Goal: Contribute content: Add original content to the website for others to see

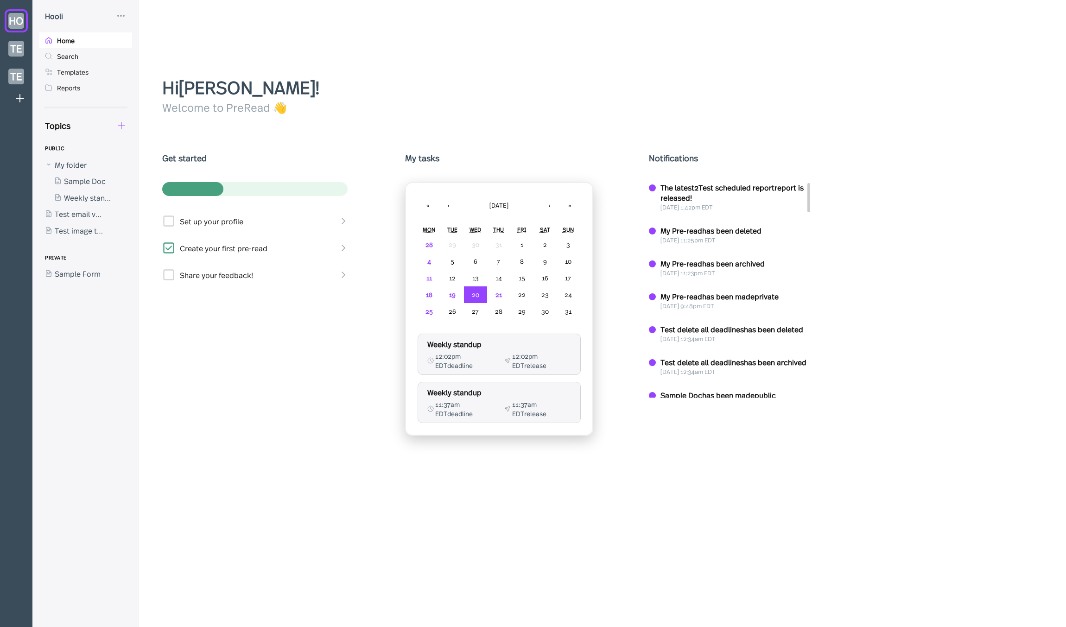
click at [119, 128] on icon at bounding box center [121, 126] width 10 height 10
click at [136, 169] on div "New Form" at bounding box center [164, 170] width 74 height 10
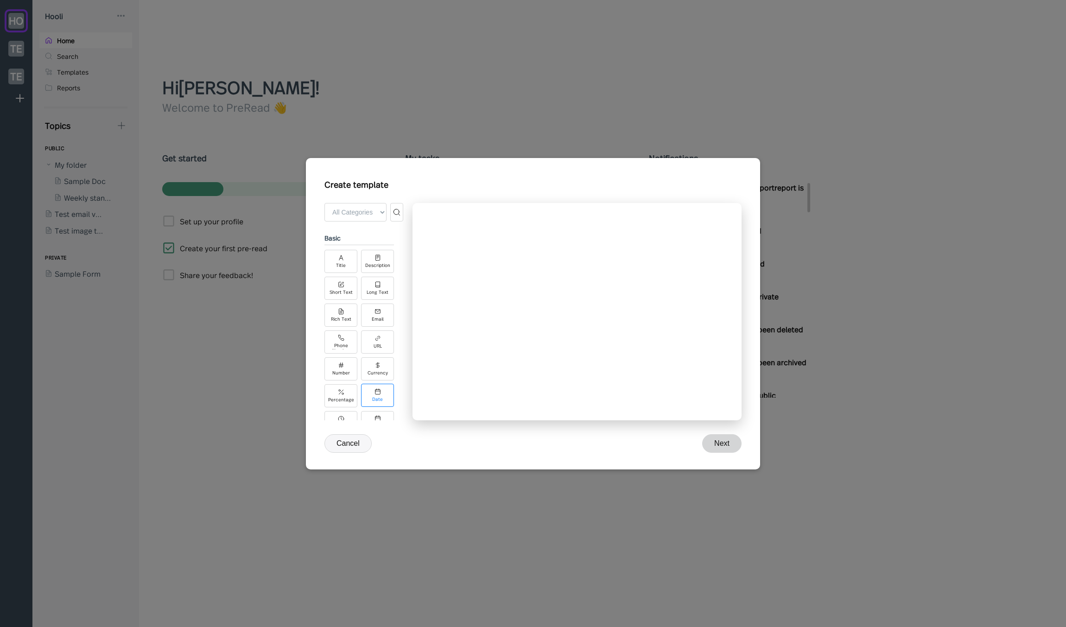
click at [383, 397] on div "Date" at bounding box center [377, 395] width 33 height 23
click at [352, 412] on div "Time" at bounding box center [341, 422] width 33 height 23
click at [376, 415] on icon at bounding box center [378, 418] width 6 height 6
click at [492, 301] on select "yyyy-MM-dd MM/dd/yyyy dd/MM/yyyy MMMM d, yyyy d MMMM yyyy ccc, MMM d, yyyy cust…" at bounding box center [574, 301] width 276 height 19
select select "custom"
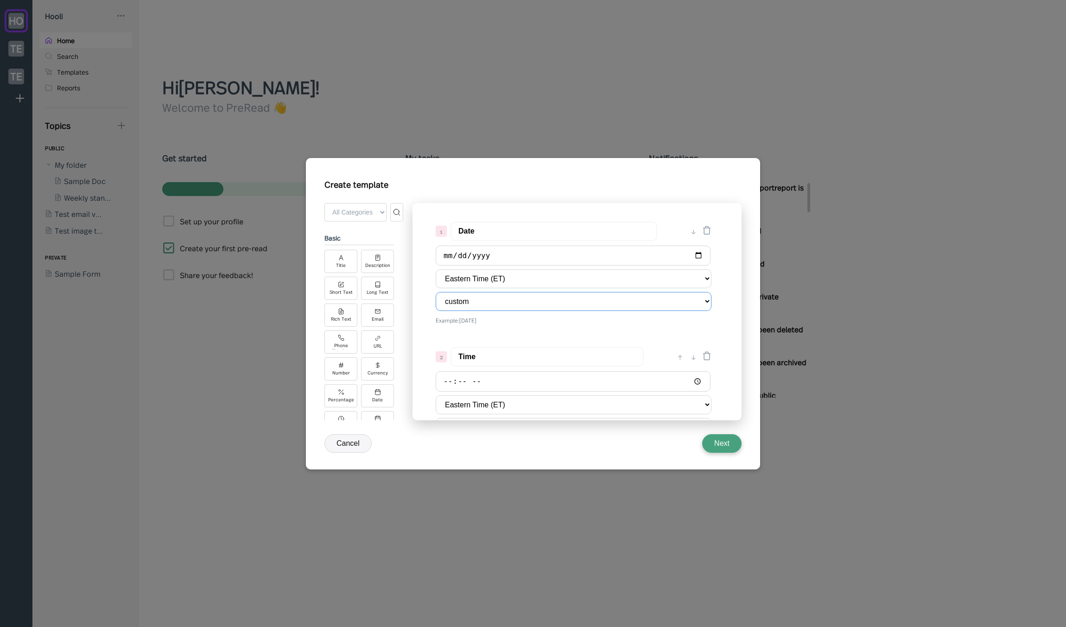
click at [436, 292] on select "yyyy-MM-dd MM/dd/yyyy dd/MM/yyyy MMMM d, yyyy d MMMM yyyy ccc, MMM d, yyyy cust…" at bounding box center [574, 301] width 276 height 19
click at [474, 342] on button "Show format tokens" at bounding box center [574, 346] width 276 height 10
click at [475, 347] on button "Hide format tokens" at bounding box center [574, 346] width 276 height 10
drag, startPoint x: 471, startPoint y: 338, endPoint x: 780, endPoint y: 188, distance: 343.8
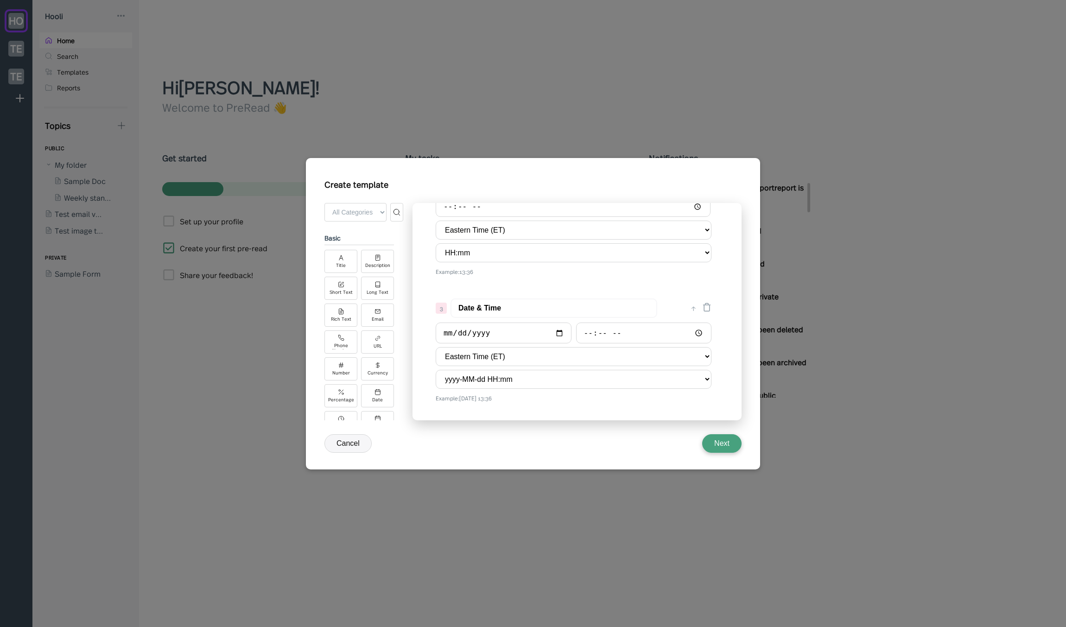
click at [780, 188] on div at bounding box center [533, 313] width 1066 height 627
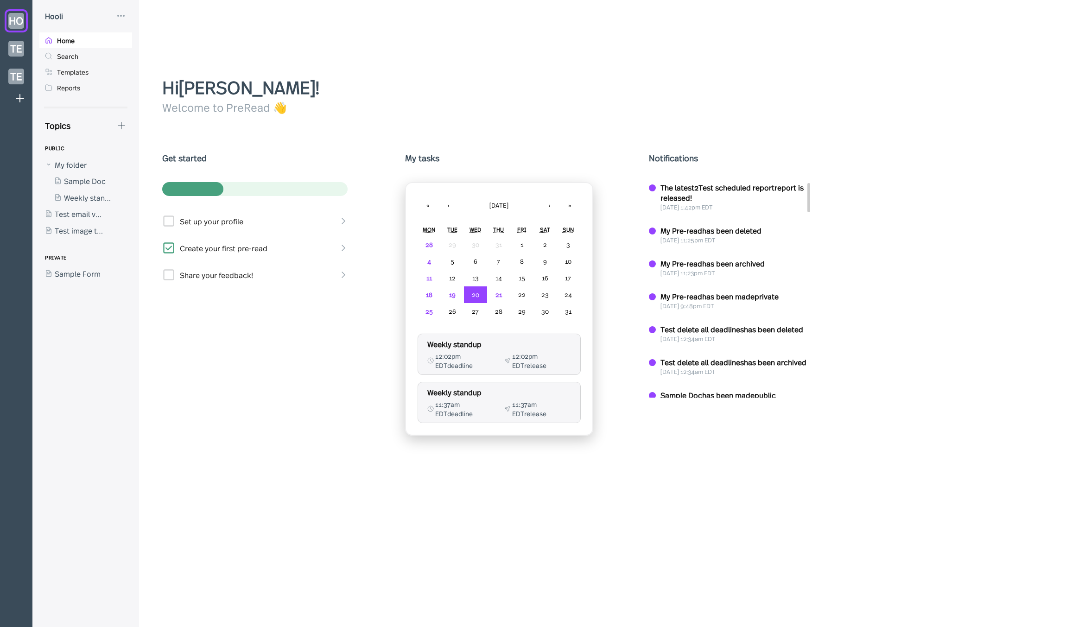
click at [89, 197] on div at bounding box center [80, 197] width 83 height 17
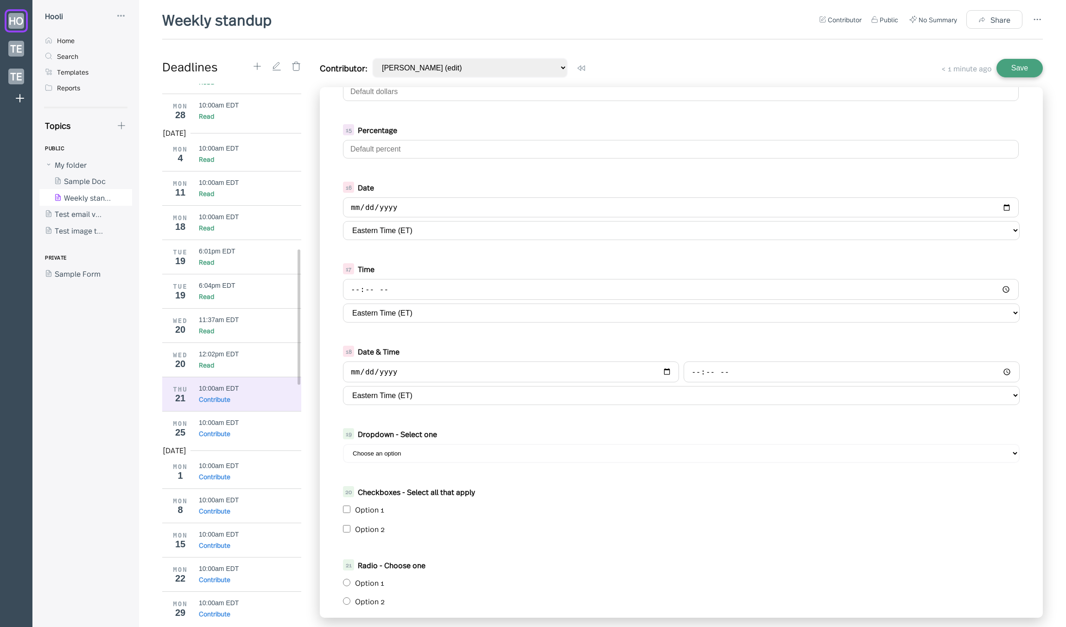
scroll to position [667, 0]
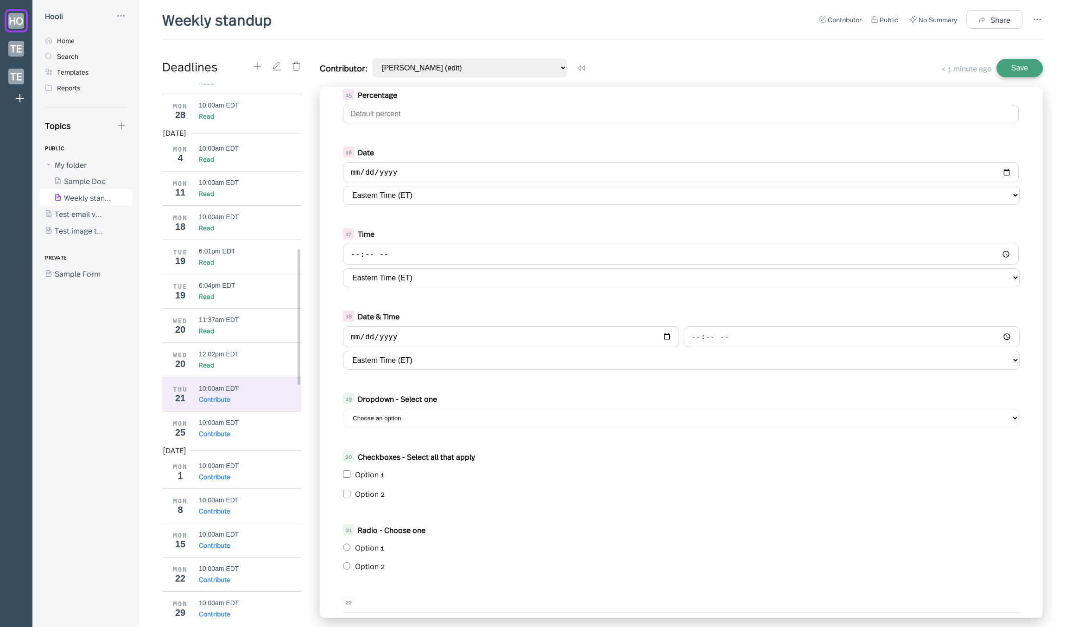
click at [408, 421] on select "Choose an option Option 1 Option 2" at bounding box center [681, 418] width 677 height 19
select select "Option 2"
click at [343, 409] on select "Choose an option Option 1 Option 2" at bounding box center [681, 418] width 677 height 19
click at [413, 383] on div "5 Enter your title here 6 Enter your description text here 7 Short Text 8 Long …" at bounding box center [681, 352] width 723 height 531
click at [385, 276] on select "Eastern Time (ET) Alaska Time (AKT) Argentina (ART) Arizona (MST) Atlantic Time…" at bounding box center [681, 277] width 677 height 19
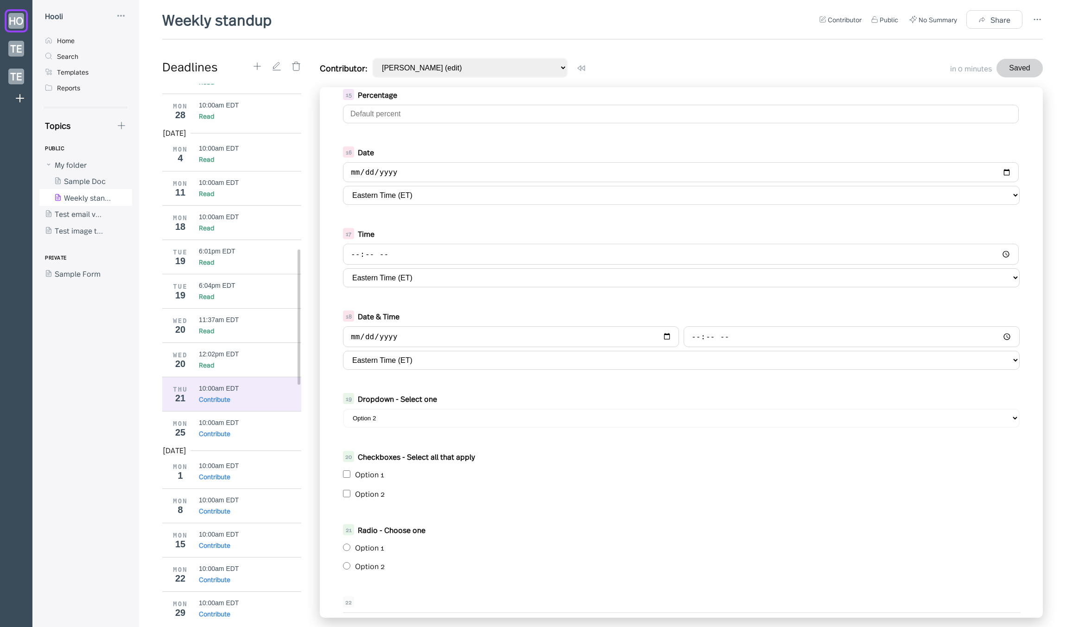
click at [684, 43] on div "Weekly standup Contributor Public No Summary Share Deadlines Mar 2025 MON 24 10…" at bounding box center [602, 318] width 881 height 618
click at [254, 65] on icon at bounding box center [257, 66] width 10 height 10
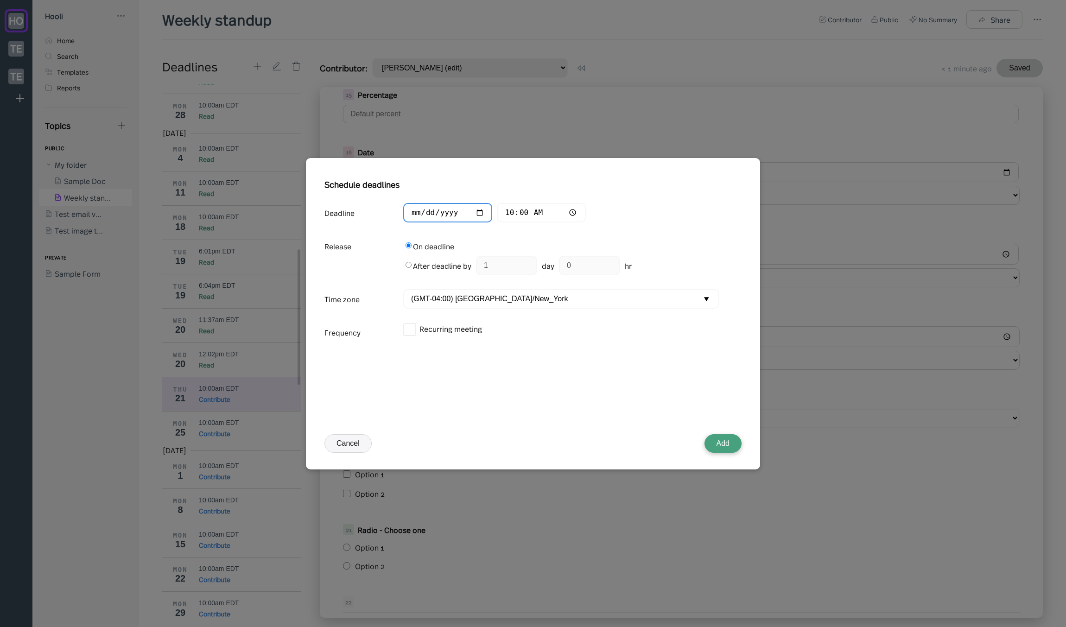
click at [431, 214] on input "[DATE]" at bounding box center [447, 213] width 89 height 20
type input "[DATE]"
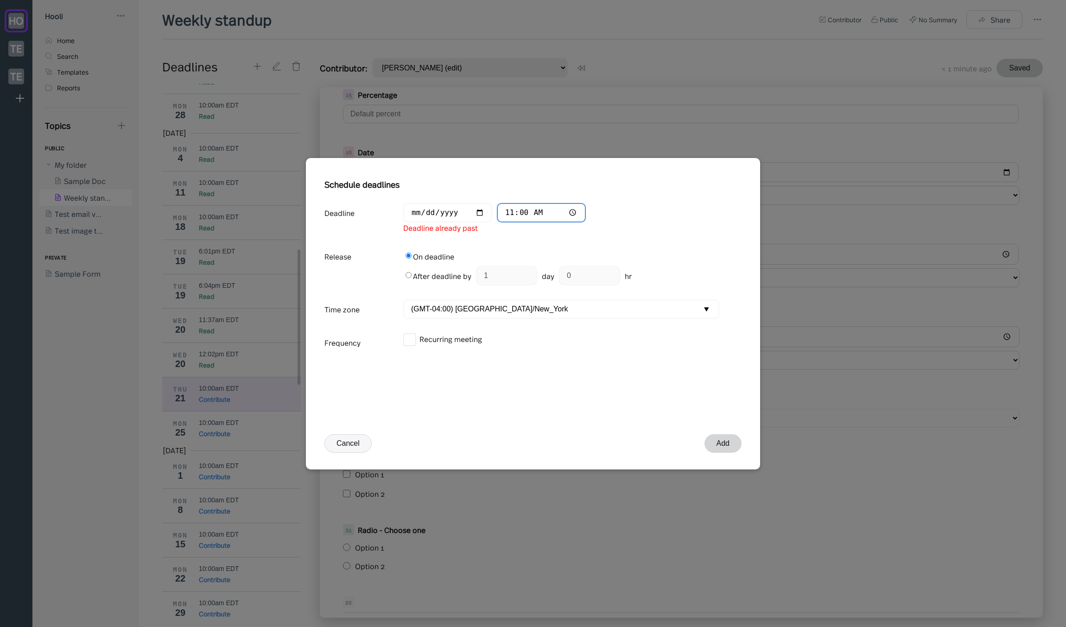
type input "11:59"
type input "13:38"
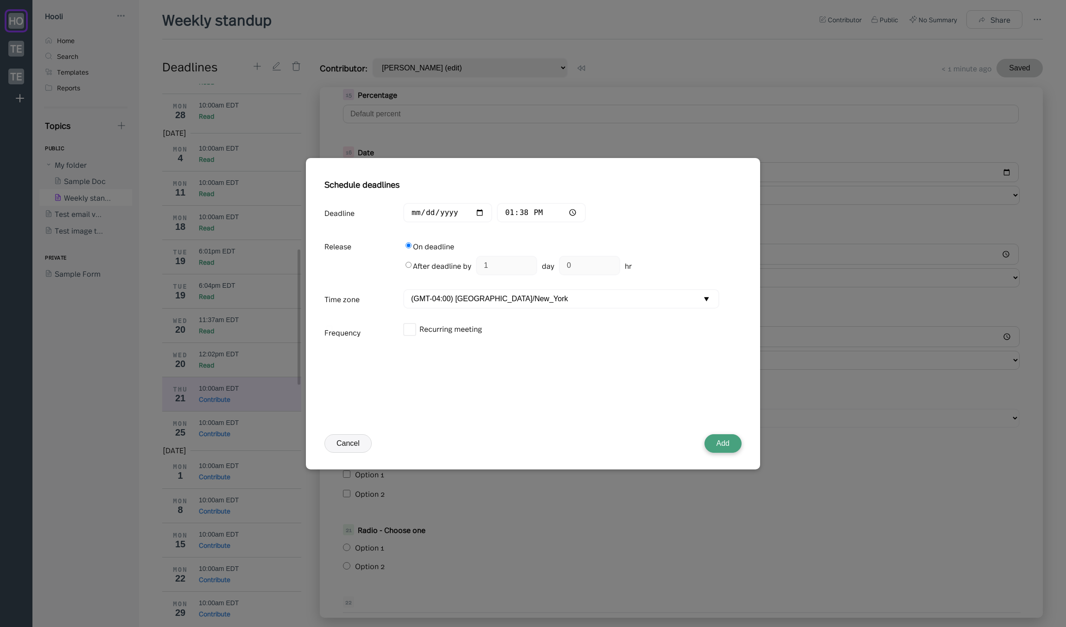
click at [710, 441] on button "Add" at bounding box center [723, 443] width 37 height 19
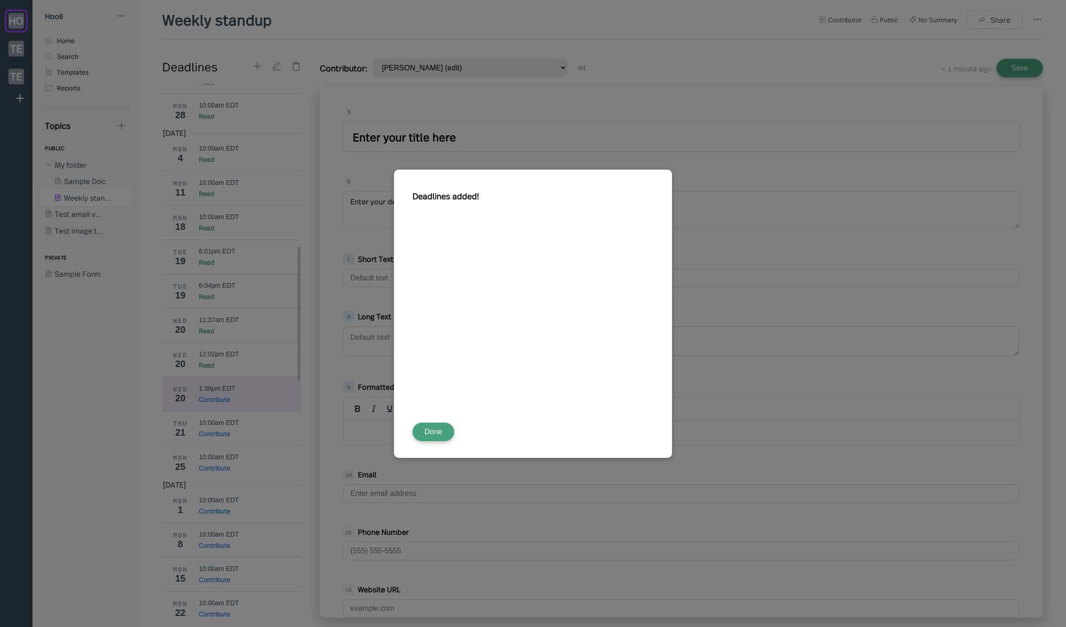
click at [434, 434] on button "Done" at bounding box center [434, 432] width 42 height 19
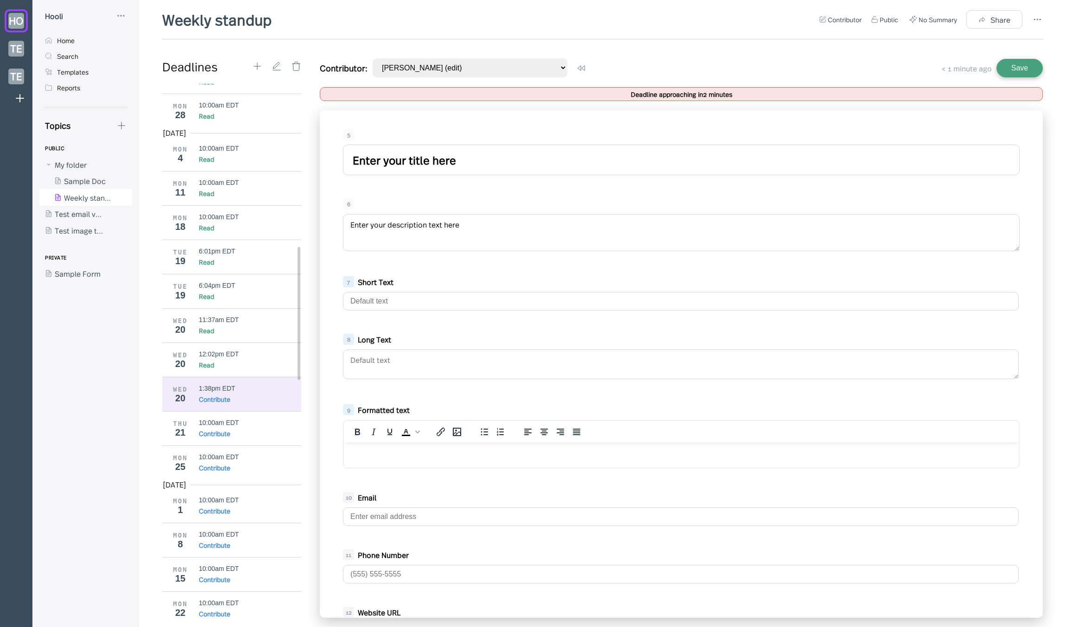
click at [392, 144] on div "5 Enter your title here" at bounding box center [681, 152] width 695 height 56
click at [446, 165] on input "Enter your title here" at bounding box center [681, 160] width 677 height 31
type input "dsafdsfsda"
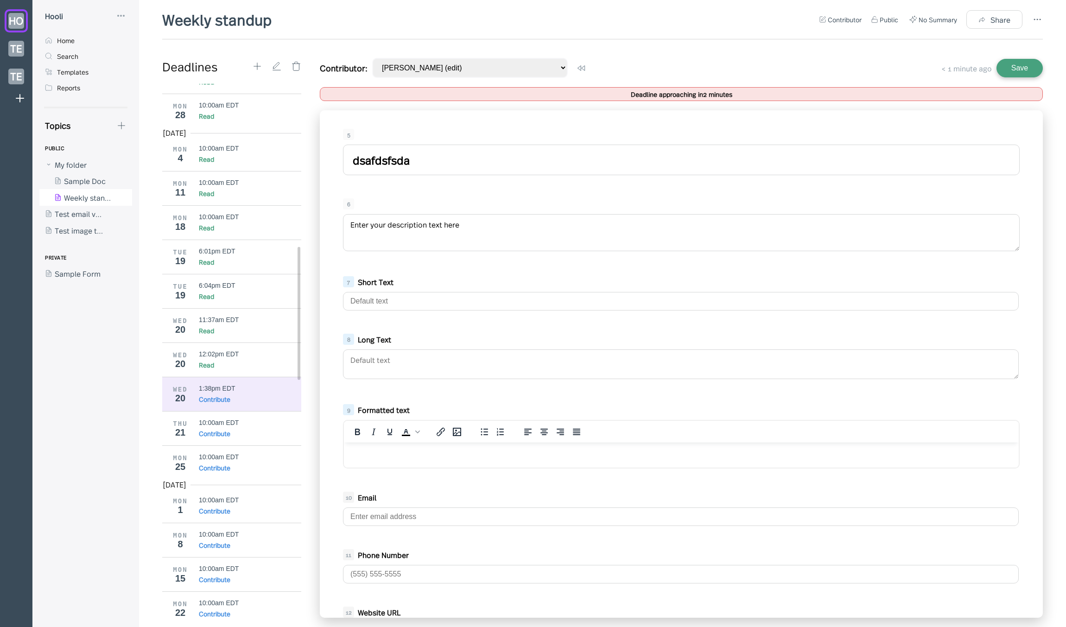
click at [425, 221] on textarea "Enter your description text here" at bounding box center [681, 232] width 677 height 37
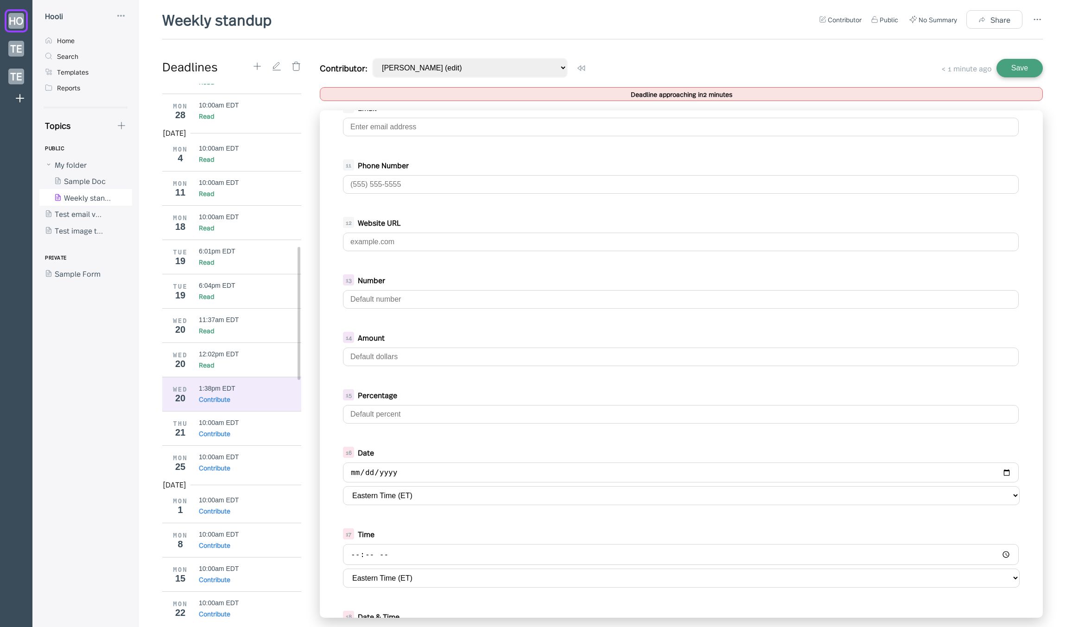
scroll to position [539, 0]
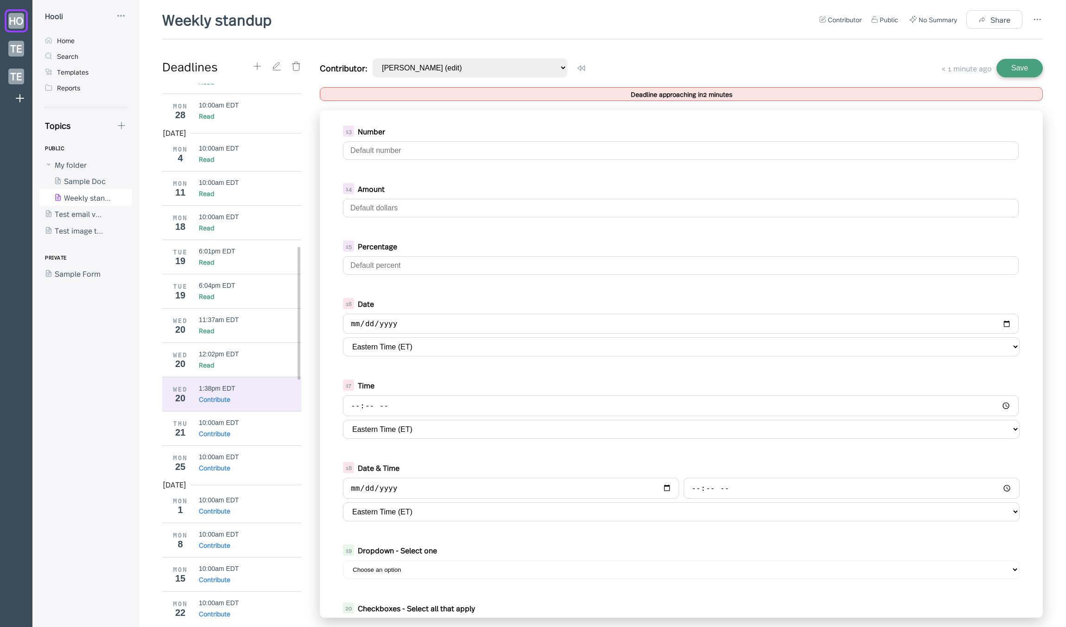
type textarea "yretywhtrfghb"
click at [396, 328] on input "date" at bounding box center [681, 324] width 676 height 20
click at [359, 327] on input "date" at bounding box center [681, 324] width 676 height 20
click at [999, 323] on input "date" at bounding box center [681, 324] width 676 height 20
type input "2025-08-22"
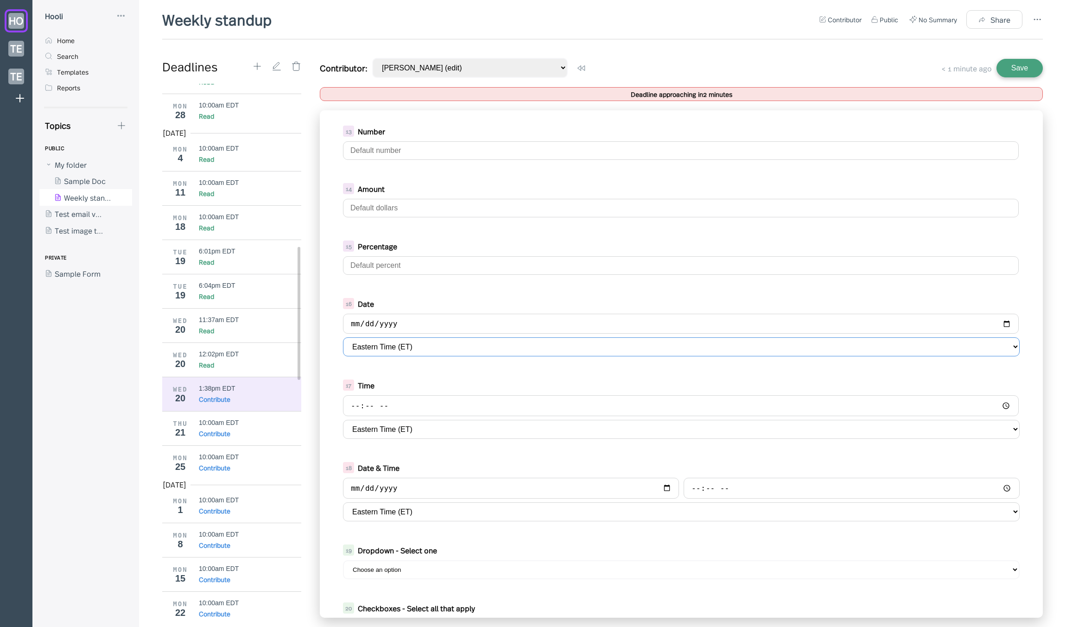
click at [388, 349] on select "Eastern Time (ET) Alaska Time (AKT) Argentina (ART) Arizona (MST) Atlantic Time…" at bounding box center [681, 347] width 677 height 19
click at [343, 338] on select "Eastern Time (ET) Alaska Time (AKT) Argentina (ART) Arizona (MST) Atlantic Time…" at bounding box center [681, 347] width 677 height 19
drag, startPoint x: 377, startPoint y: 375, endPoint x: 394, endPoint y: 409, distance: 38.2
click at [394, 409] on input "time" at bounding box center [681, 405] width 676 height 21
click at [1000, 405] on input "time" at bounding box center [681, 405] width 676 height 21
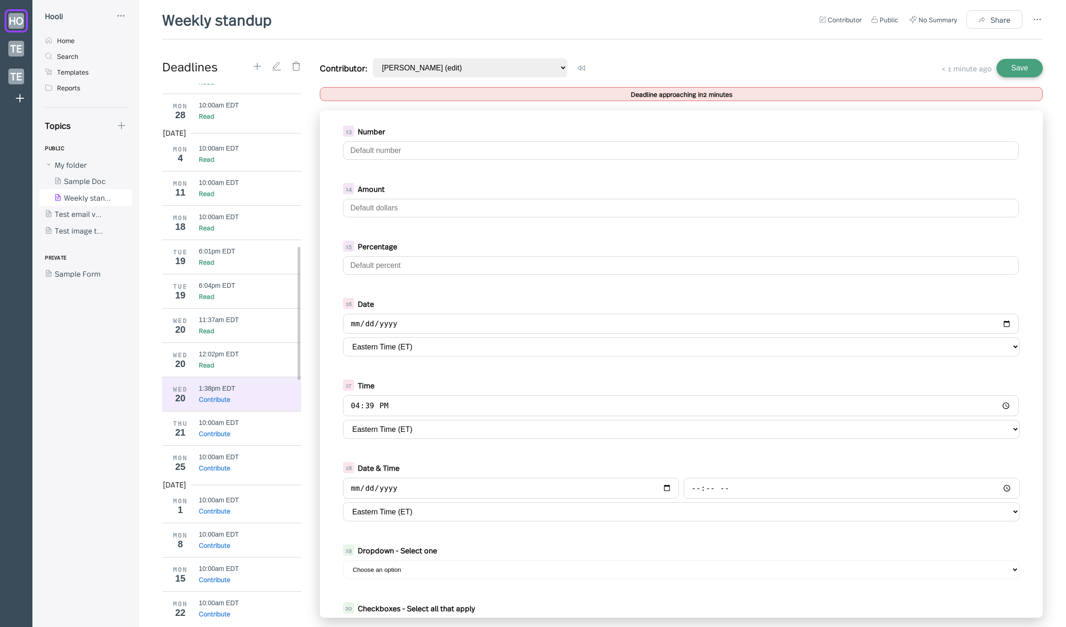
type input "16:39"
click at [468, 453] on div "5 dsafdsfsda 6 yretywhtrfghb 7 Short Text 8 Long Text 9 Formatted text To open …" at bounding box center [681, 364] width 723 height 508
click at [443, 435] on select "Eastern Time (ET) Alaska Time (AKT) Argentina (ART) Arizona (MST) Atlantic Time…" at bounding box center [681, 429] width 677 height 19
select select "Australia/Adelaide"
click at [343, 420] on select "Eastern Time (ET) Alaska Time (AKT) Argentina (ART) Arizona (MST) Atlantic Time…" at bounding box center [681, 429] width 677 height 19
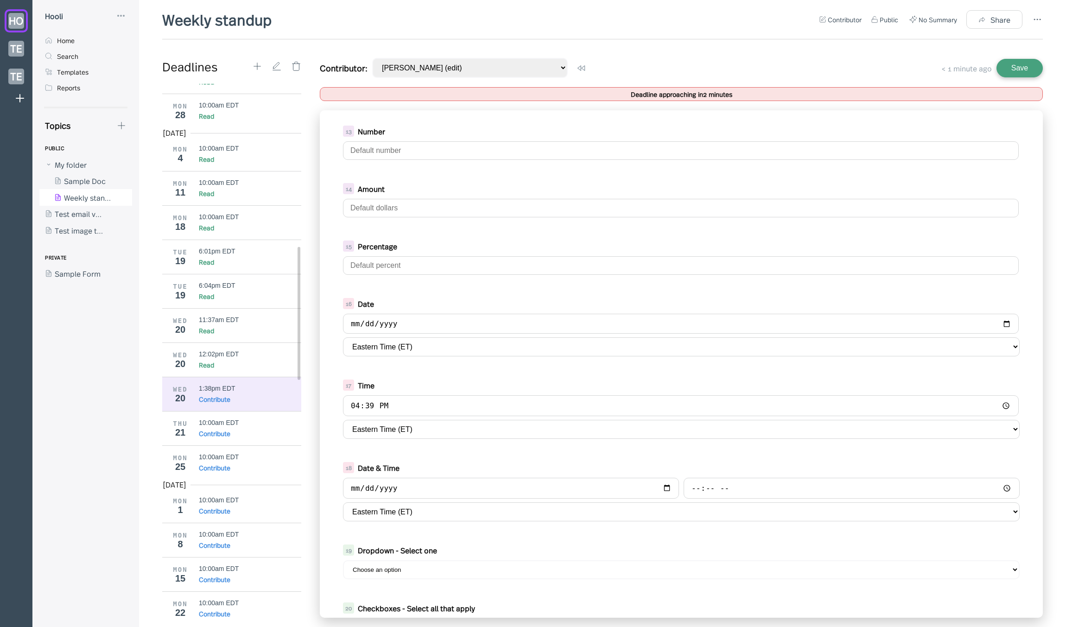
click at [437, 459] on div "18 Date & Time Eastern Time (ET) Alaska Time (AKT) Argentina (ART) Arizona (MST…" at bounding box center [681, 492] width 695 height 69
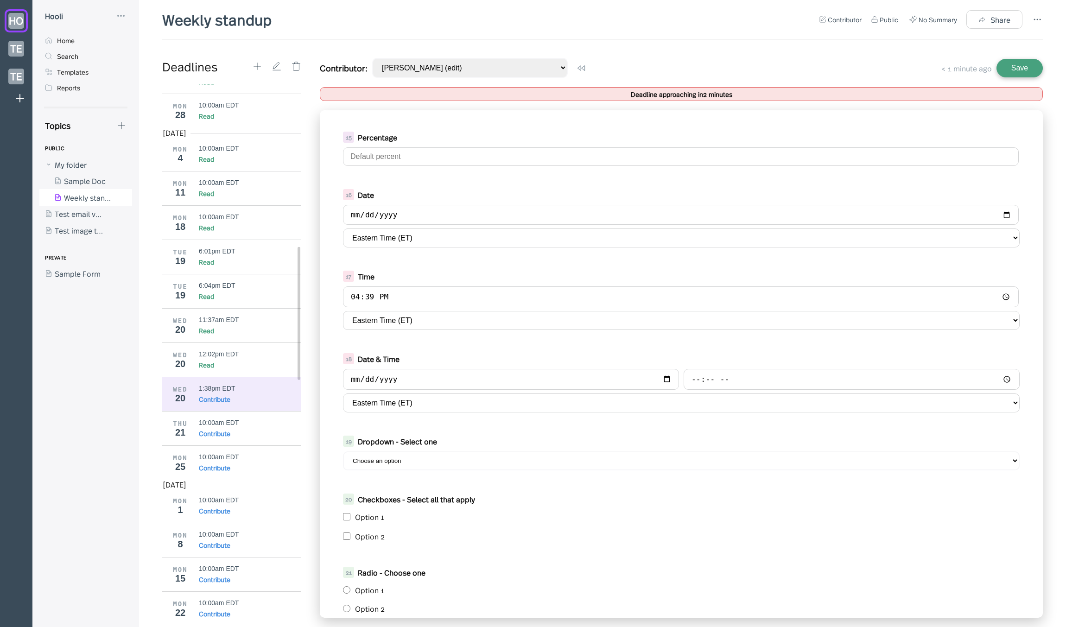
scroll to position [650, 0]
click at [419, 375] on input "date" at bounding box center [511, 377] width 336 height 21
click at [661, 379] on input "date" at bounding box center [511, 377] width 336 height 21
type input "2025-08-29"
click at [730, 376] on input "time" at bounding box center [852, 377] width 336 height 21
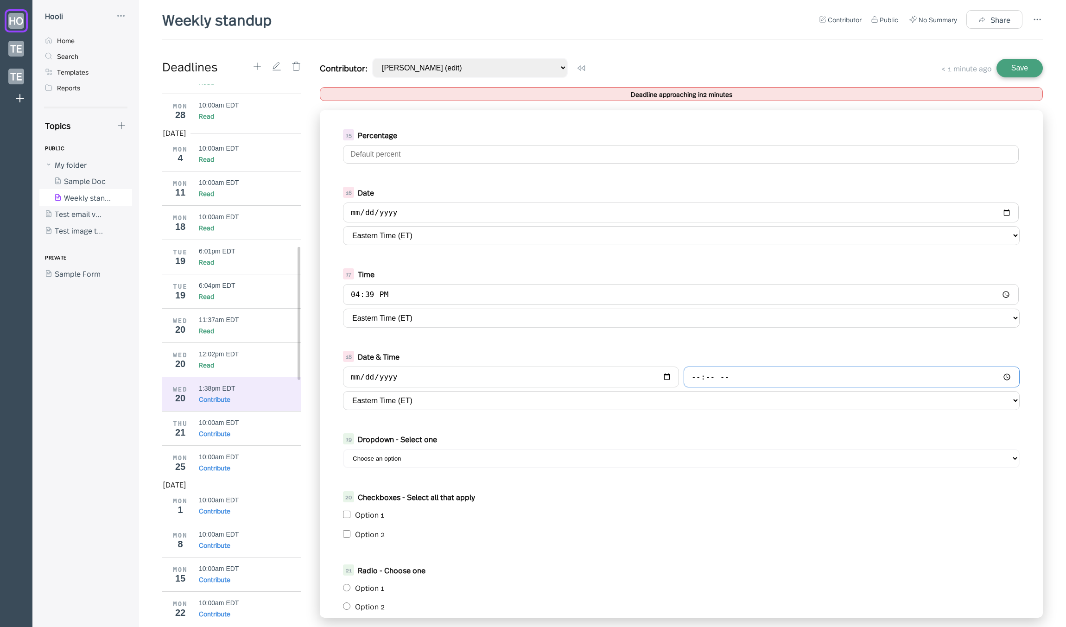
click at [1004, 378] on input "time" at bounding box center [852, 377] width 336 height 21
type input "19:42"
click at [436, 412] on div "18 Date & Time 2025-08-29 19:42 Eastern Time (ET) Alaska Time (AKT) Argentina (…" at bounding box center [681, 380] width 695 height 69
click at [433, 399] on select "Eastern Time (ET) Alaska Time (AKT) Argentina (ART) Arizona (MST) Atlantic Time…" at bounding box center [681, 400] width 677 height 19
select select "Asia/Seoul"
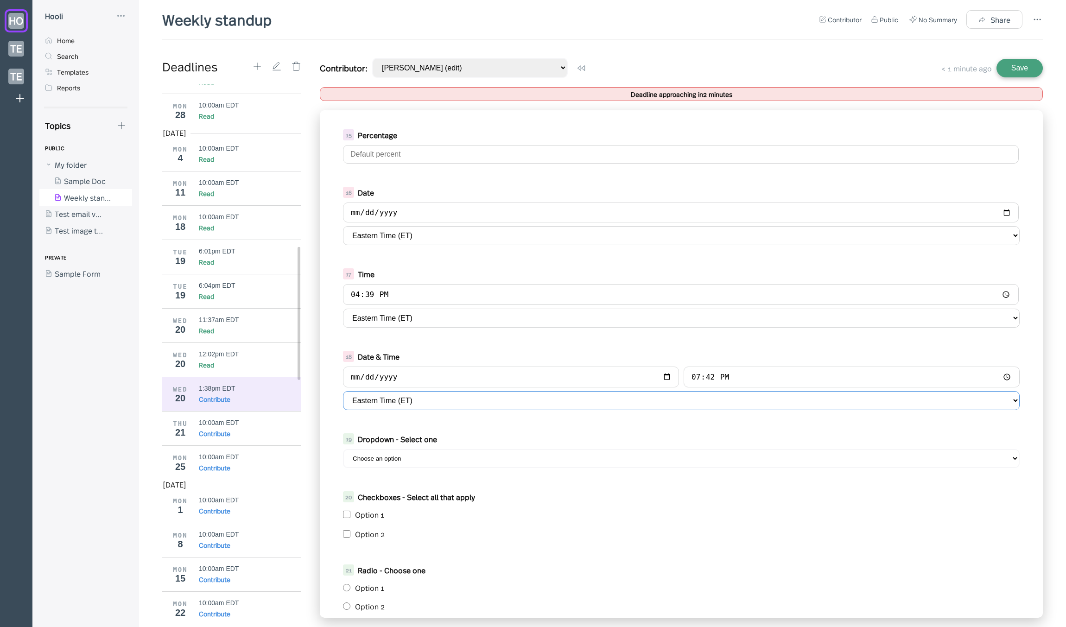
click at [343, 391] on select "Eastern Time (ET) Alaska Time (AKT) Argentina (ART) Arizona (MST) Atlantic Time…" at bounding box center [681, 400] width 677 height 19
click at [408, 423] on div "5 dsafdsfsda 6 yretywhtrfghb 7 Short Text 8 Long Text 9 Formatted text To open …" at bounding box center [681, 364] width 723 height 508
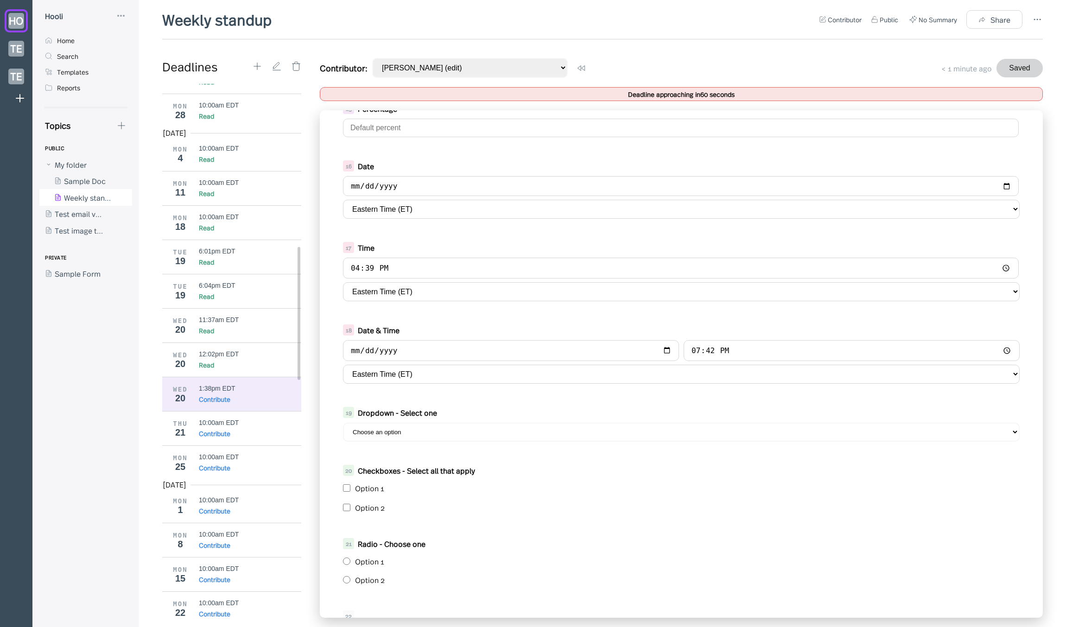
scroll to position [690, 0]
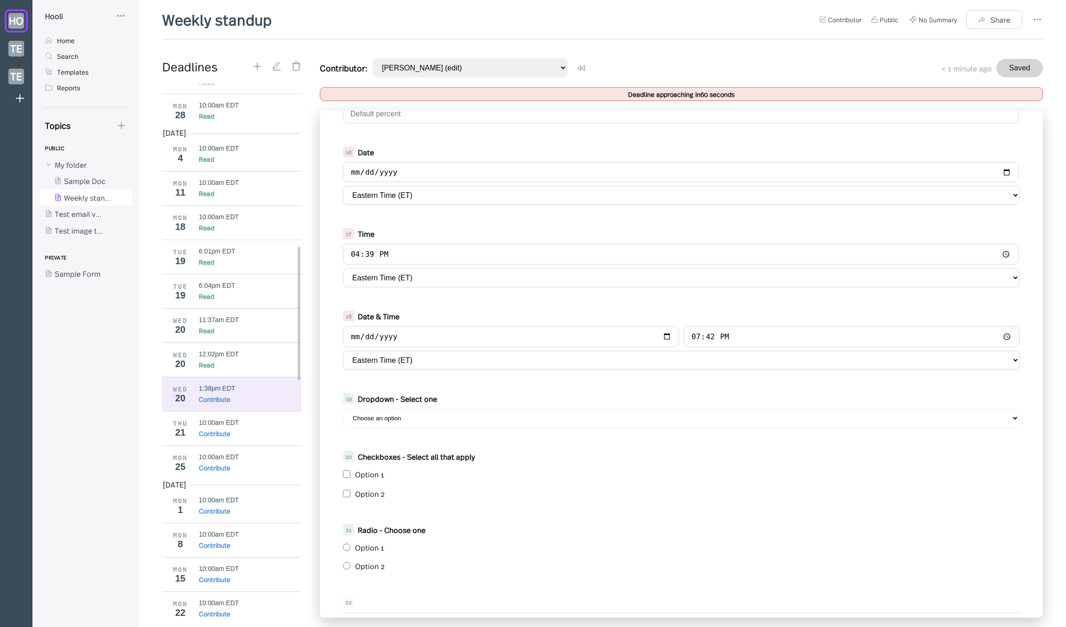
click at [415, 414] on select "Choose an option Option 1 Option 2" at bounding box center [681, 418] width 677 height 19
select select "Option 2"
click at [343, 409] on select "Choose an option Option 1 Option 2" at bounding box center [681, 418] width 677 height 19
click at [369, 478] on div "Option 1" at bounding box center [687, 474] width 665 height 10
click at [351, 477] on div "Option 1" at bounding box center [681, 474] width 677 height 15
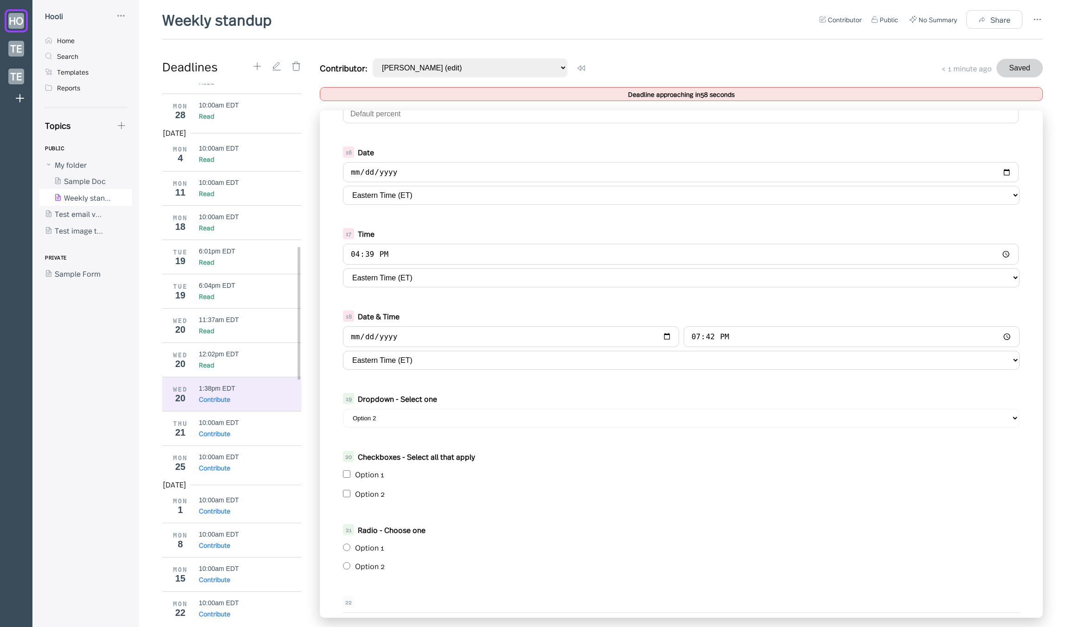
click at [348, 478] on div "Option 1" at bounding box center [681, 474] width 677 height 15
click at [349, 472] on input "checkbox" at bounding box center [346, 474] width 7 height 7
checkbox input "true"
click at [348, 568] on input "radio" at bounding box center [346, 565] width 7 height 7
radio input "true"
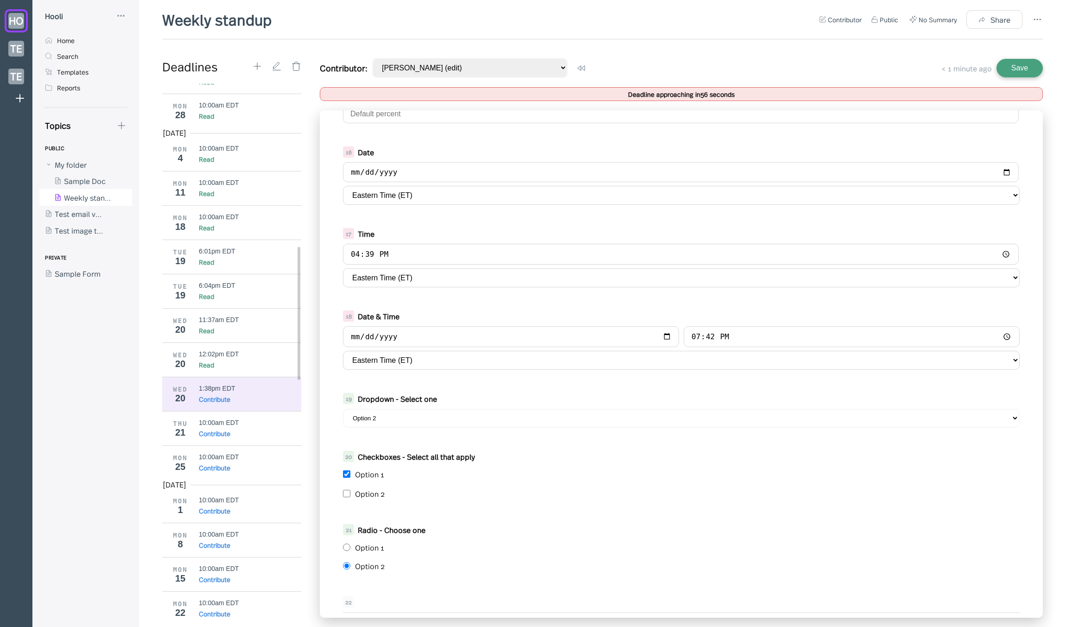
click at [1020, 67] on button "Save" at bounding box center [1020, 68] width 46 height 19
click at [796, 56] on div "Weekly standup Contributor Public No Summary Share Deadlines Mar 2025 MON 24 10…" at bounding box center [602, 318] width 881 height 618
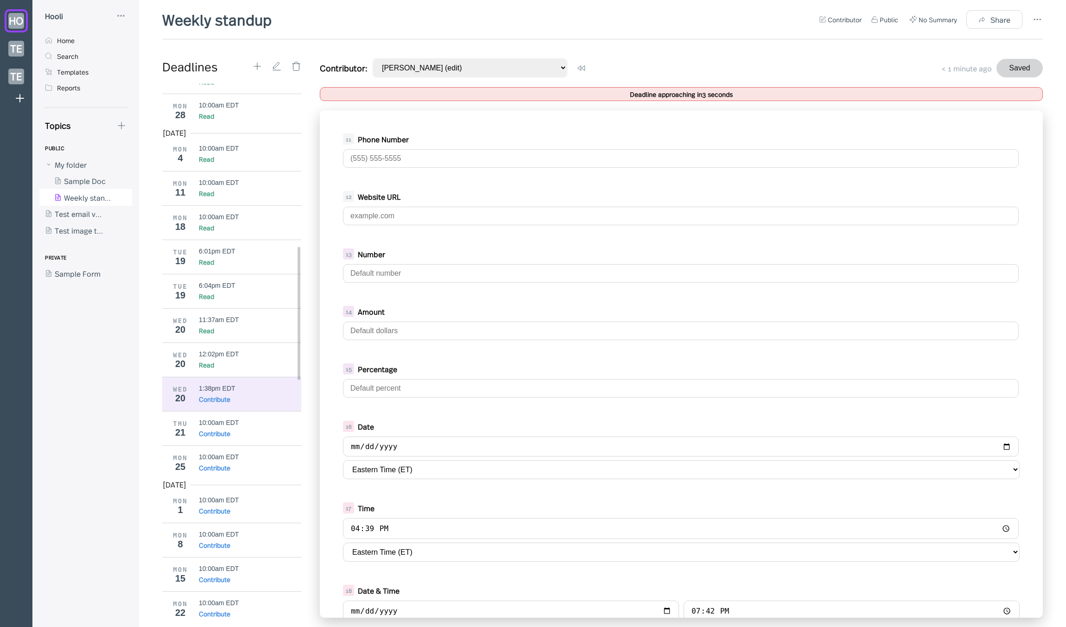
scroll to position [0, 0]
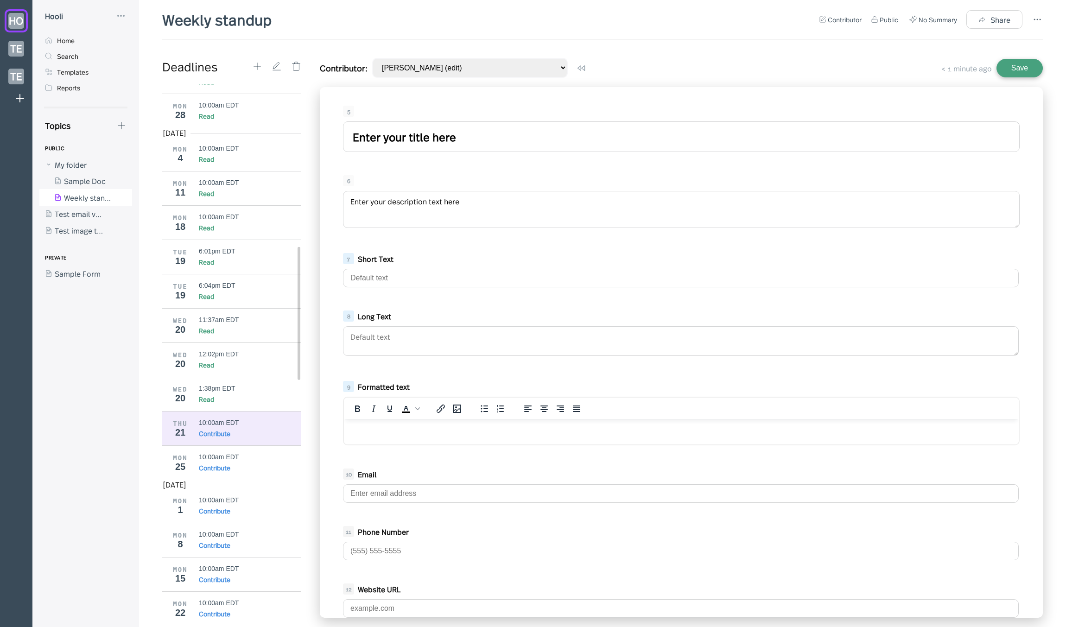
click at [251, 429] on div "Contribute" at bounding box center [250, 433] width 103 height 9
click at [233, 395] on div "Read" at bounding box center [250, 399] width 103 height 9
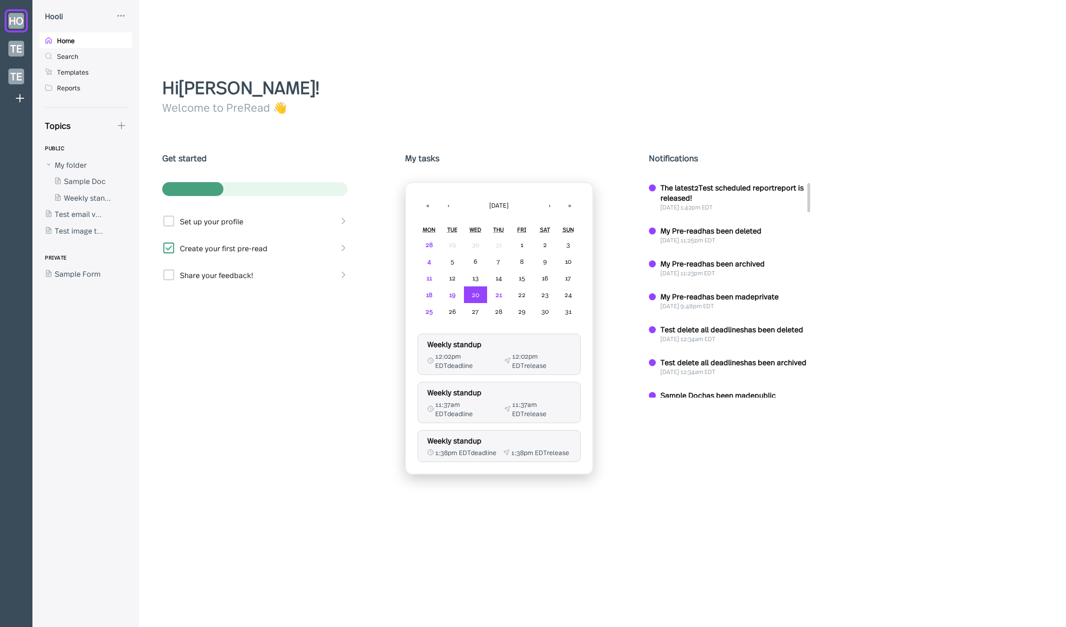
click at [127, 129] on div "Topics PUBLIC My folder Sample Doc Weekly standup Test email via s3 Test image …" at bounding box center [85, 374] width 107 height 508
click at [126, 130] on div "Topics" at bounding box center [82, 126] width 87 height 12
click at [123, 127] on icon at bounding box center [121, 126] width 10 height 10
click at [146, 169] on div "New Form" at bounding box center [156, 170] width 35 height 10
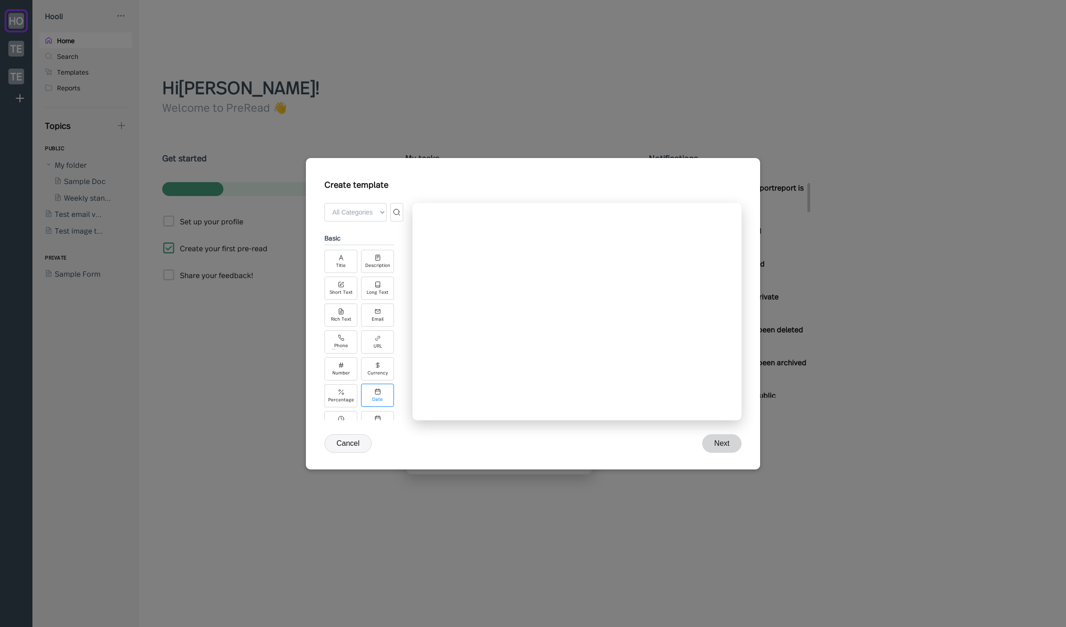
click at [372, 400] on div "Date" at bounding box center [377, 399] width 11 height 5
click at [485, 300] on select "yyyy-MM-dd MM/dd/yyyy dd/MM/yyyy MMMM d, yyyy d MMMM yyyy ccc, MMM d, yyyy cust…" at bounding box center [574, 301] width 276 height 19
select select "custom"
click at [436, 292] on select "yyyy-MM-dd MM/dd/yyyy dd/MM/yyyy MMMM d, yyyy d MMMM yyyy ccc, MMM d, yyyy cust…" at bounding box center [574, 301] width 276 height 19
click at [488, 328] on input at bounding box center [573, 324] width 275 height 19
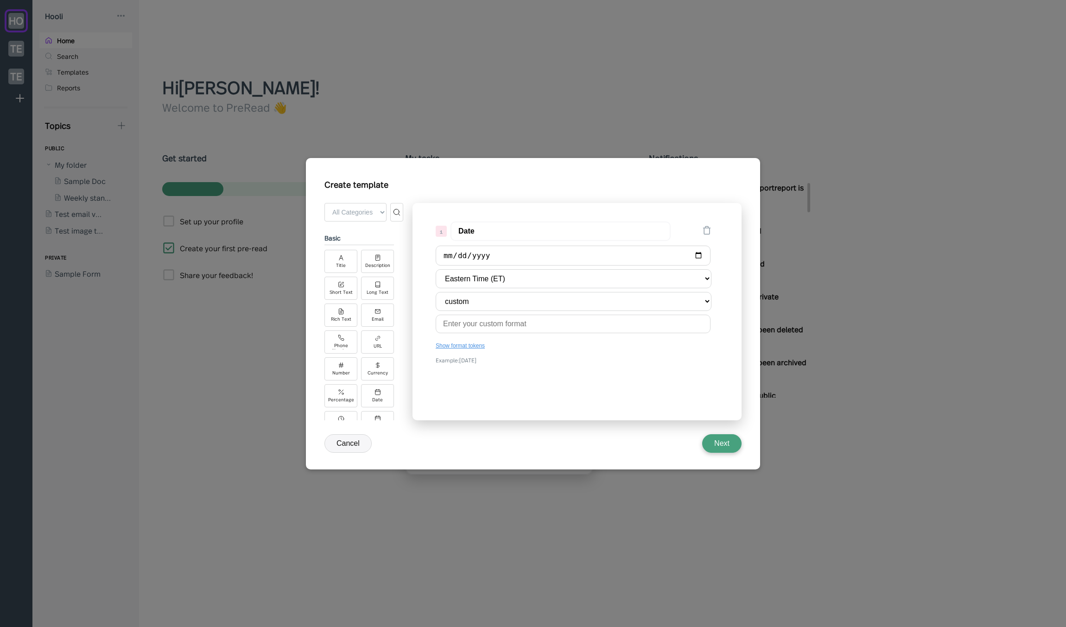
click at [471, 344] on button "Show format tokens" at bounding box center [574, 346] width 276 height 10
click at [477, 346] on button "Hide format tokens" at bounding box center [574, 346] width 276 height 10
click at [343, 444] on button "Cancel" at bounding box center [348, 443] width 47 height 19
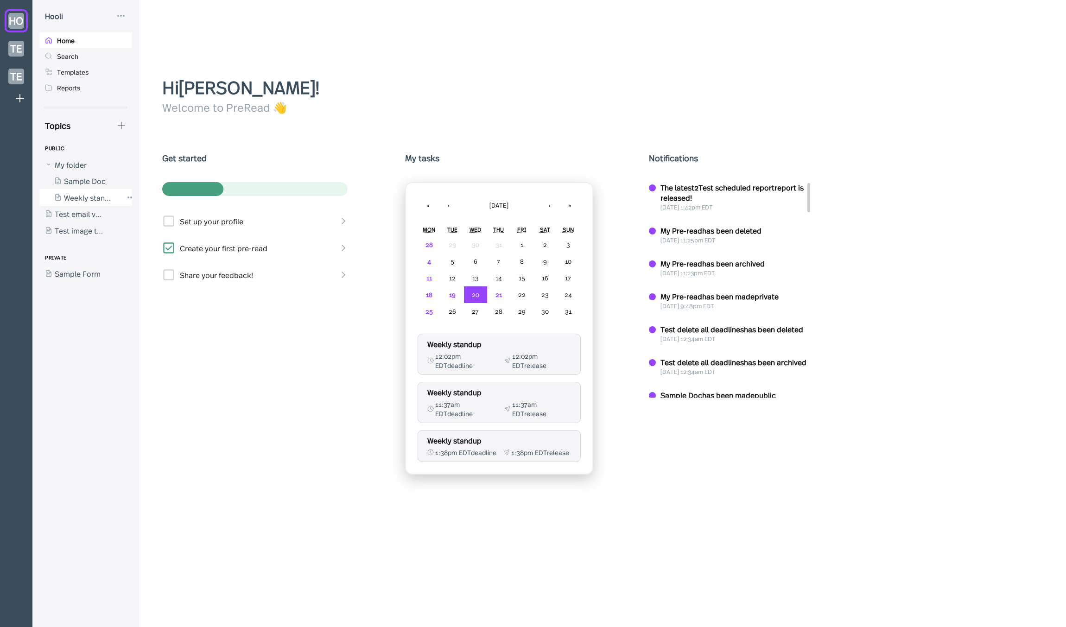
click at [84, 192] on div at bounding box center [80, 197] width 83 height 17
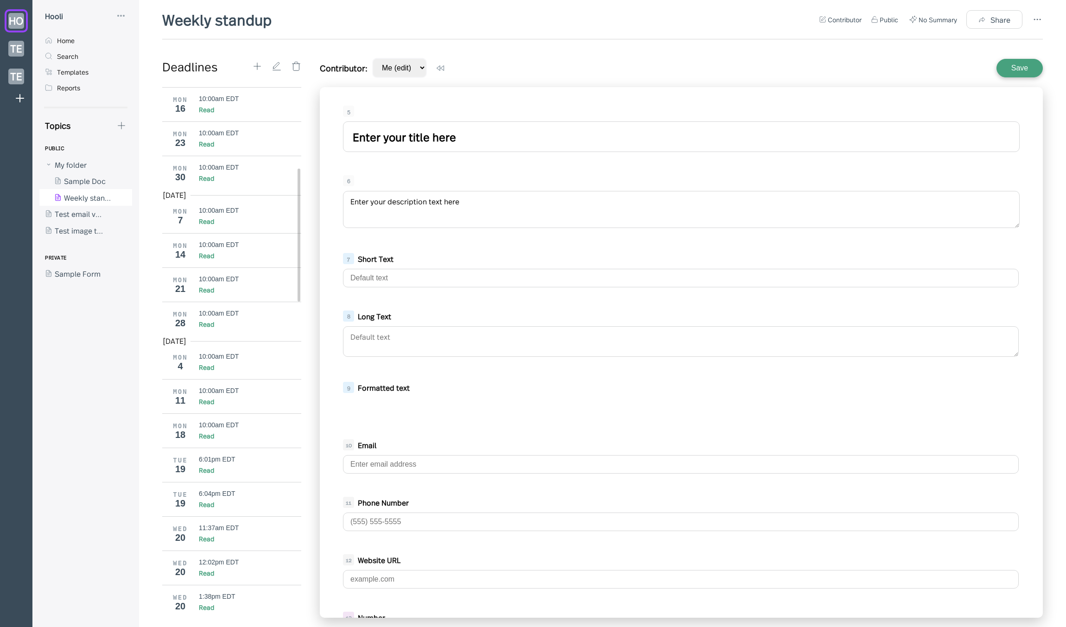
scroll to position [479, 0]
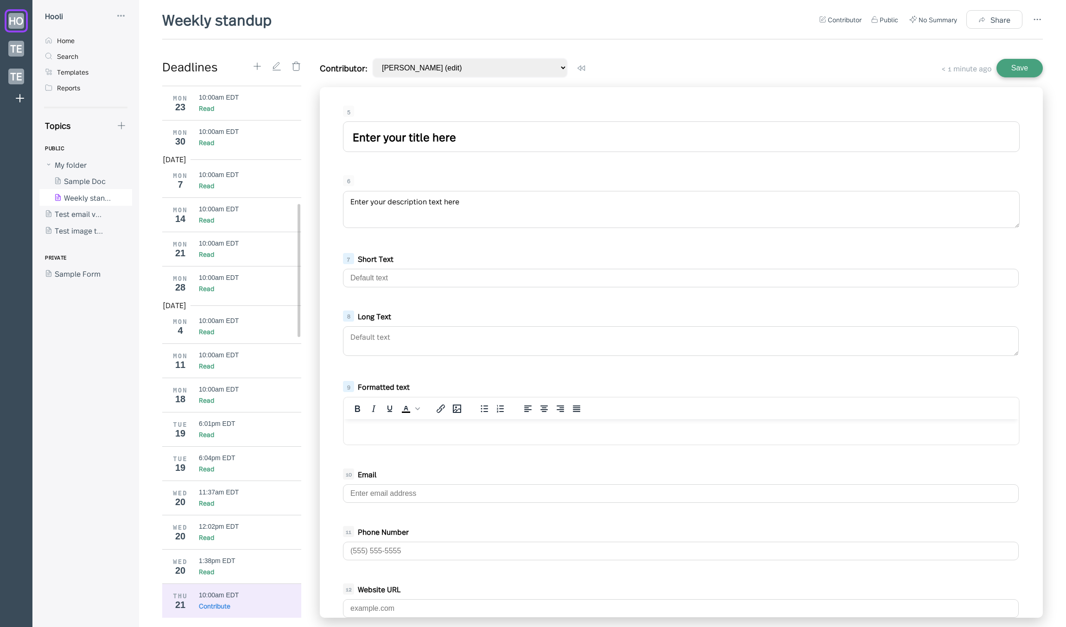
click at [253, 59] on div at bounding box center [276, 66] width 49 height 17
click at [255, 62] on icon at bounding box center [257, 66] width 10 height 10
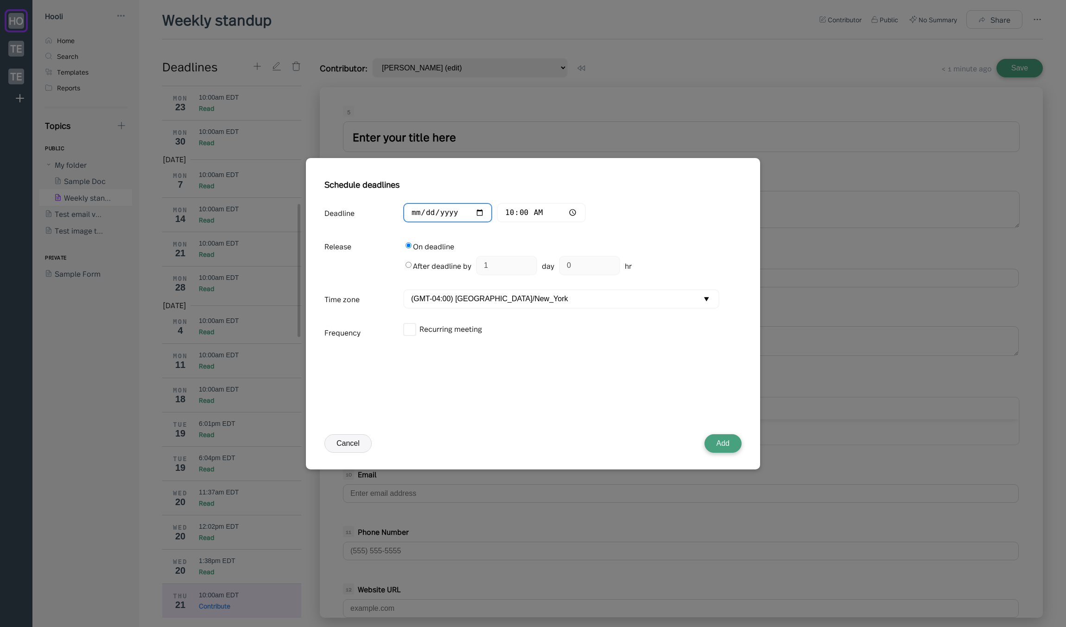
click at [424, 209] on input "[DATE]" at bounding box center [447, 213] width 89 height 20
click at [428, 209] on input "[DATE]" at bounding box center [447, 213] width 89 height 20
type input "[DATE]"
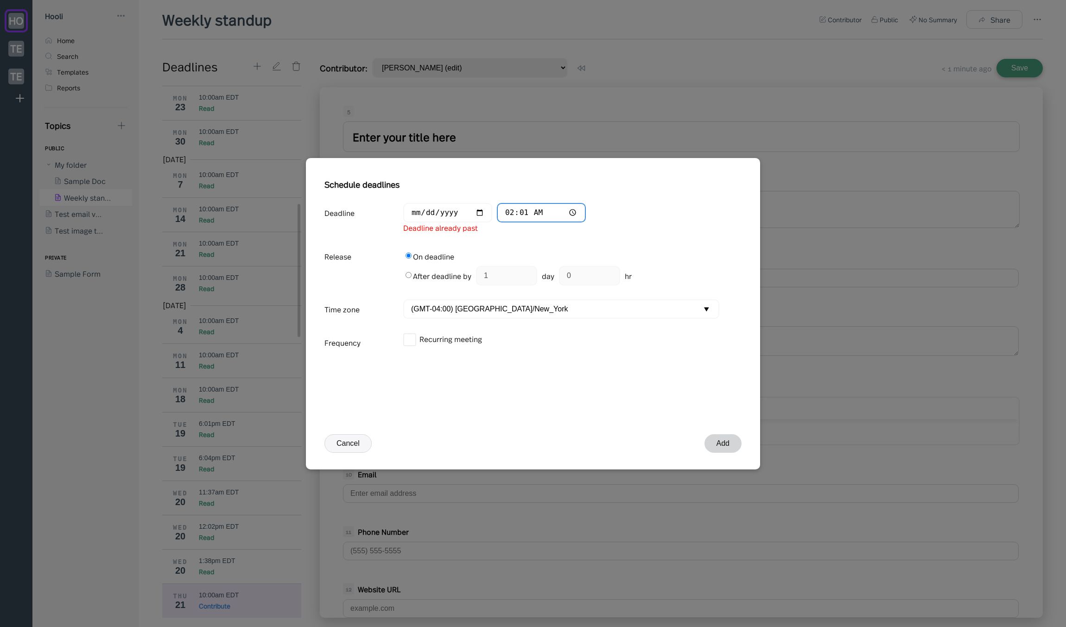
type input "14:01"
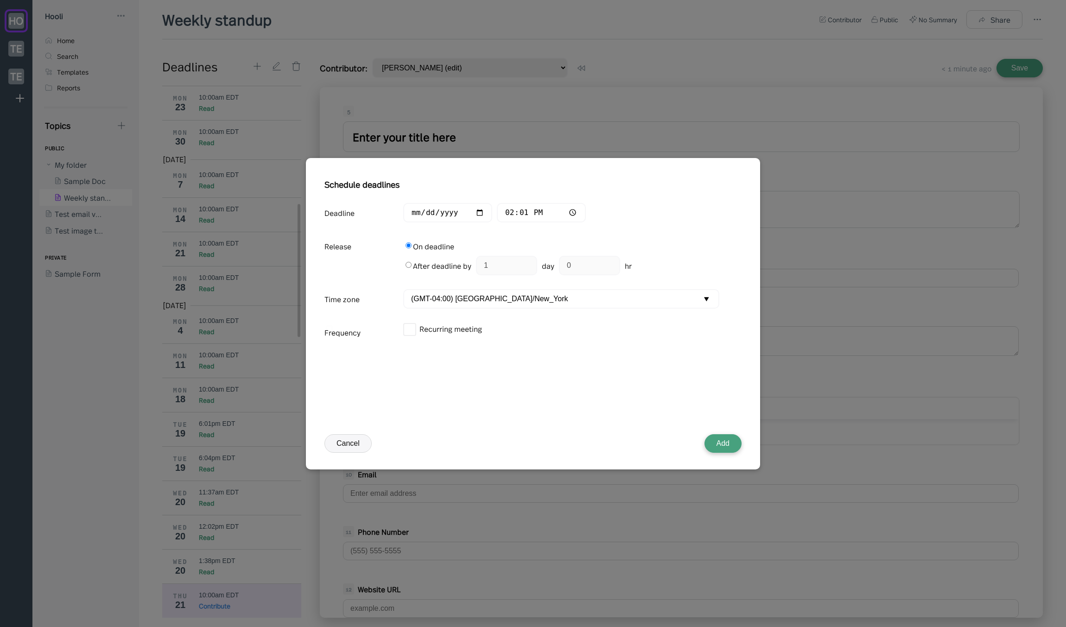
click at [723, 443] on button "Add" at bounding box center [723, 443] width 37 height 19
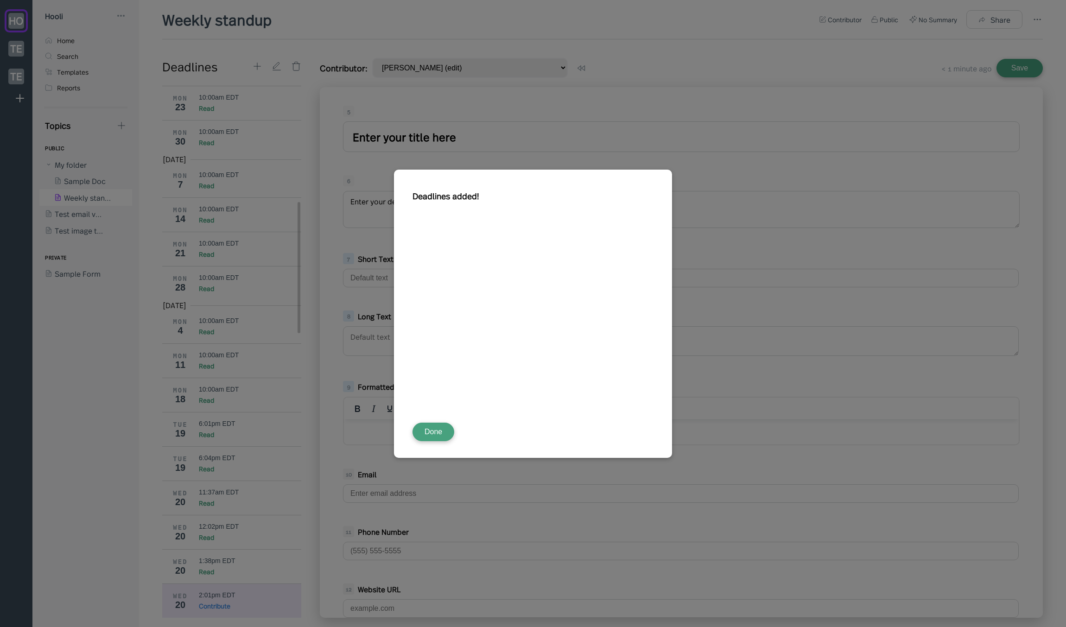
click at [430, 426] on button "Done" at bounding box center [434, 432] width 42 height 19
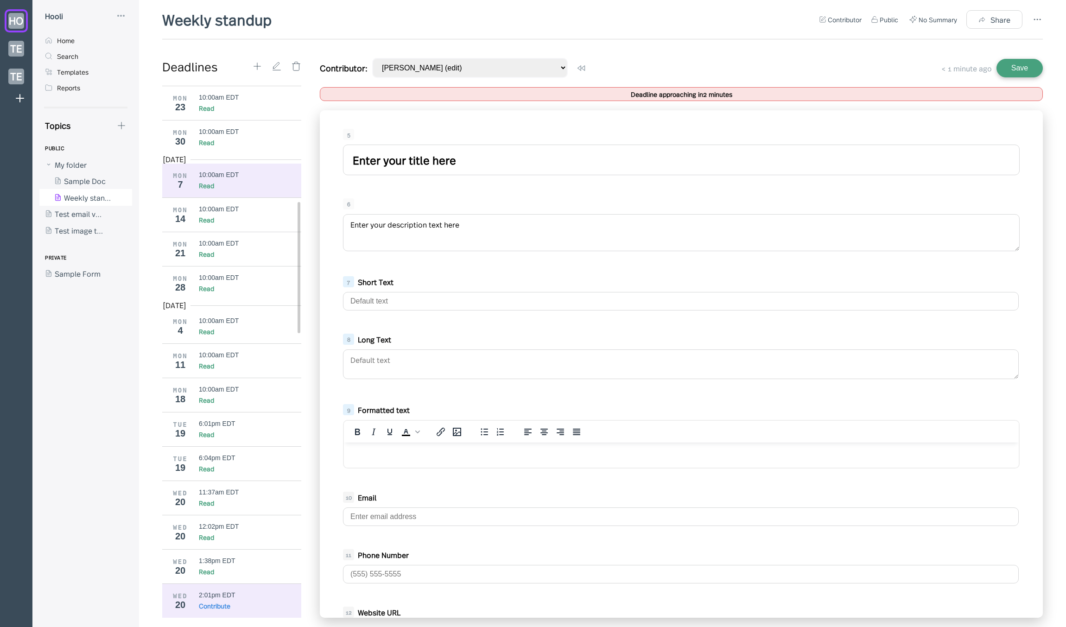
drag, startPoint x: 492, startPoint y: 158, endPoint x: 247, endPoint y: 170, distance: 246.0
click at [234, 166] on div "Deadlines Mar 2025 MON 24 10:00am EDT Read MON 31 10:00am EDT Read Apr 2025 MON…" at bounding box center [602, 338] width 881 height 560
type input "dasfdsf"
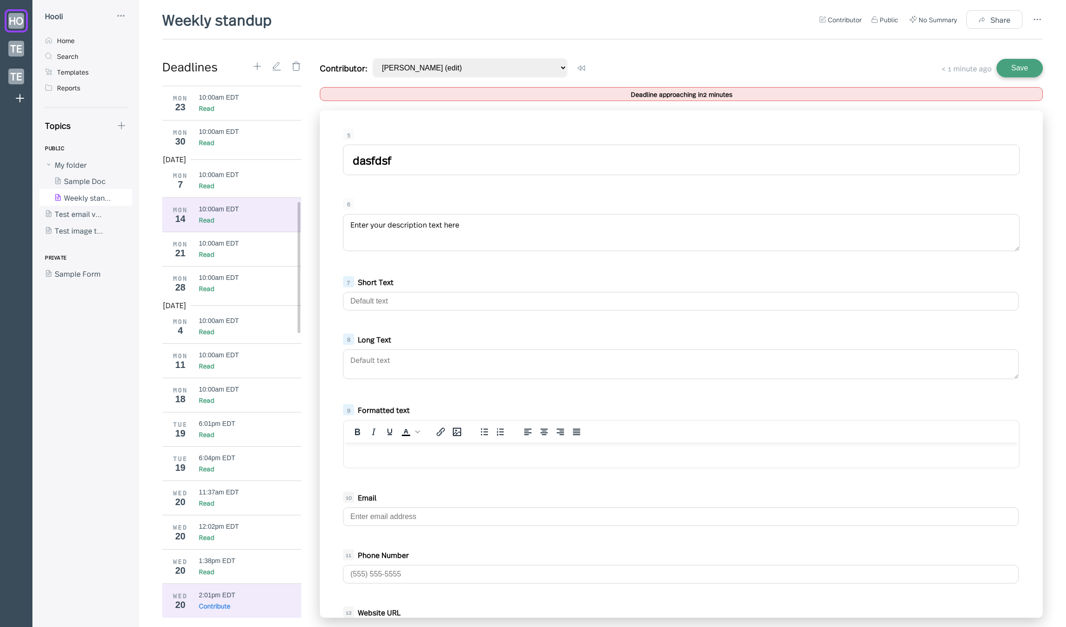
drag, startPoint x: 425, startPoint y: 228, endPoint x: 193, endPoint y: 217, distance: 232.1
click at [193, 217] on div "Deadlines Mar 2025 MON 24 10:00am EDT Read MON 31 10:00am EDT Read Apr 2025 MON…" at bounding box center [602, 338] width 881 height 560
drag, startPoint x: 346, startPoint y: 230, endPoint x: 281, endPoint y: 232, distance: 65.9
click at [280, 232] on div "Deadlines Mar 2025 MON 24 10:00am EDT Read MON 31 10:00am EDT Read Apr 2025 MON…" at bounding box center [602, 338] width 881 height 560
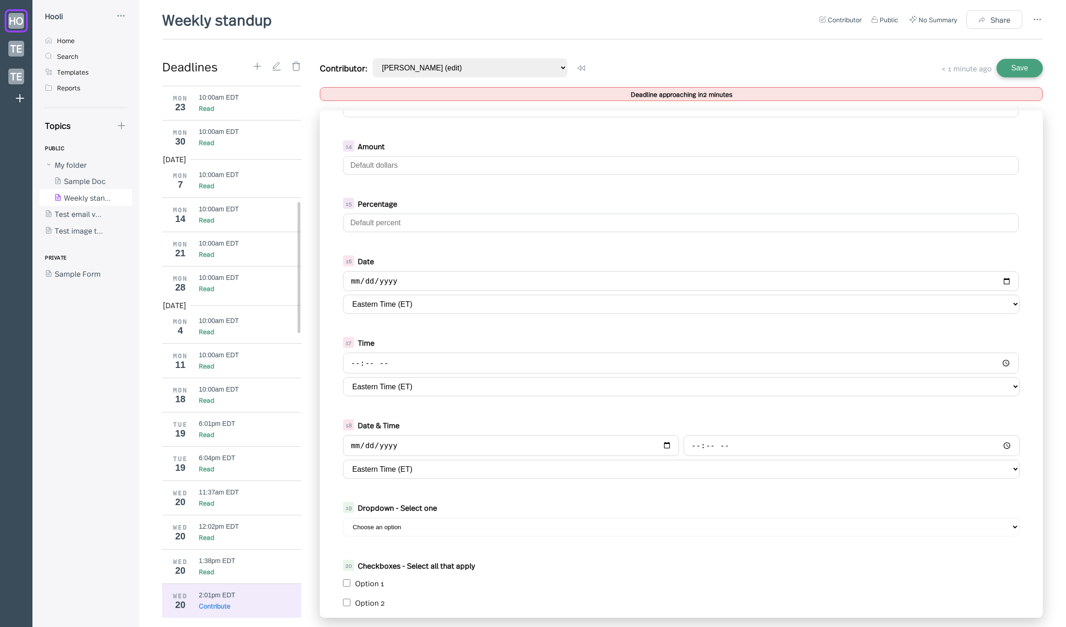
scroll to position [579, 0]
type textarea "dsafdsaf text heresdafdsaf"
click at [378, 287] on input "date" at bounding box center [681, 284] width 676 height 20
click at [1004, 283] on input "date" at bounding box center [681, 284] width 676 height 20
click at [999, 282] on input "date" at bounding box center [681, 284] width 676 height 20
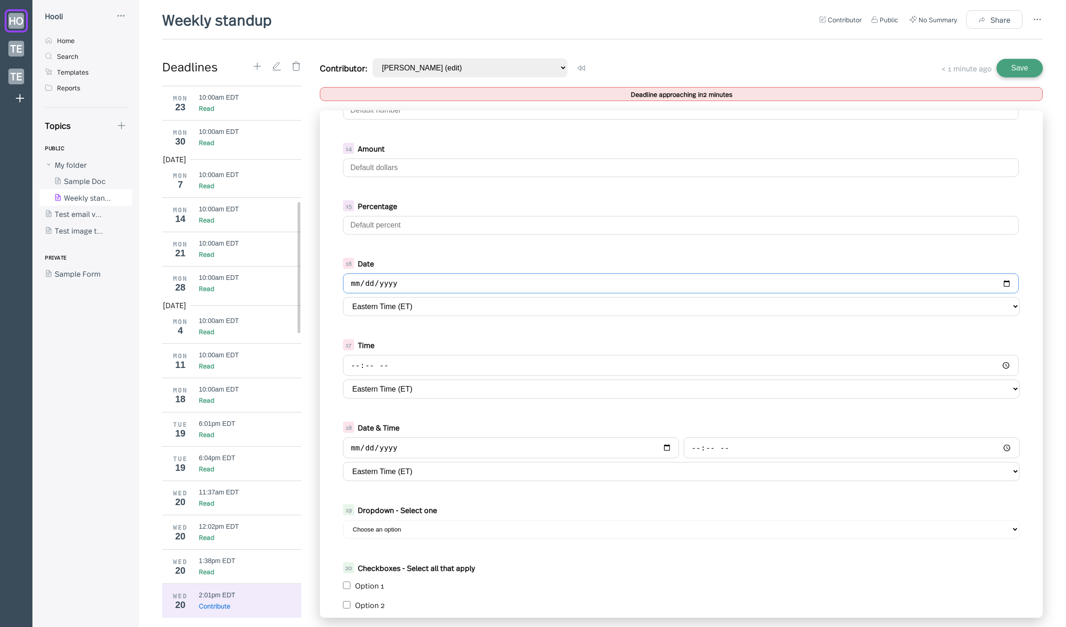
type input "2025-08-23"
click at [1001, 363] on input "time" at bounding box center [681, 365] width 676 height 21
type input "17:02"
drag, startPoint x: 506, startPoint y: 421, endPoint x: 499, endPoint y: 420, distance: 7.4
click at [506, 421] on div "18 Date & Time Eastern Time (ET) Alaska Time (AKT) Argentina (ART) Arizona (MST…" at bounding box center [681, 451] width 695 height 69
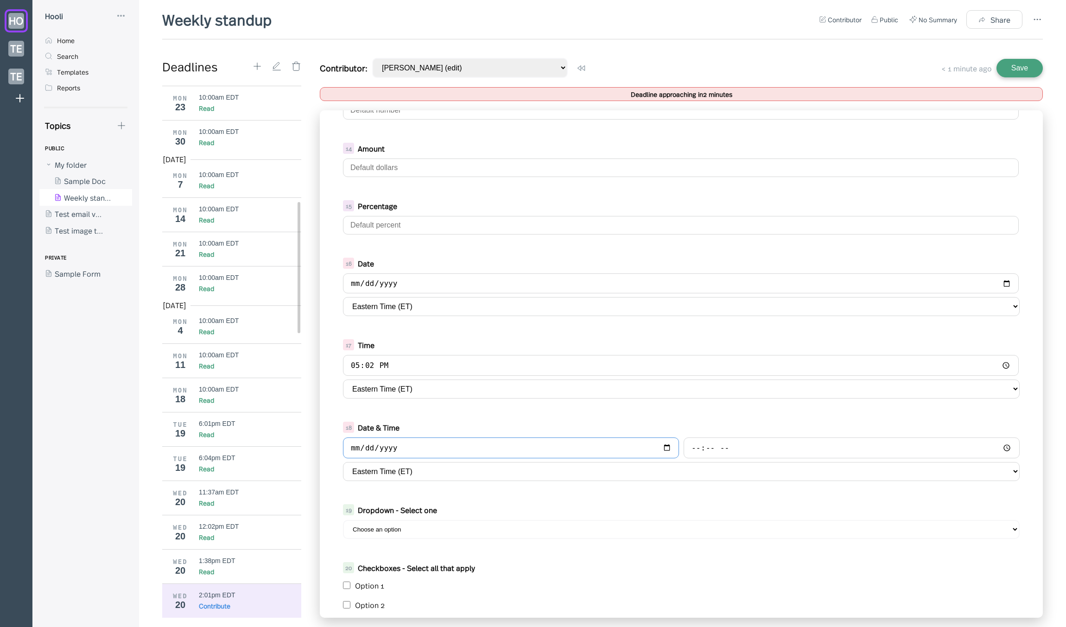
click at [666, 447] on input "date" at bounding box center [511, 448] width 336 height 21
type input "2025-07-29"
click at [1007, 447] on input "time" at bounding box center [852, 448] width 336 height 21
click at [1000, 448] on input "time" at bounding box center [852, 448] width 336 height 21
type input "16:02"
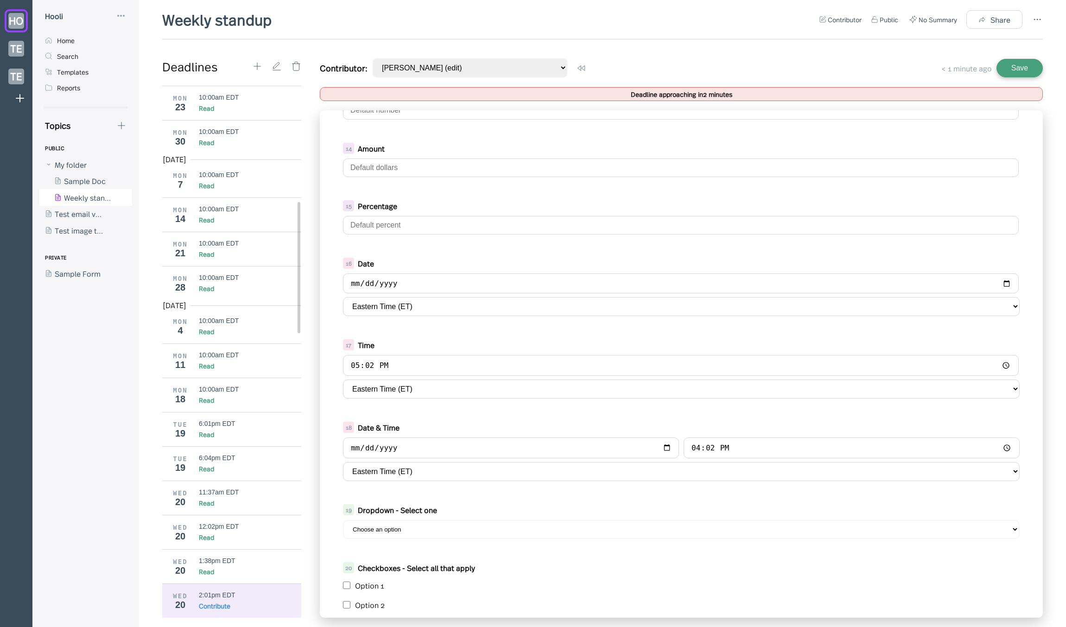
click at [620, 497] on div "5 dasfdsf 6 dsafdsaf text heresdafdsaf 7 Short Text 8 Long Text 9 Formatted tex…" at bounding box center [681, 364] width 723 height 508
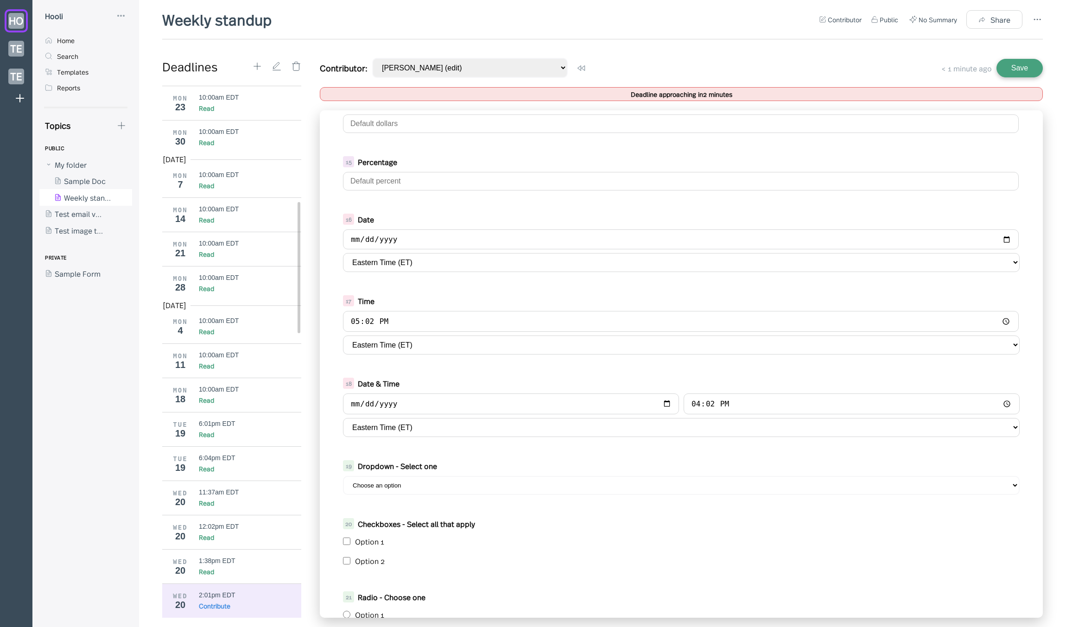
scroll to position [690, 0]
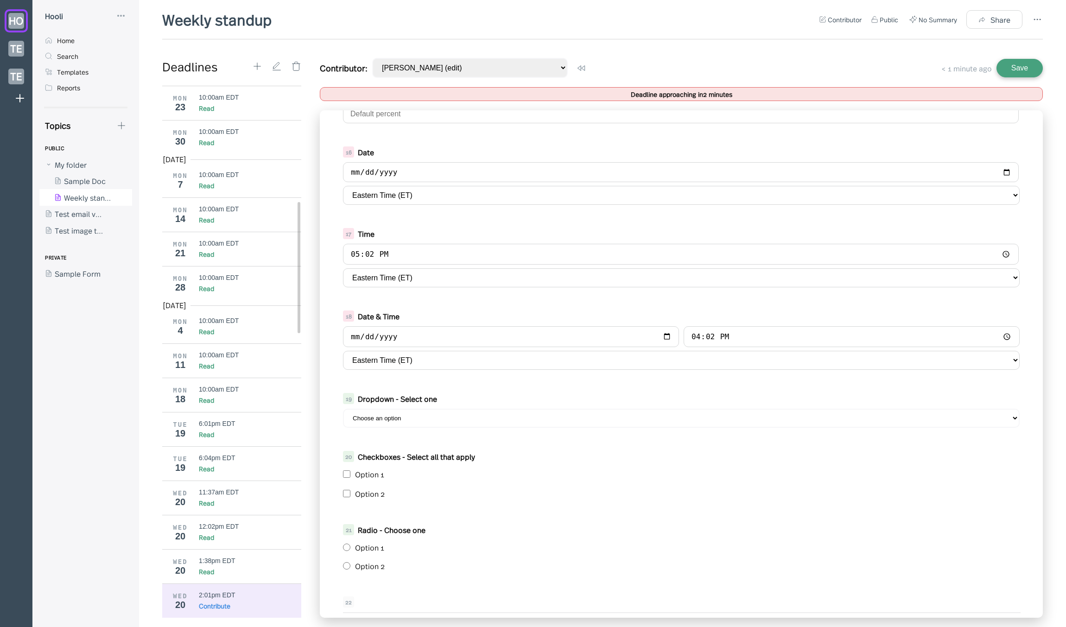
click at [383, 418] on select "Choose an option Option 1 Option 2" at bounding box center [681, 418] width 677 height 19
select select "Option 2"
click at [343, 409] on select "Choose an option Option 1 Option 2" at bounding box center [681, 418] width 677 height 19
click at [348, 473] on input "checkbox" at bounding box center [346, 474] width 7 height 7
checkbox input "true"
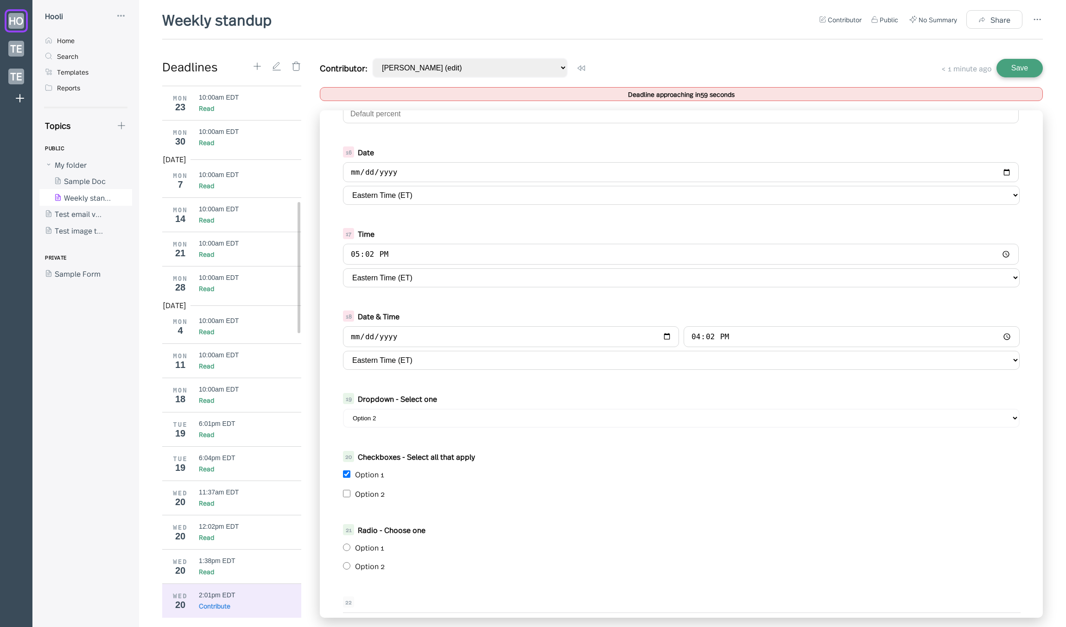
click at [346, 563] on input "radio" at bounding box center [346, 565] width 7 height 7
radio input "true"
click at [860, 54] on div "Weekly standup Contributor Public No Summary Share Deadlines Mar 2025 MON 24 10…" at bounding box center [602, 318] width 881 height 618
click at [1020, 64] on button "Saved" at bounding box center [1020, 68] width 46 height 19
click at [795, 46] on div "Weekly standup Contributor Public No Summary Share Deadlines Mar 2025 MON 24 10…" at bounding box center [602, 318] width 881 height 618
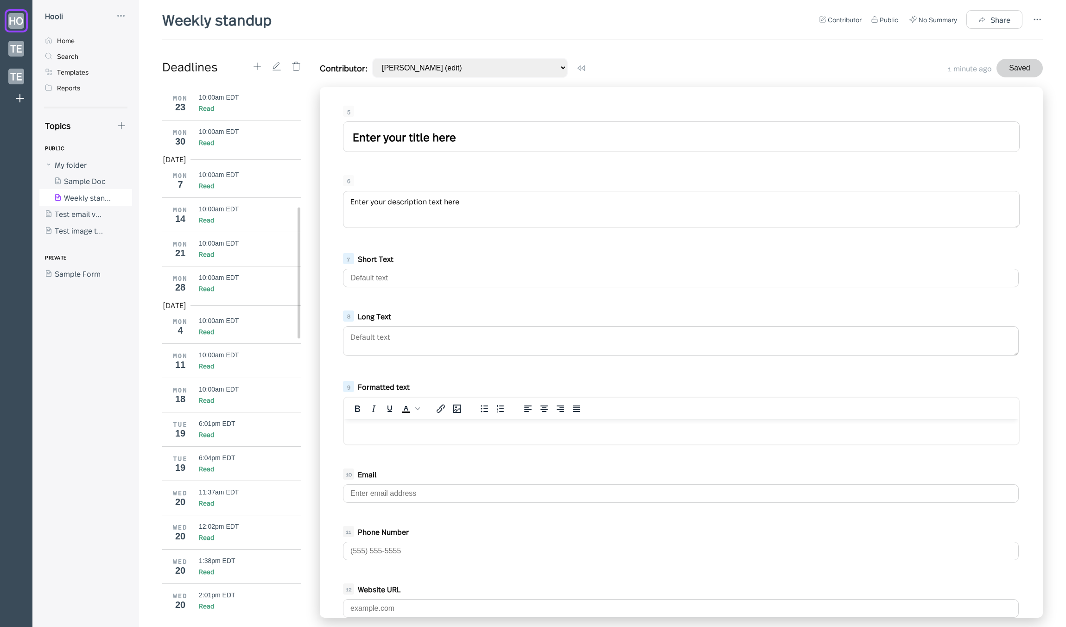
scroll to position [514, 0]
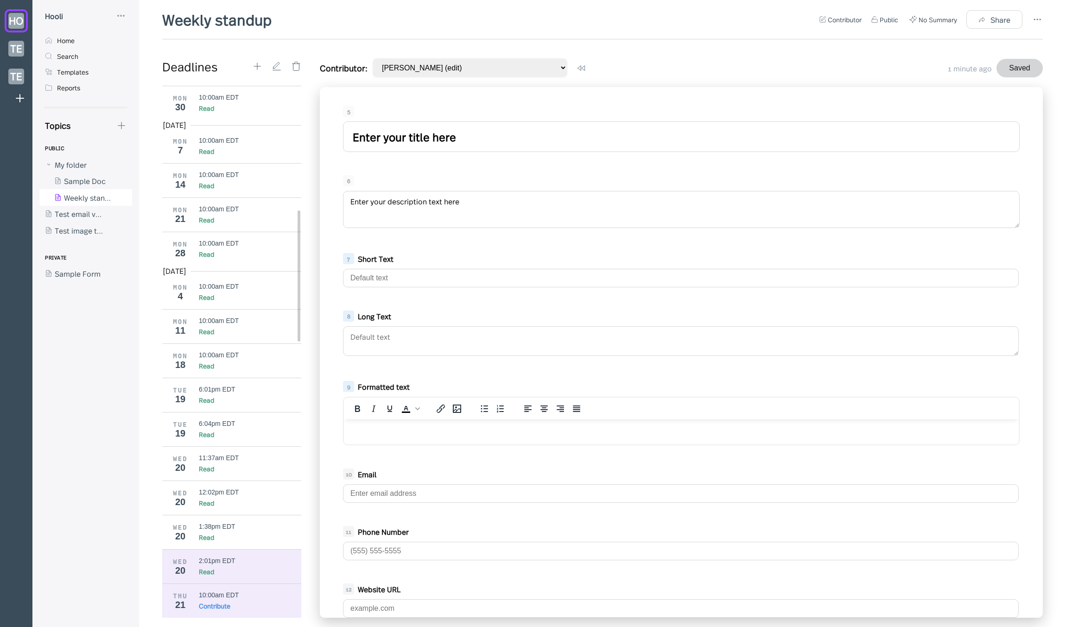
click at [230, 570] on div "Read" at bounding box center [250, 571] width 103 height 9
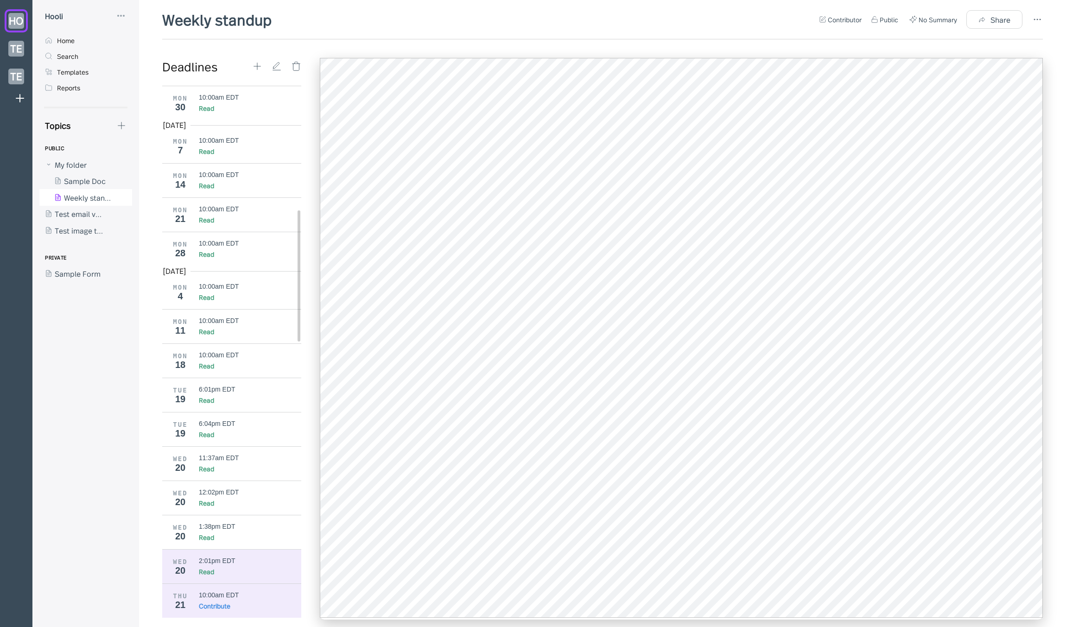
click at [208, 606] on div "Contribute" at bounding box center [215, 605] width 32 height 9
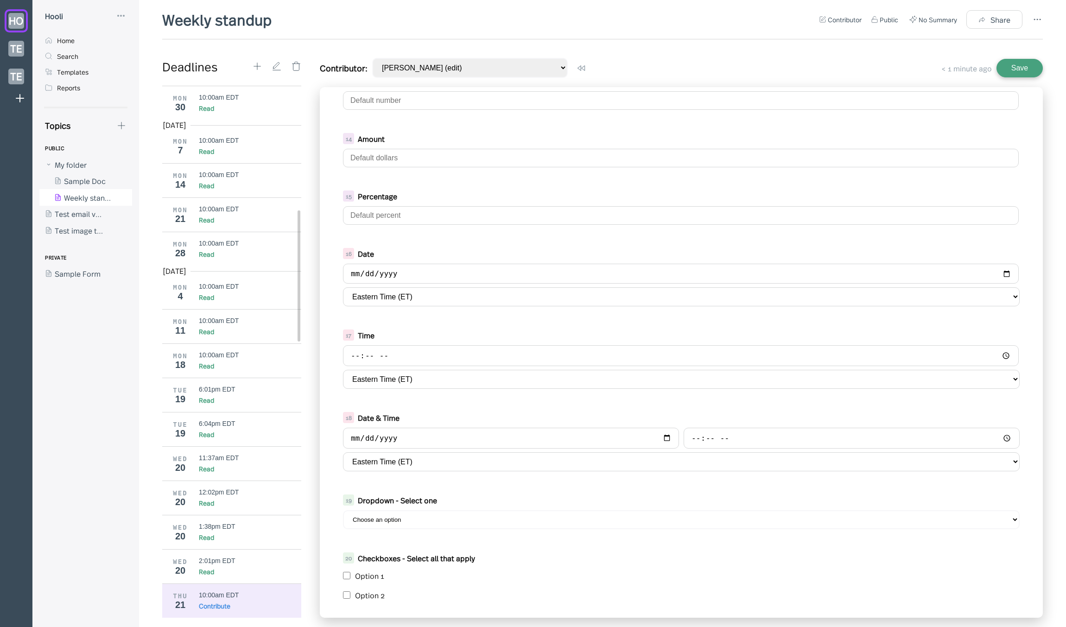
scroll to position [591, 0]
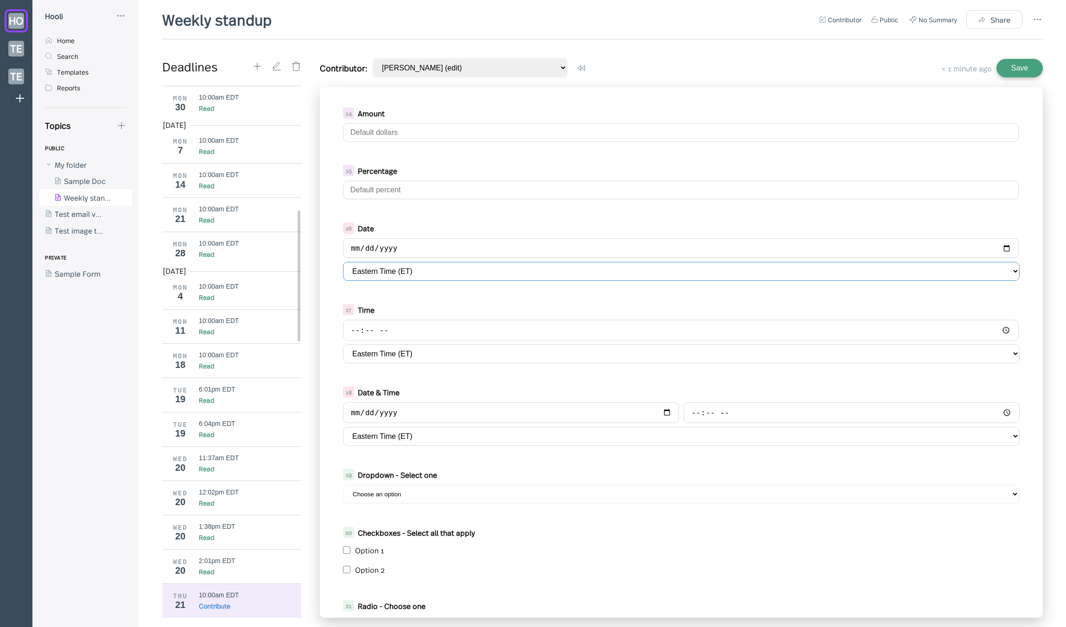
click at [419, 275] on select "Eastern Time (ET) Alaska Time (AKT) Argentina (ART) Arizona (MST) Atlantic Time…" at bounding box center [681, 271] width 677 height 19
click at [113, 396] on div "PUBLIC My folder Sample Doc Weekly standup Test email via s3 Test image templat…" at bounding box center [89, 387] width 100 height 494
click at [362, 376] on div "5 Enter your title here 6 Enter your description text here 7 Short Text 8 Long …" at bounding box center [681, 352] width 723 height 531
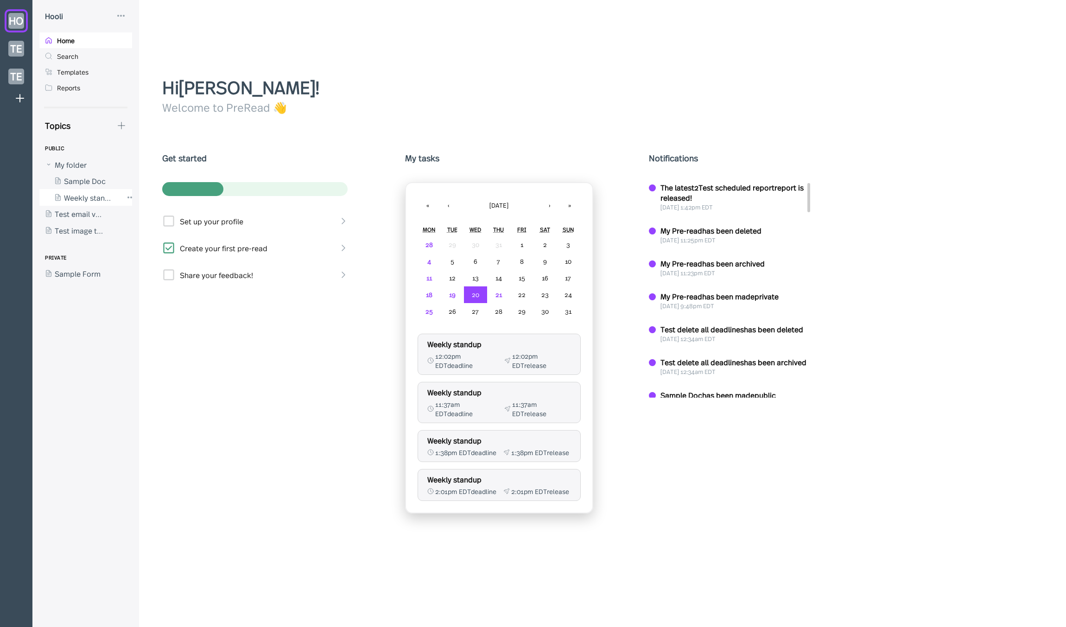
click at [86, 194] on div at bounding box center [80, 197] width 83 height 17
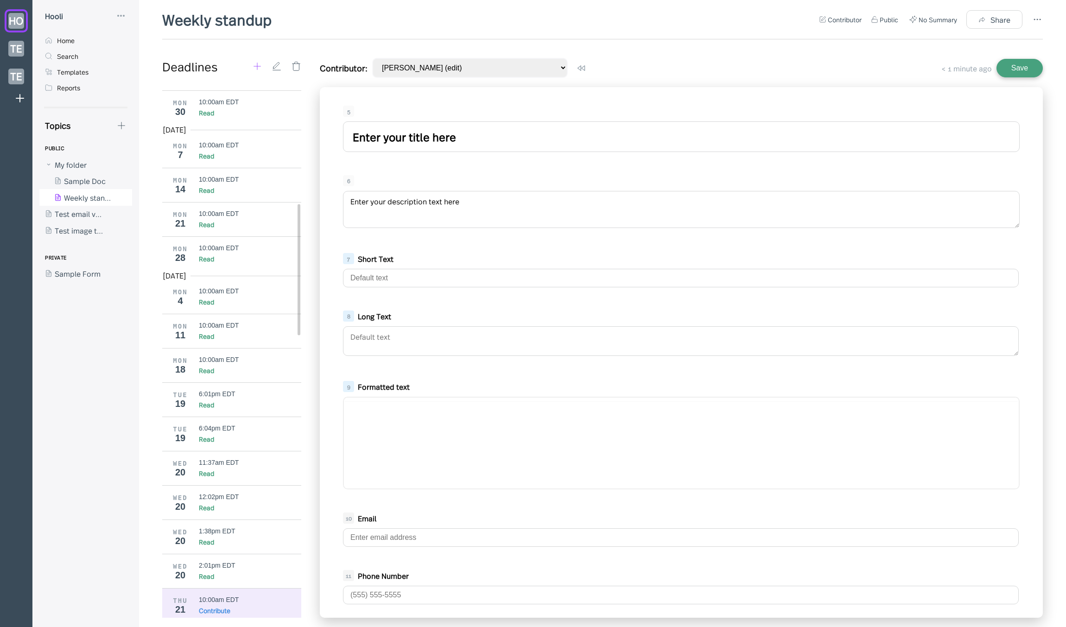
scroll to position [514, 0]
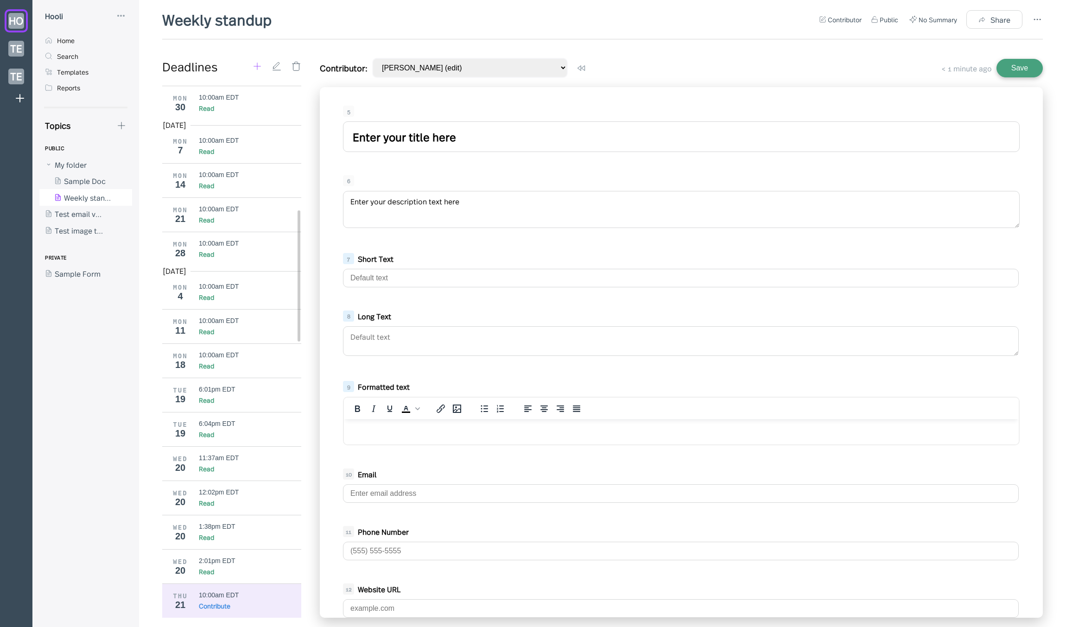
click at [252, 61] on icon at bounding box center [257, 66] width 10 height 10
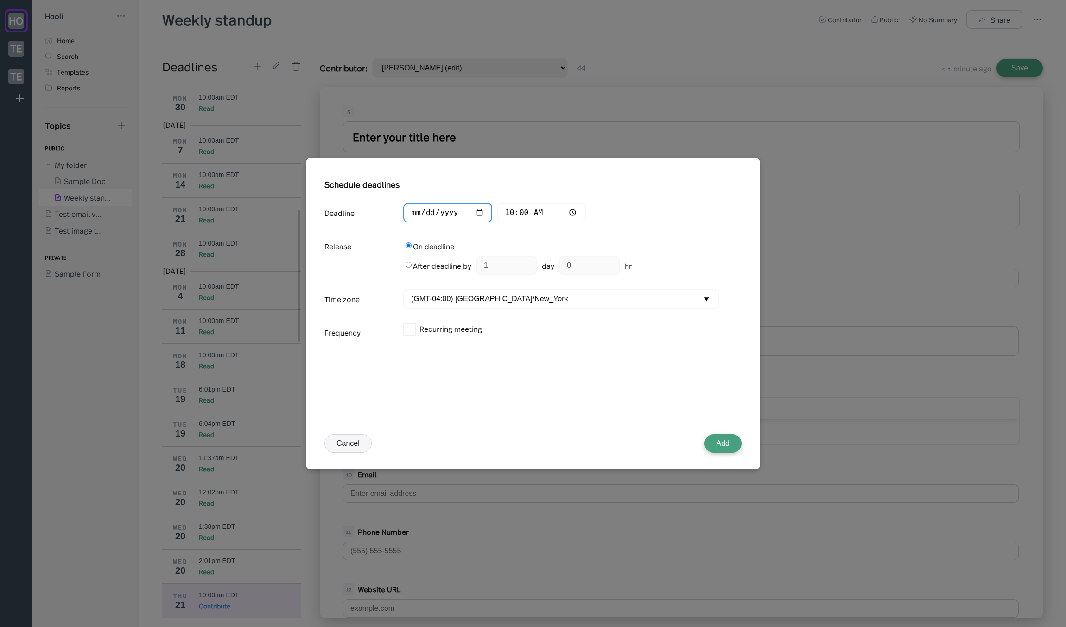
click at [429, 211] on input "[DATE]" at bounding box center [447, 213] width 89 height 20
click at [481, 212] on input "date" at bounding box center [447, 213] width 89 height 20
type input "[DATE]"
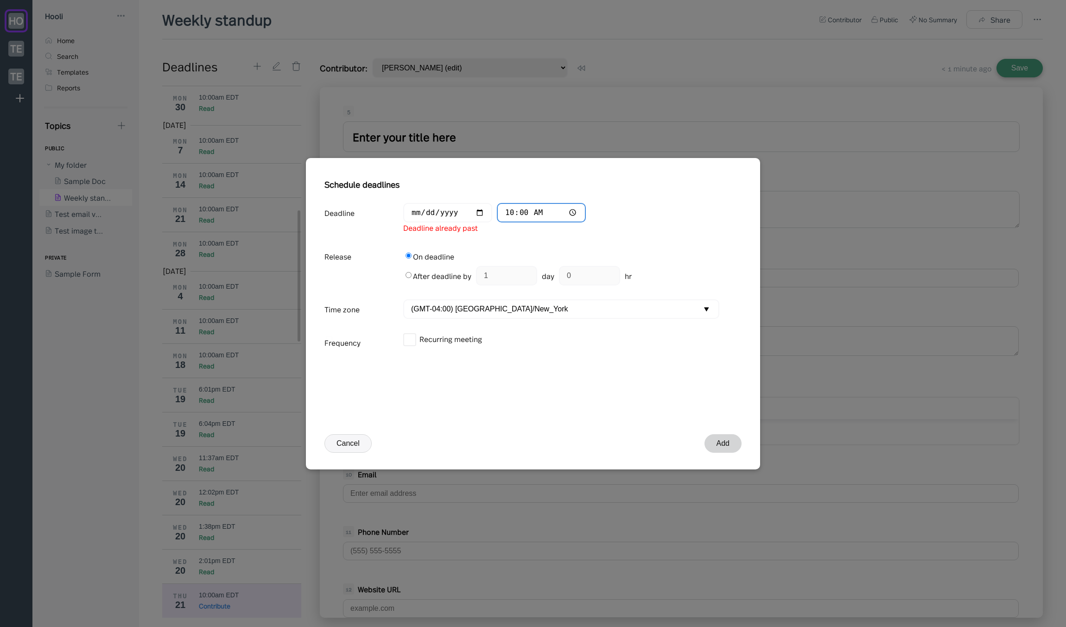
click at [507, 214] on input "10:00" at bounding box center [541, 213] width 89 height 20
type input "14:18"
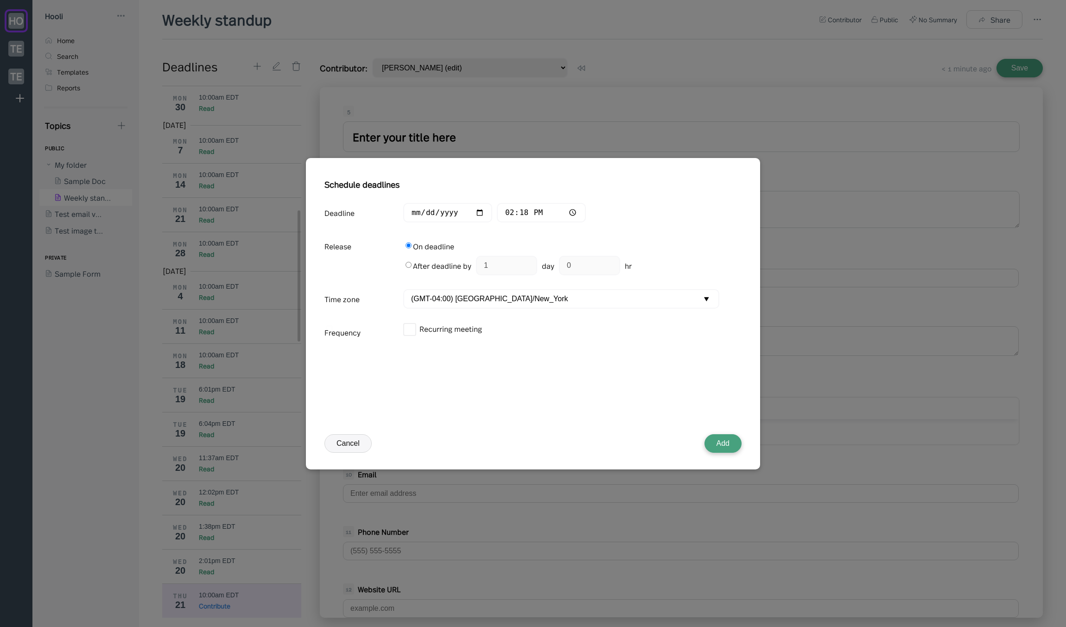
click at [732, 447] on button "Add" at bounding box center [723, 443] width 37 height 19
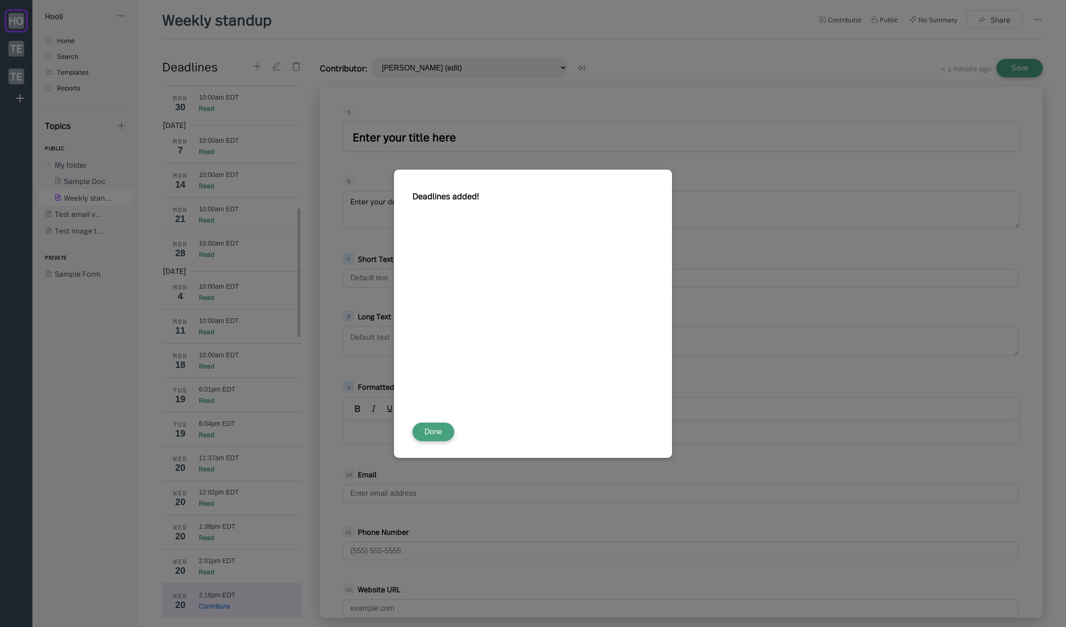
click at [433, 442] on div "Deadlines added! Done" at bounding box center [533, 314] width 278 height 288
click at [436, 426] on button "Done" at bounding box center [434, 432] width 42 height 19
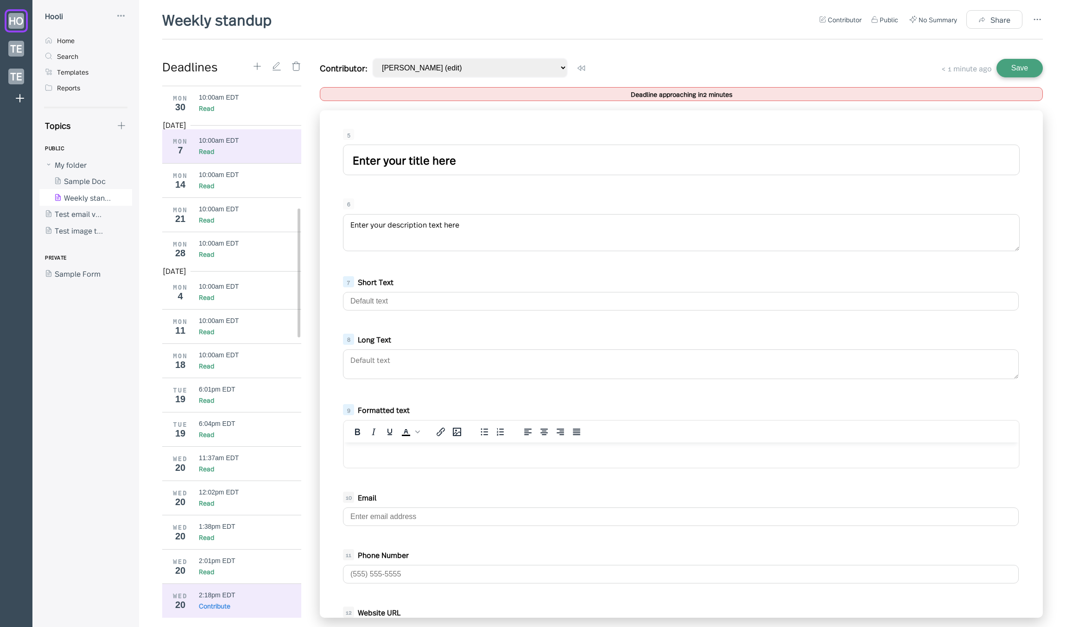
drag, startPoint x: 434, startPoint y: 163, endPoint x: 221, endPoint y: 156, distance: 212.9
click at [221, 156] on div "Deadlines Mar 2025 MON 24 10:00am EDT Read MON 31 10:00am EDT Read Apr 2025 MON…" at bounding box center [602, 338] width 881 height 560
type input "sadf"
drag, startPoint x: 478, startPoint y: 230, endPoint x: 160, endPoint y: 229, distance: 318.1
click at [150, 222] on div "Weekly standup Contributor Public No Summary Share Deadlines Mar 2025 MON 24 10…" at bounding box center [602, 313] width 927 height 627
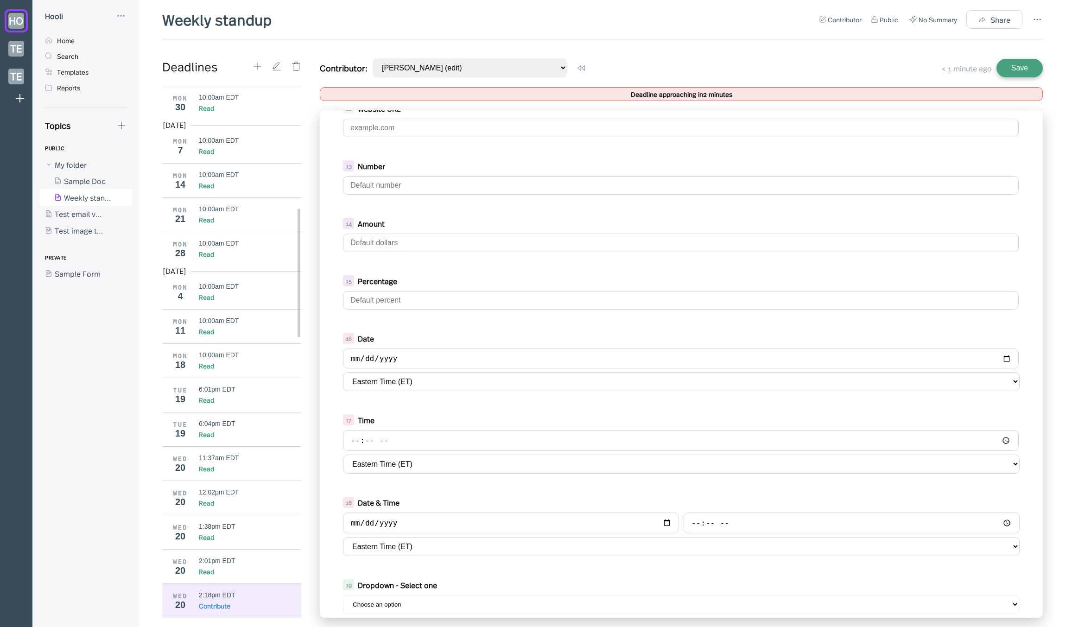
scroll to position [561, 0]
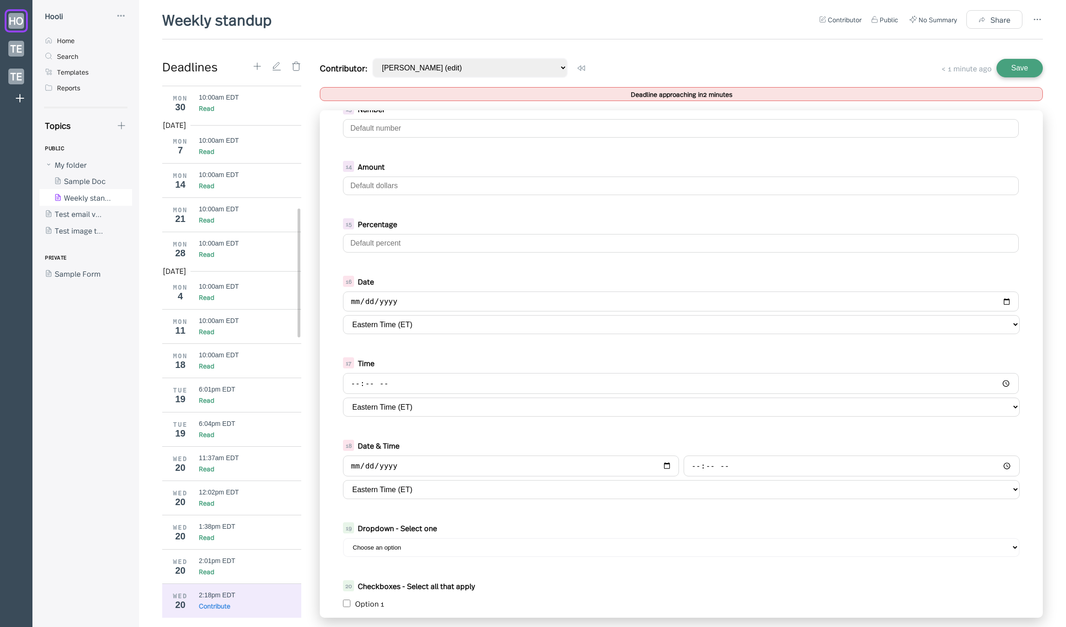
type textarea "tret"
drag, startPoint x: 1000, startPoint y: 297, endPoint x: 992, endPoint y: 302, distance: 9.6
click at [1000, 297] on input "date" at bounding box center [681, 302] width 676 height 20
type input "2025-08-22"
click at [431, 327] on select "Eastern Time (ET) Alaska Time (AKT) Argentina (ART) Arizona (MST) Atlantic Time…" at bounding box center [681, 324] width 677 height 19
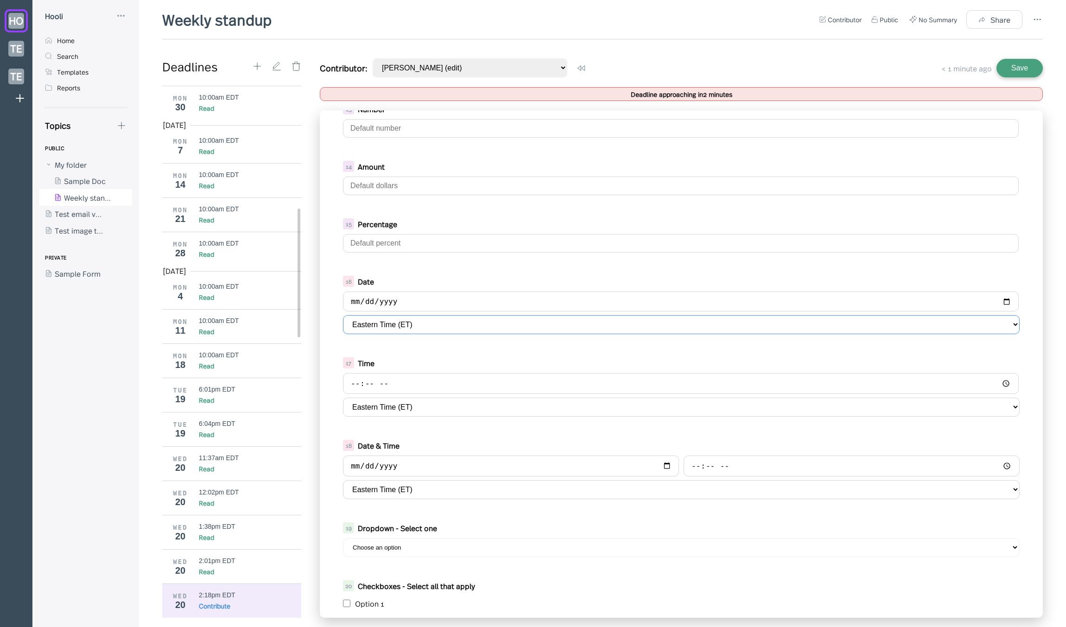
select select "America/Halifax"
click at [343, 315] on select "Eastern Time (ET) Alaska Time (AKT) Argentina (ART) Arizona (MST) Atlantic Time…" at bounding box center [681, 324] width 677 height 19
drag, startPoint x: 419, startPoint y: 370, endPoint x: 1000, endPoint y: 380, distance: 581.5
click at [1000, 380] on input "time" at bounding box center [681, 383] width 676 height 21
click at [999, 386] on input "time" at bounding box center [681, 383] width 676 height 21
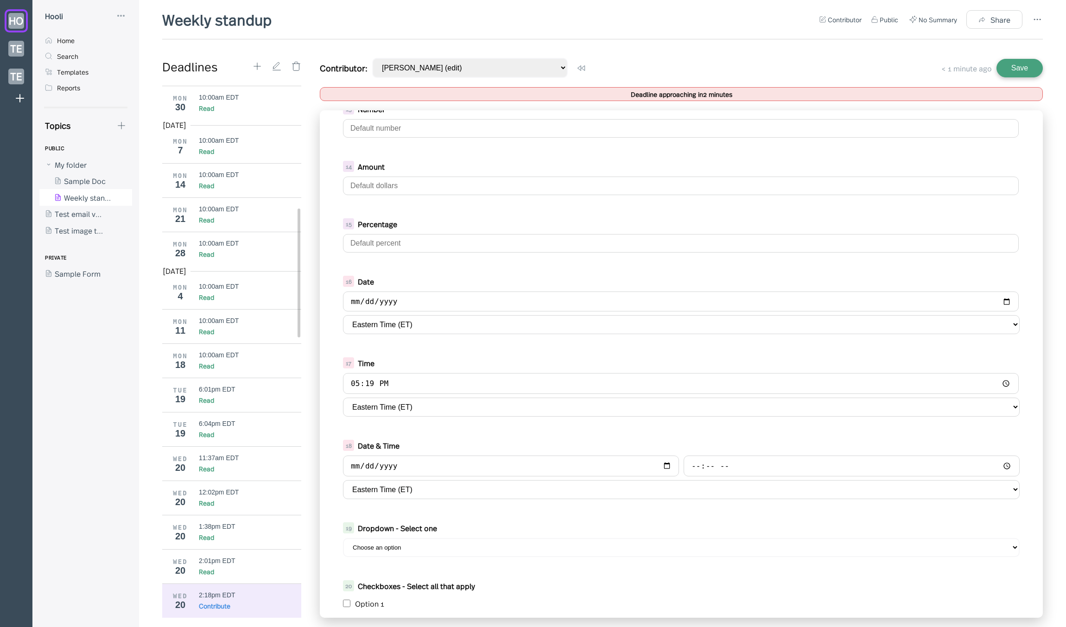
type input "17:19"
click at [498, 430] on div "5 sadf 6 tret 7 Short Text 8 Long Text 9 Formatted text To open the popup, pres…" at bounding box center [681, 364] width 723 height 508
click at [668, 468] on input "date" at bounding box center [511, 466] width 336 height 21
type input "2025-08-22"
click at [1005, 468] on input "time" at bounding box center [852, 466] width 336 height 21
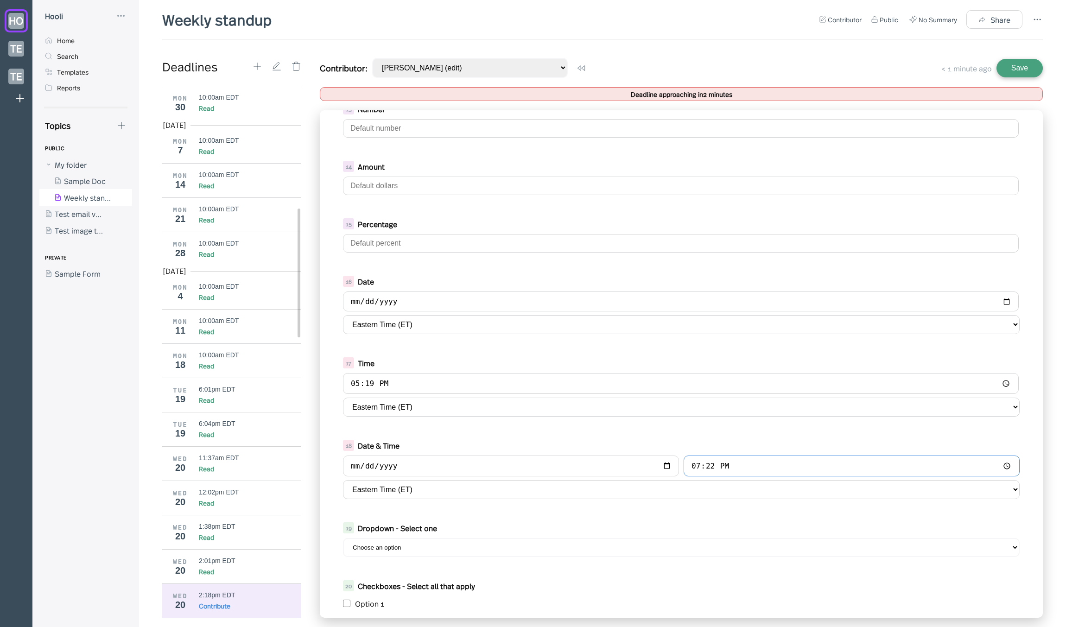
type input "19:22"
click at [398, 478] on div "2025-08-22 19:22 Eastern Time (ET) Alaska Time (AKT) Argentina (ART) Arizona (M…" at bounding box center [681, 478] width 677 height 44
click at [403, 491] on select "Eastern Time (ET) Alaska Time (AKT) Argentina (ART) Arizona (MST) Atlantic Time…" at bounding box center [681, 489] width 677 height 19
select select "America/Denver"
click at [343, 480] on select "Eastern Time (ET) Alaska Time (AKT) Argentina (ART) Arizona (MST) Atlantic Time…" at bounding box center [681, 489] width 677 height 19
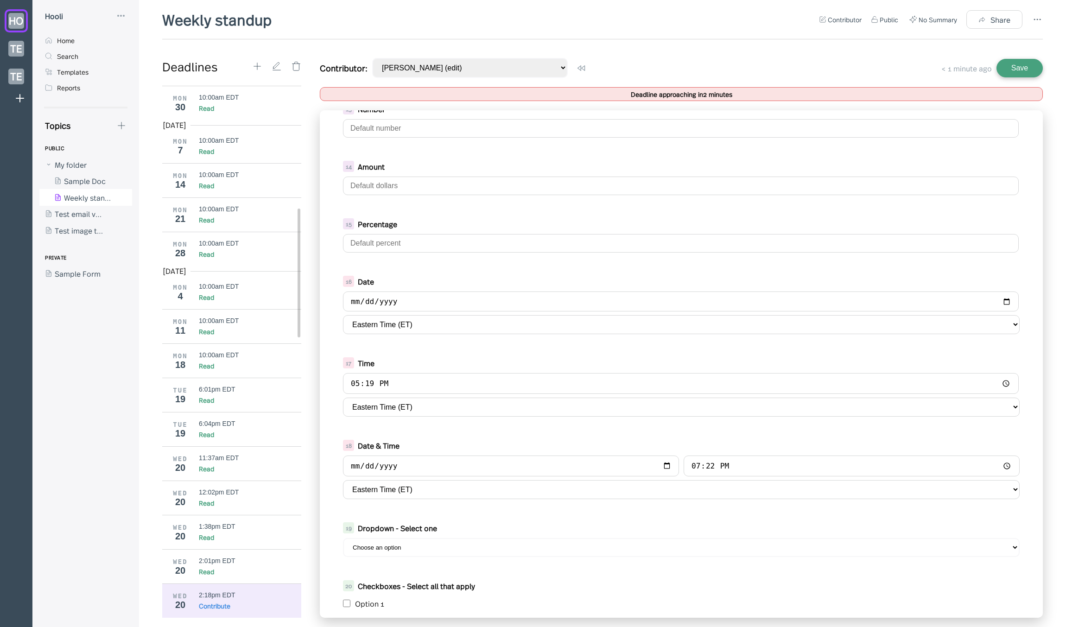
click at [468, 506] on div "5 sadf 6 tret 7 Short Text 8 Long Text 9 Formatted text To open the popup, pres…" at bounding box center [681, 364] width 723 height 508
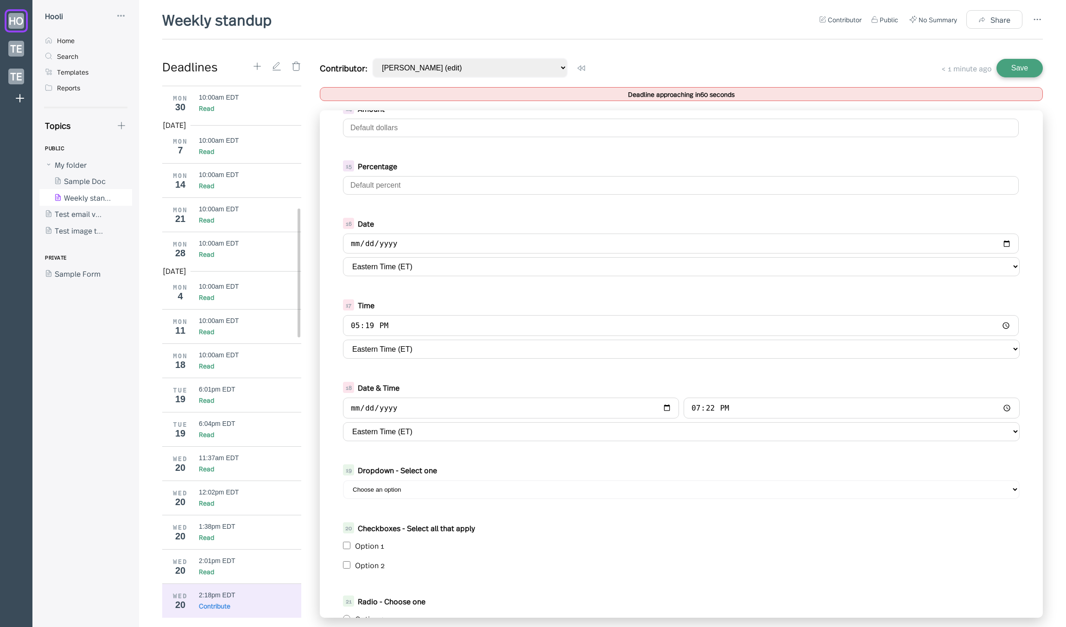
scroll to position [690, 0]
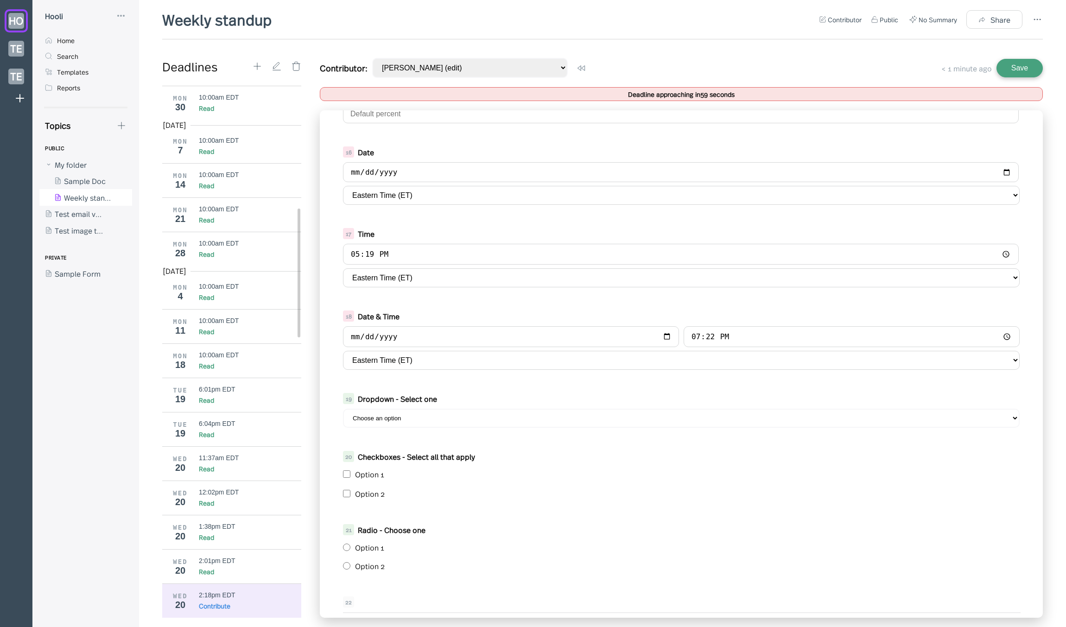
click at [346, 473] on input "checkbox" at bounding box center [346, 474] width 7 height 7
checkbox input "true"
click at [387, 419] on select "Choose an option Option 1 Option 2" at bounding box center [681, 418] width 677 height 19
select select "Option 1"
click at [343, 409] on select "Choose an option Option 1 Option 2" at bounding box center [681, 418] width 677 height 19
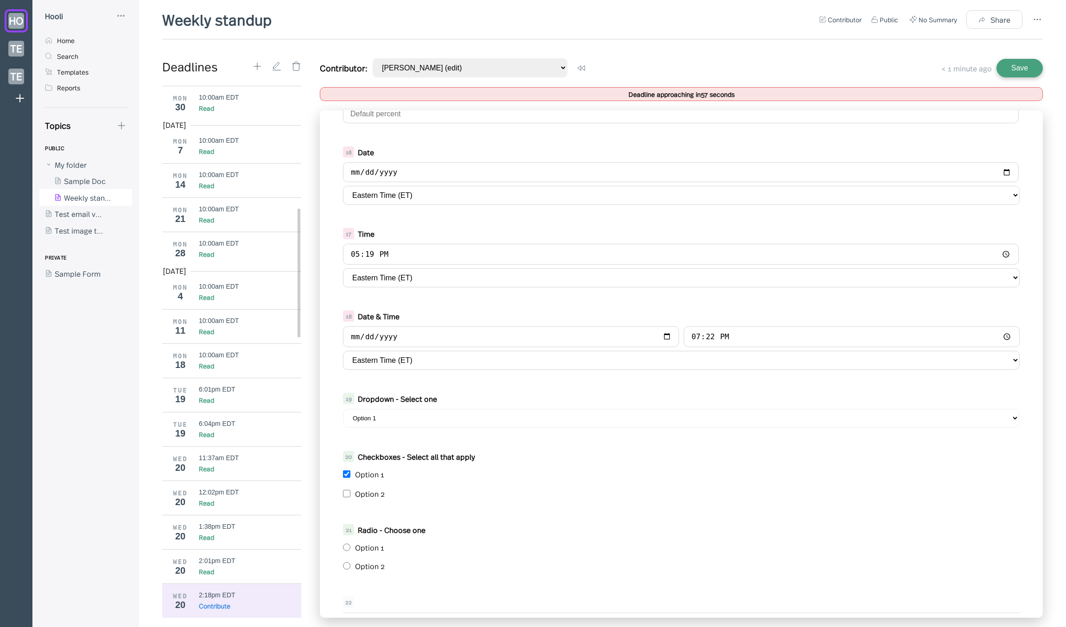
click at [346, 550] on input "radio" at bounding box center [346, 547] width 7 height 7
radio input "true"
click at [648, 60] on div "Contributor: [PERSON_NAME] (edit) [PERSON_NAME].[PERSON_NAME]+2 (read-only) Use…" at bounding box center [681, 68] width 723 height 20
click at [422, 303] on div "5 sadf 6 tret 7 Short Text 8 Long Text 9 Formatted text To open the popup, pres…" at bounding box center [681, 364] width 723 height 508
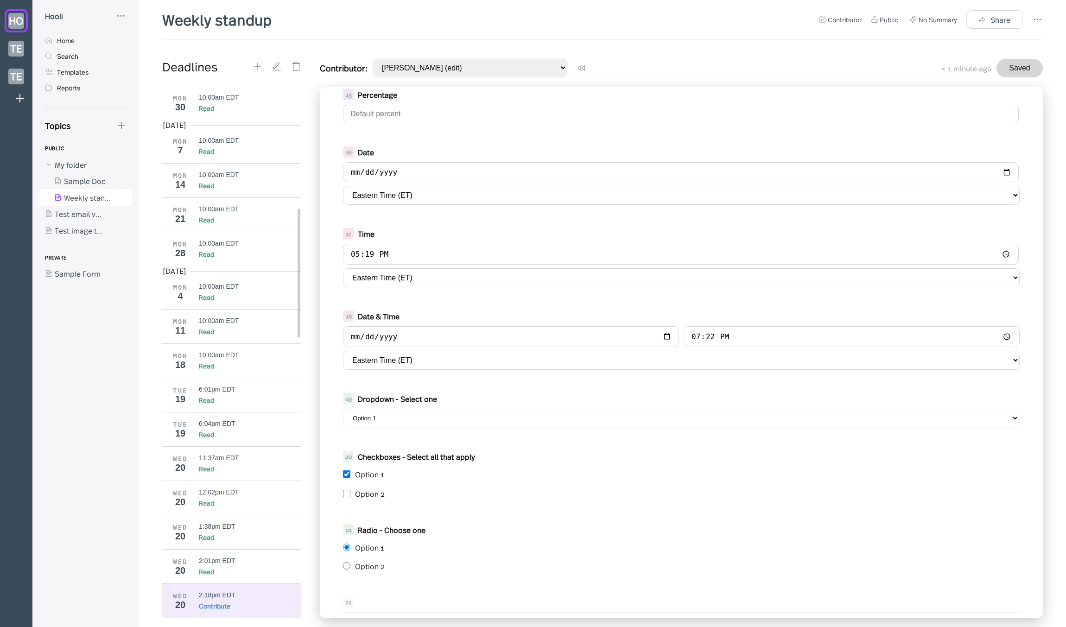
scroll to position [667, 0]
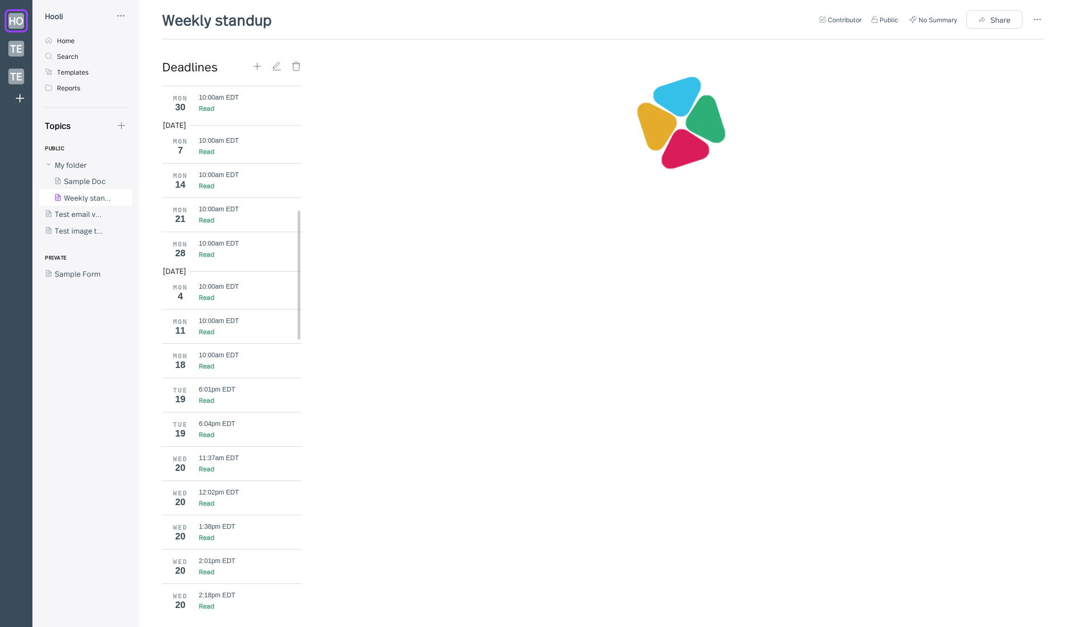
scroll to position [548, 0]
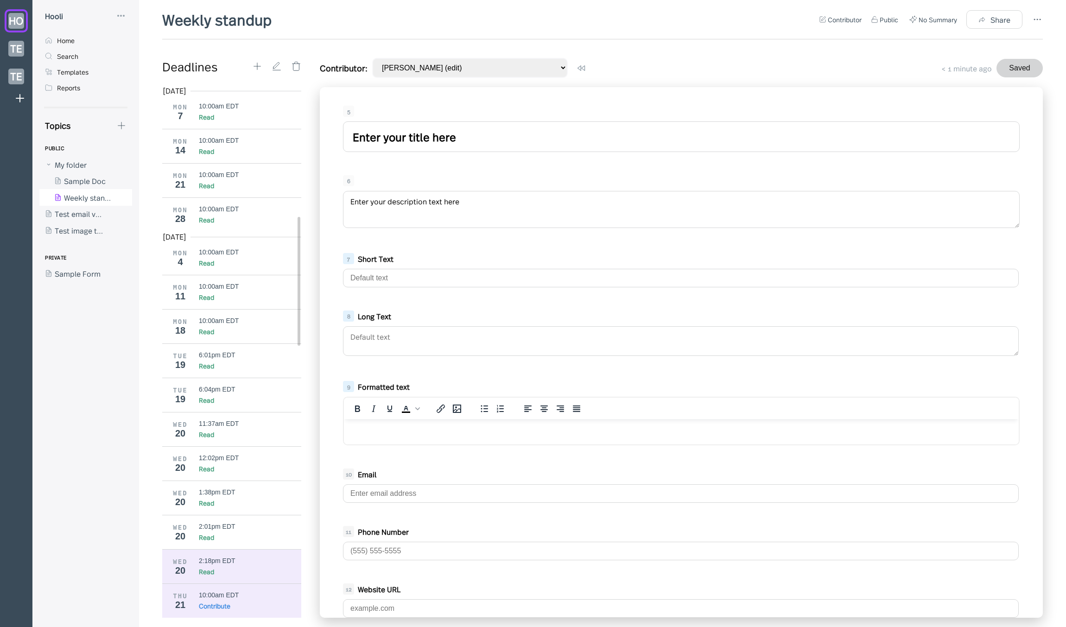
click at [269, 575] on div "Read" at bounding box center [250, 571] width 103 height 9
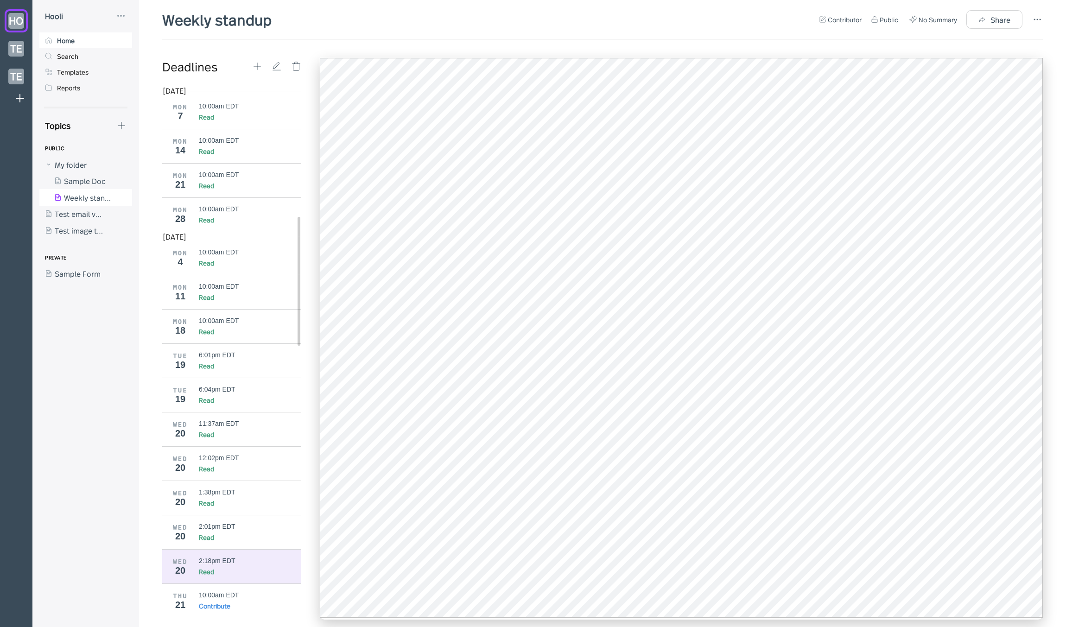
click at [70, 40] on div "Home" at bounding box center [66, 40] width 18 height 8
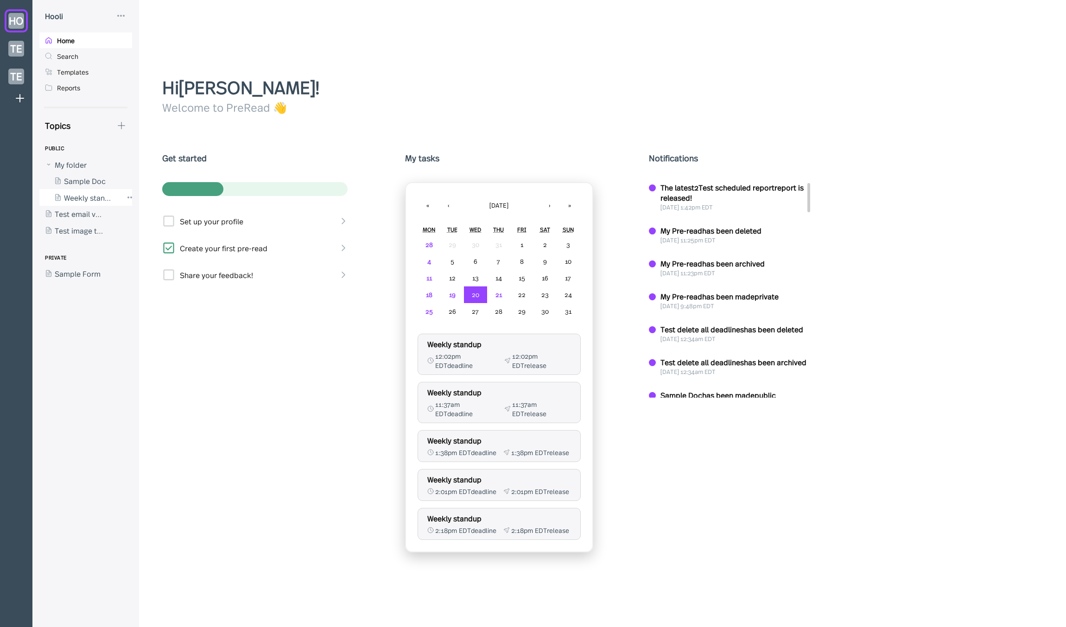
click at [81, 200] on div at bounding box center [80, 197] width 83 height 17
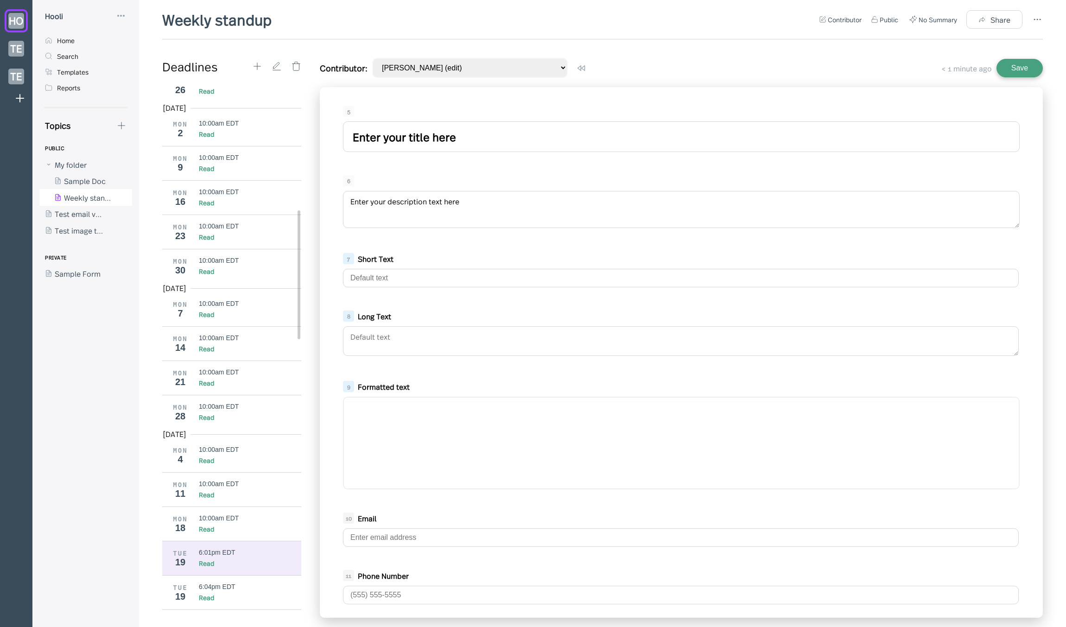
scroll to position [548, 0]
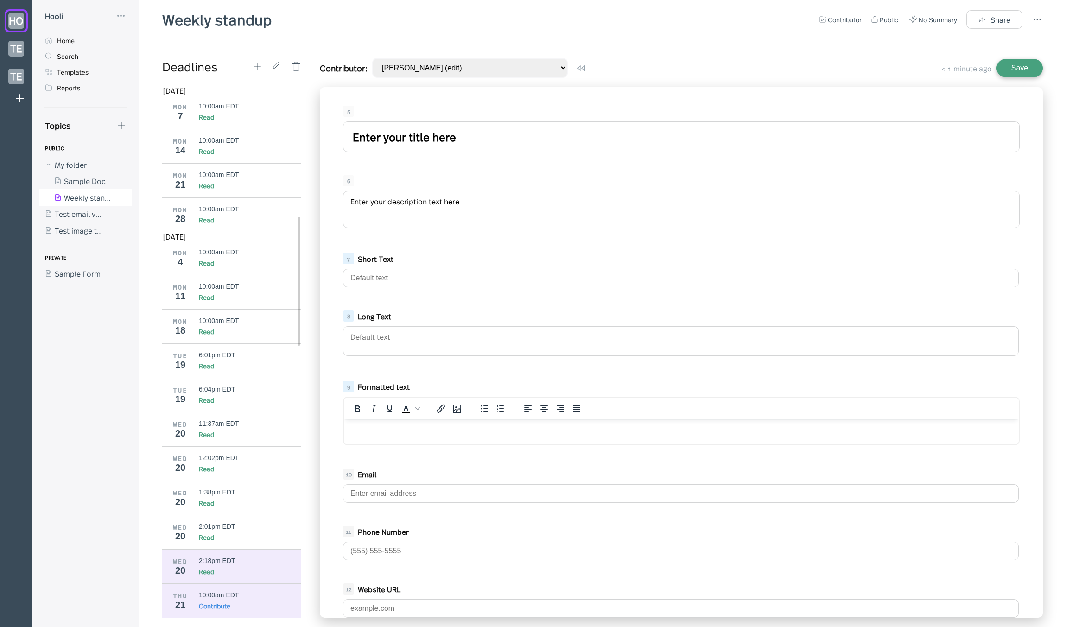
click at [223, 571] on div "Read" at bounding box center [250, 571] width 103 height 9
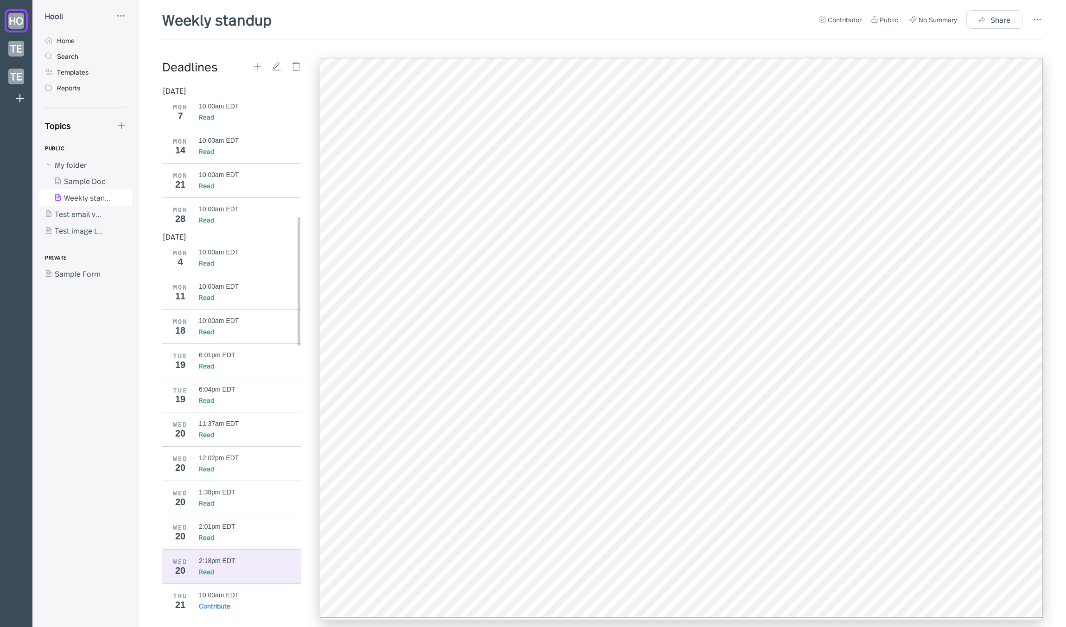
click at [220, 567] on div "Read" at bounding box center [250, 571] width 103 height 9
click at [252, 570] on div "Read" at bounding box center [250, 571] width 103 height 9
click at [206, 604] on div "Contribute" at bounding box center [215, 605] width 32 height 9
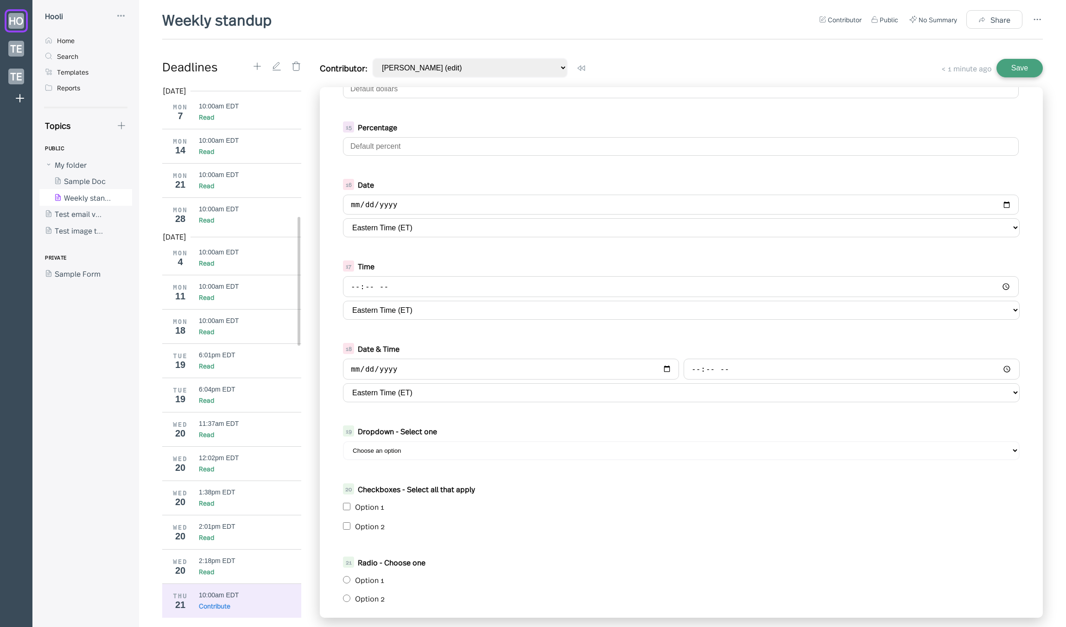
scroll to position [661, 0]
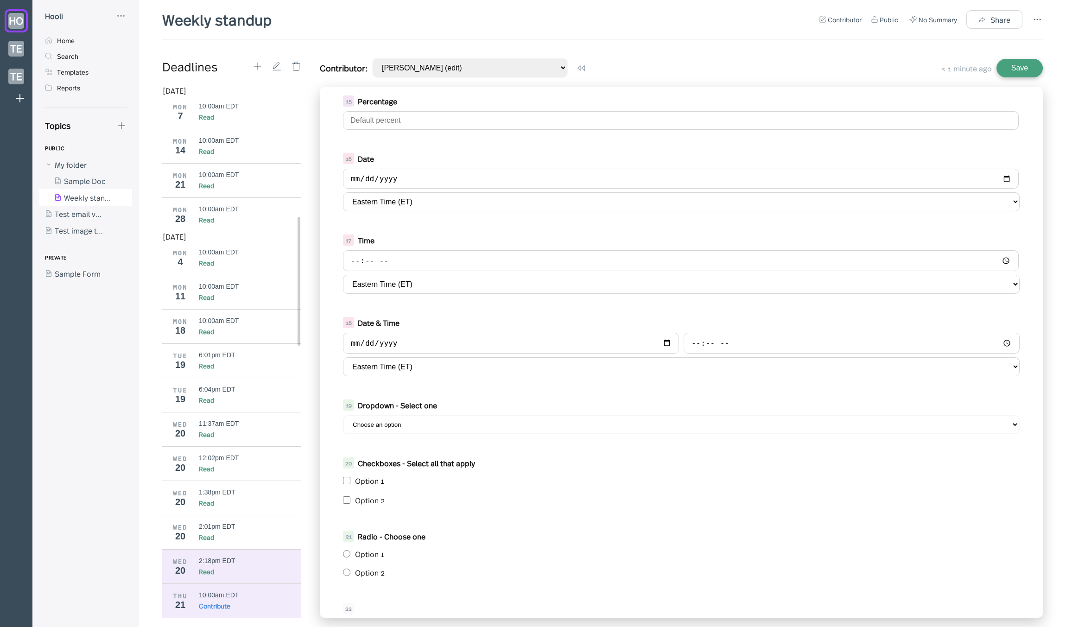
click at [243, 566] on div "2:18pm EDT Read" at bounding box center [250, 566] width 103 height 19
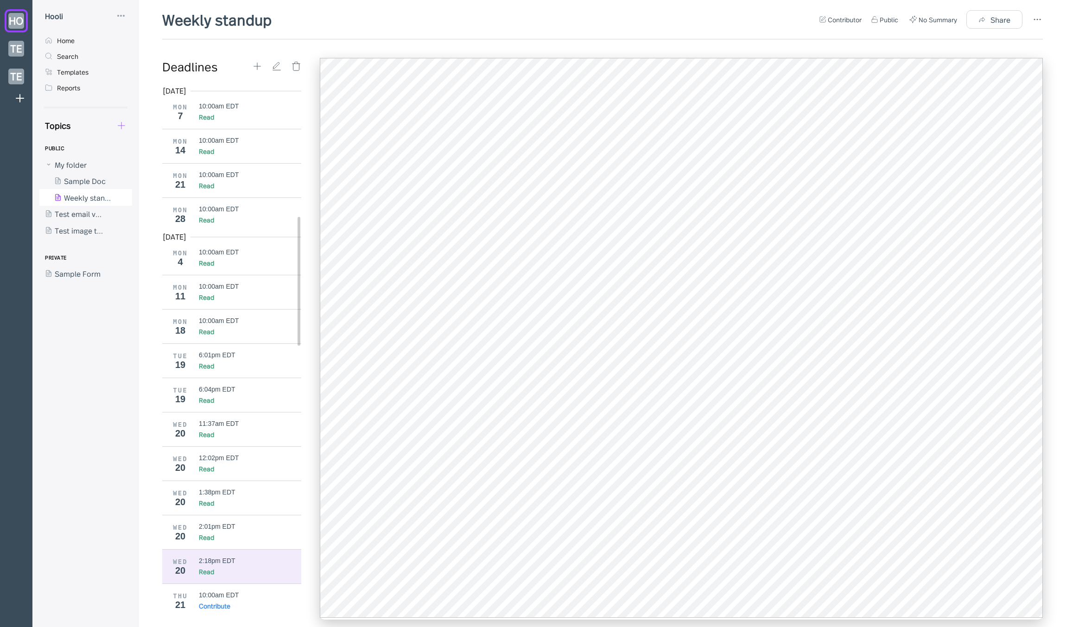
click at [123, 126] on icon at bounding box center [121, 126] width 10 height 10
click at [141, 165] on div "New Form" at bounding box center [156, 170] width 35 height 10
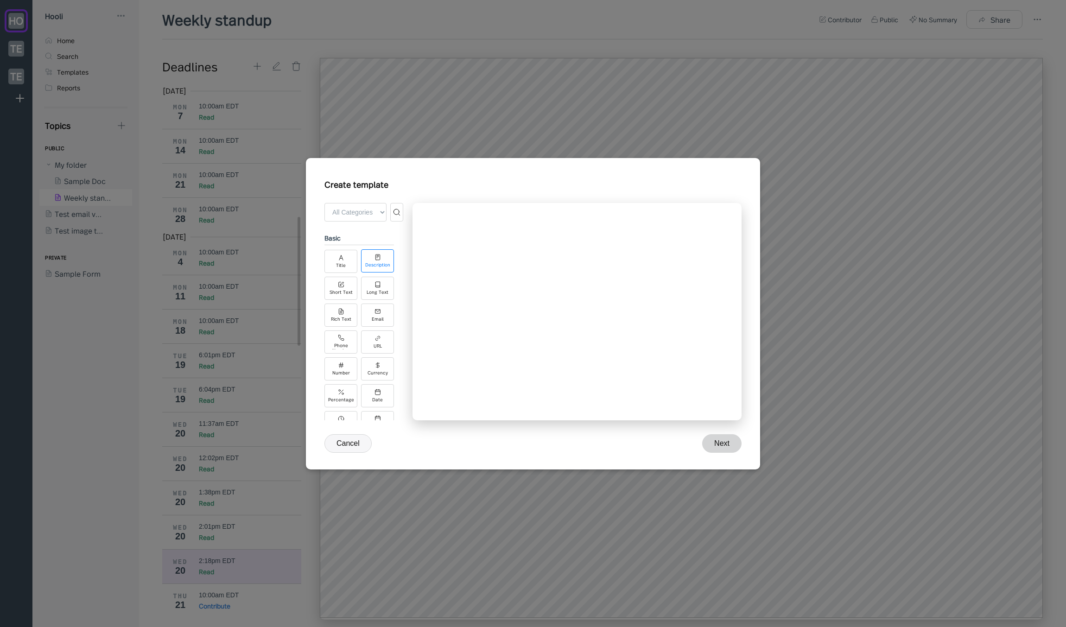
click at [361, 261] on div "Description" at bounding box center [377, 260] width 33 height 23
click at [350, 262] on div "Title" at bounding box center [341, 260] width 33 height 23
click at [352, 300] on div "Title Description Short Text Long Text Rich Text Email Phone Number URL Number …" at bounding box center [360, 369] width 70 height 238
click at [351, 308] on div "Rich Text" at bounding box center [341, 314] width 33 height 23
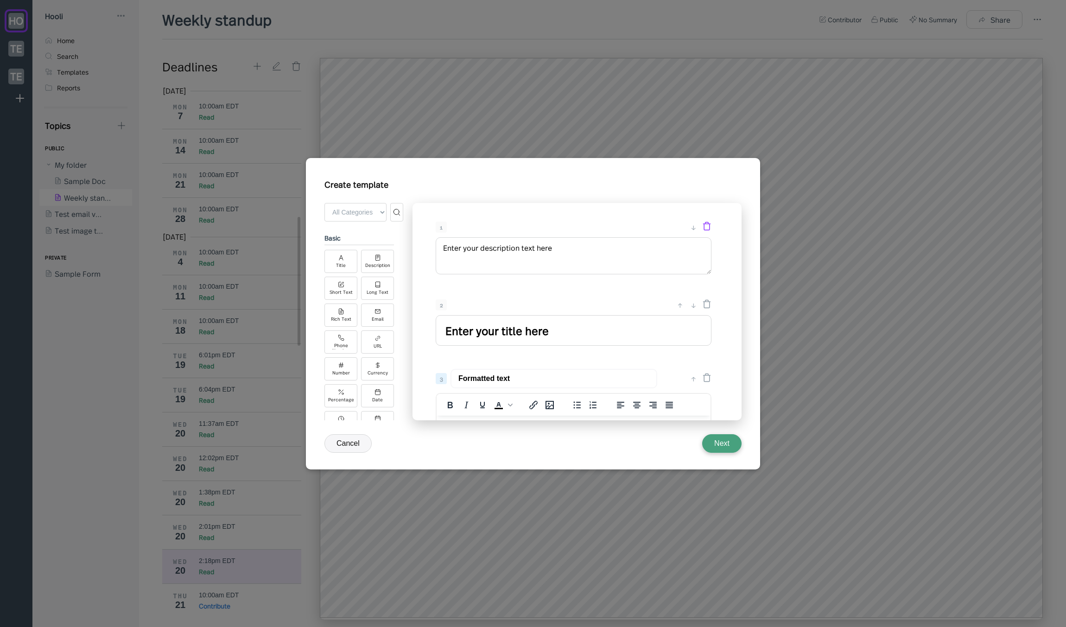
click at [709, 227] on icon at bounding box center [706, 226] width 9 height 9
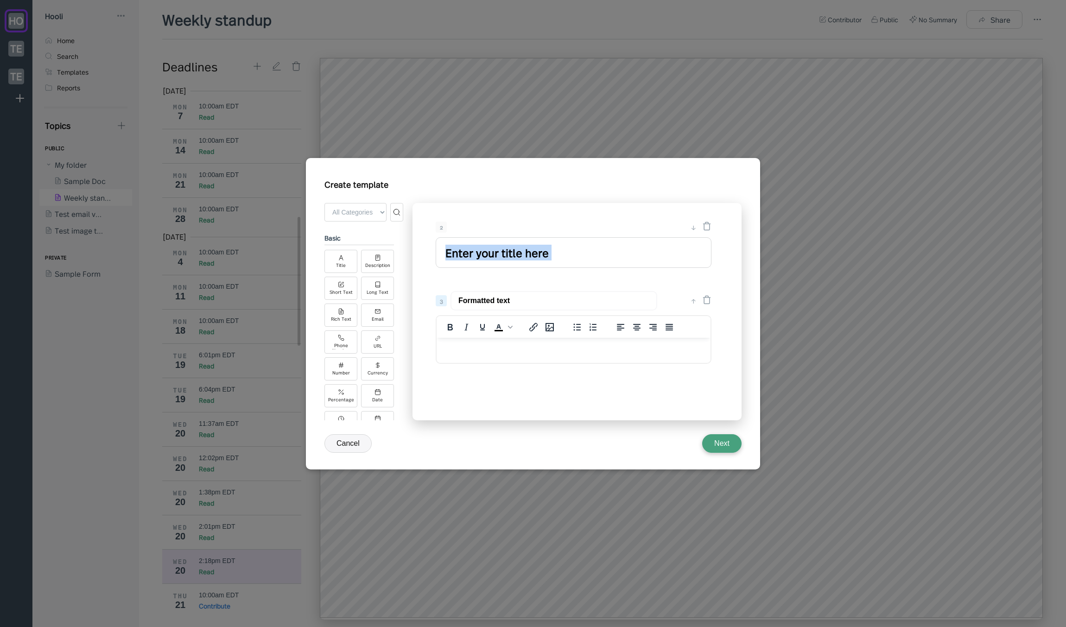
click at [709, 227] on icon at bounding box center [706, 226] width 9 height 9
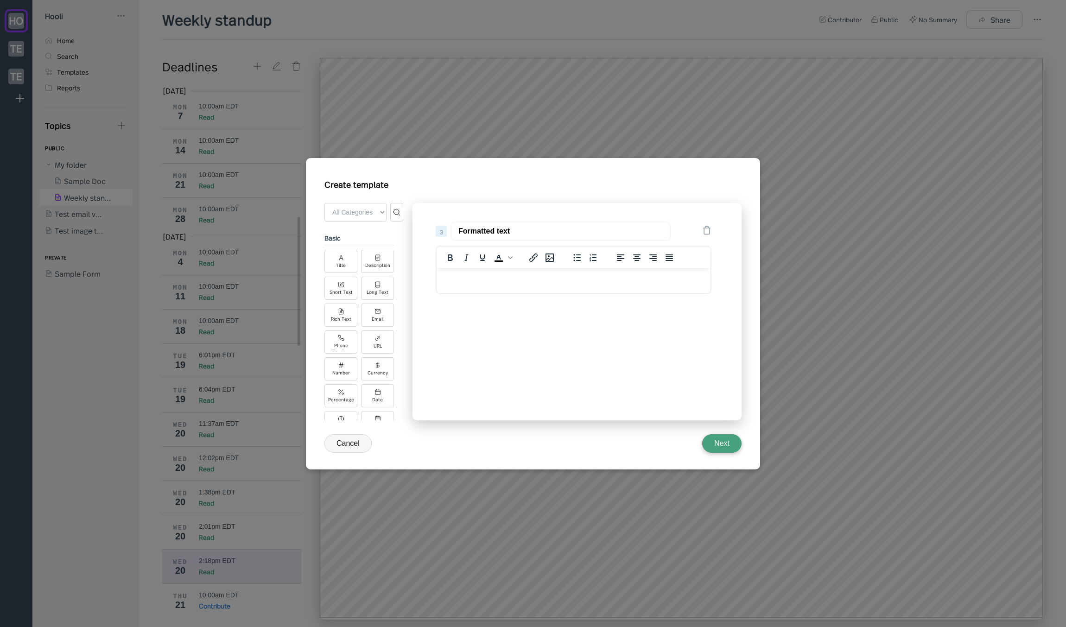
click at [709, 227] on icon at bounding box center [706, 230] width 9 height 9
click at [620, 262] on div "Tap "Add Field" above to start building your form" at bounding box center [577, 311] width 329 height 217
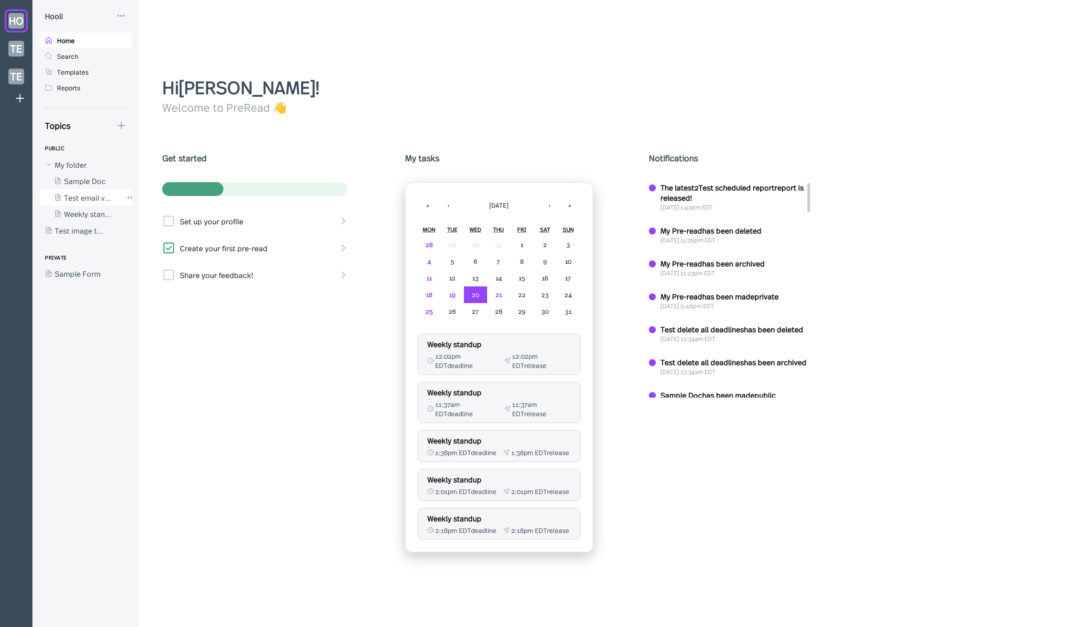
click at [100, 201] on div at bounding box center [80, 197] width 83 height 17
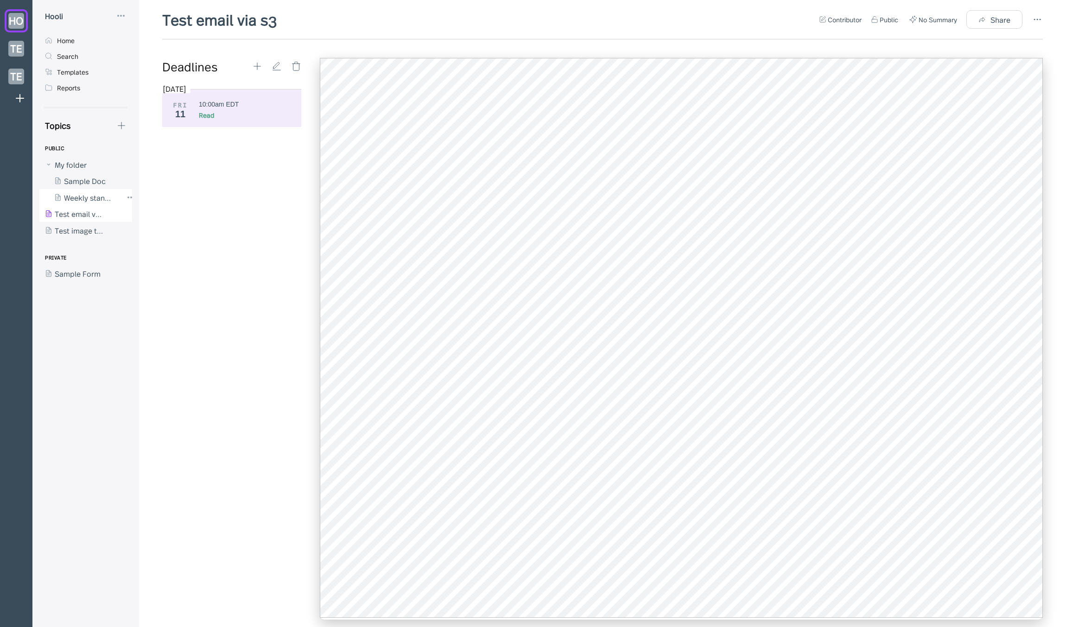
click at [96, 199] on div at bounding box center [80, 197] width 83 height 17
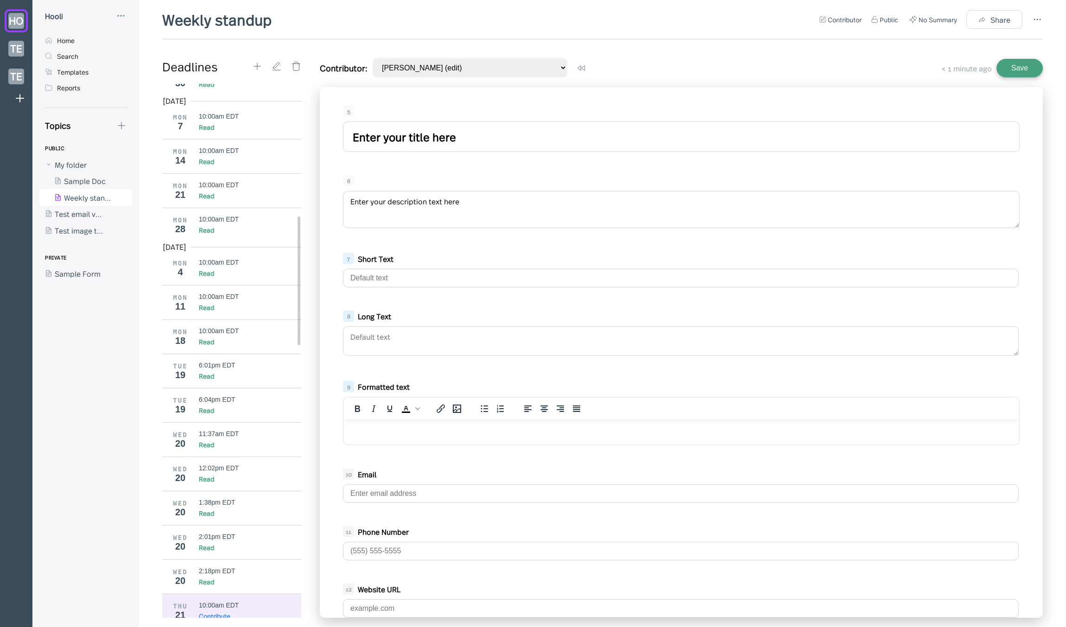
scroll to position [548, 0]
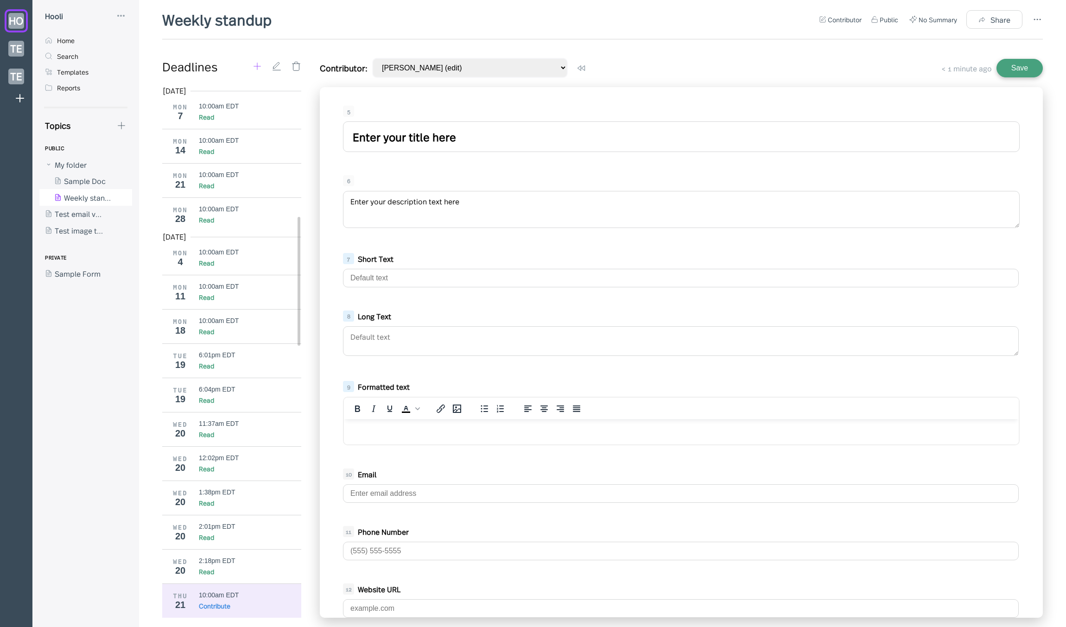
click at [255, 67] on icon at bounding box center [257, 66] width 10 height 10
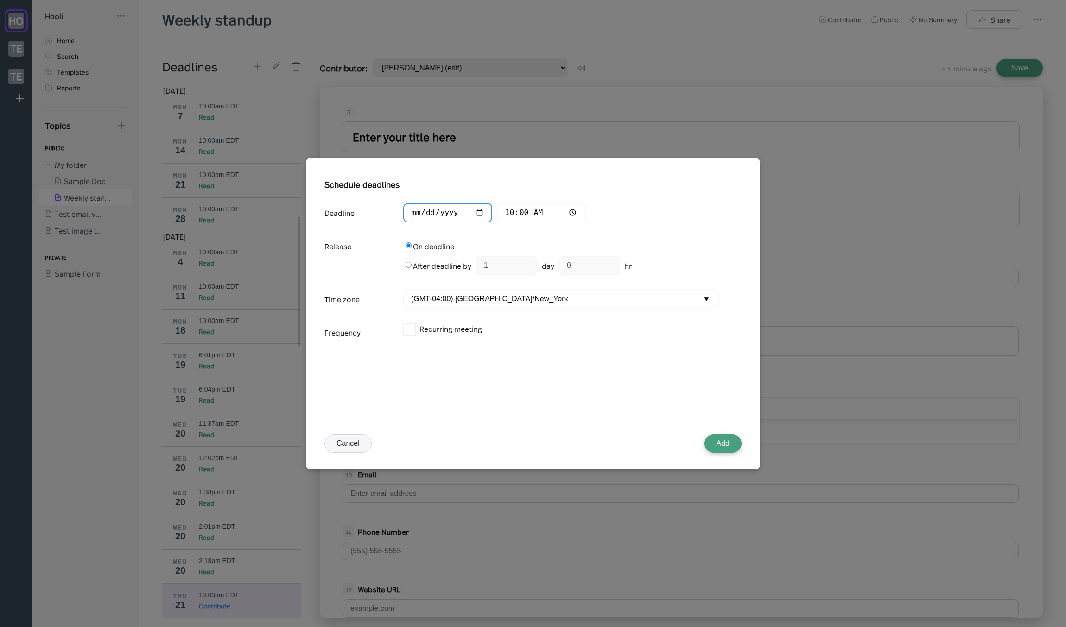
click at [430, 209] on input "[DATE]" at bounding box center [447, 213] width 89 height 20
type input "[DATE]"
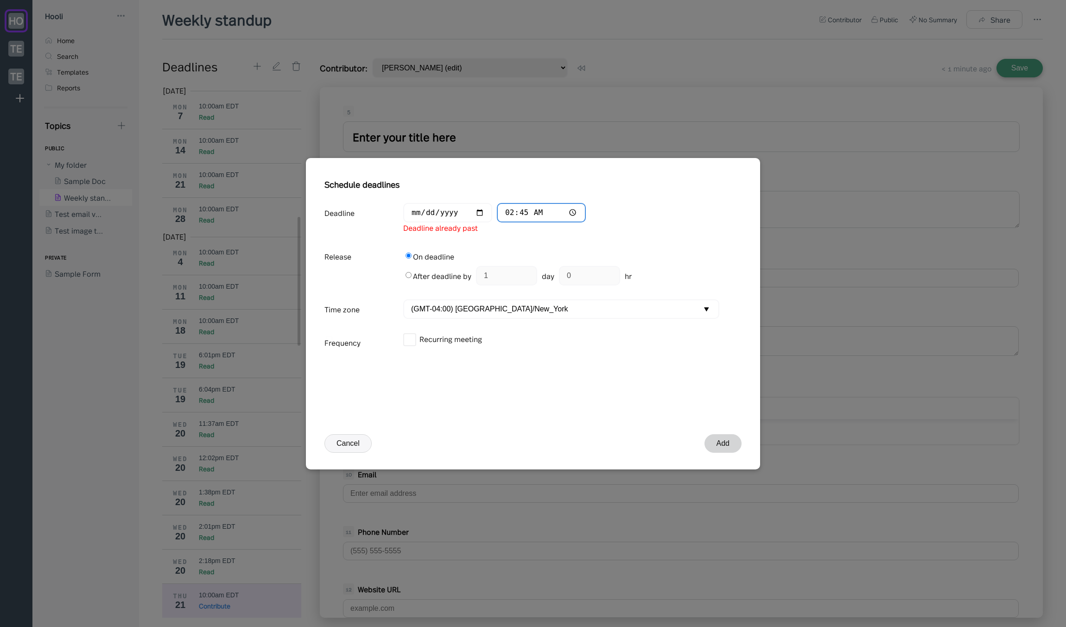
type input "14:45"
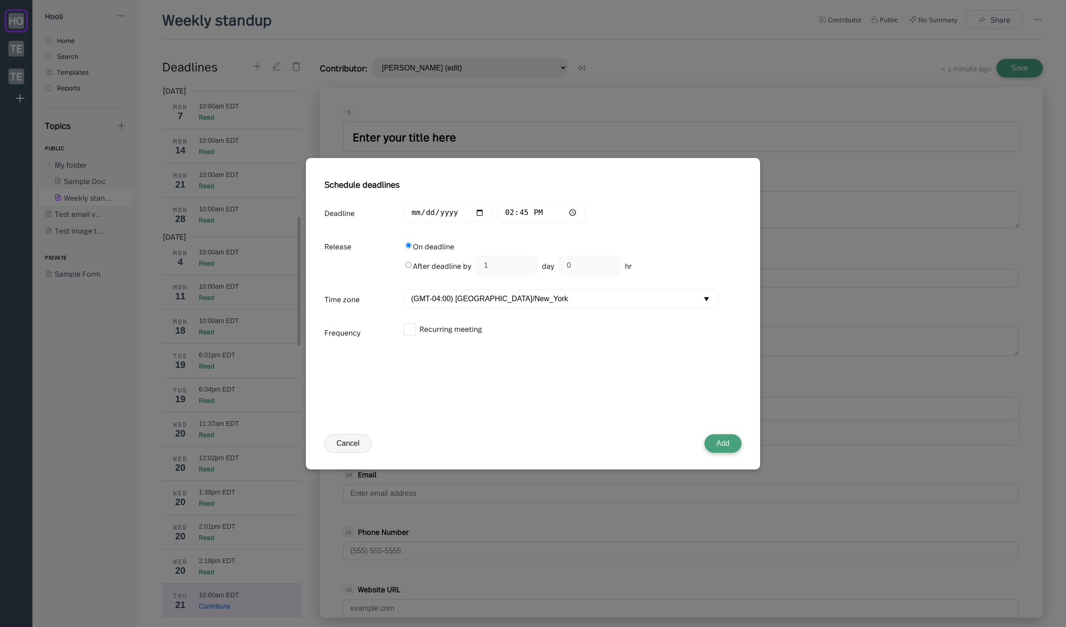
click at [735, 446] on button "Add" at bounding box center [723, 443] width 37 height 19
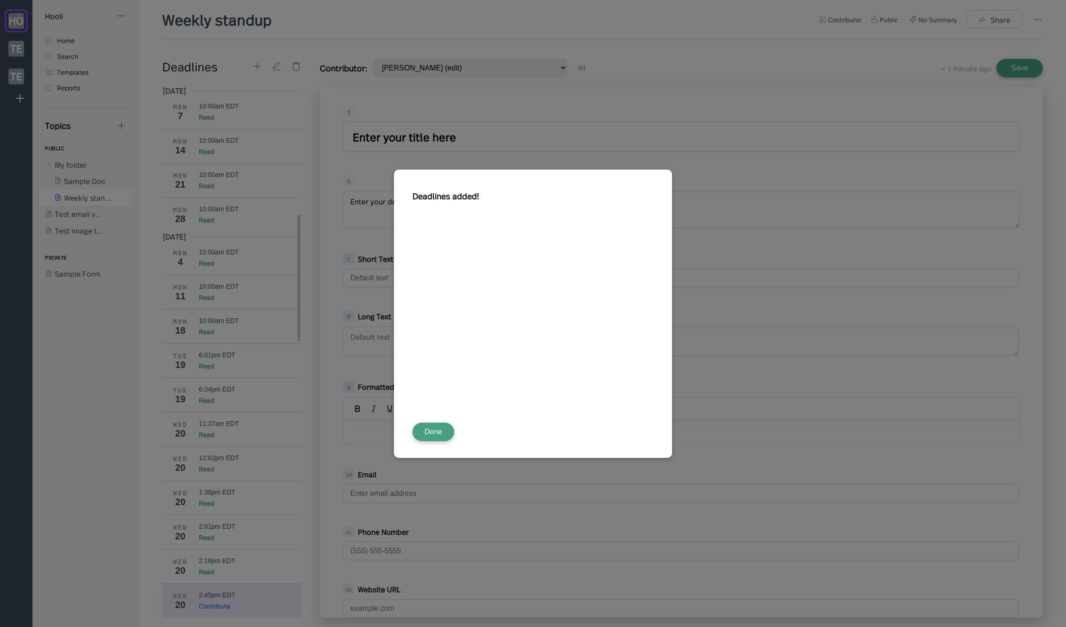
click at [438, 431] on button "Done" at bounding box center [434, 432] width 42 height 19
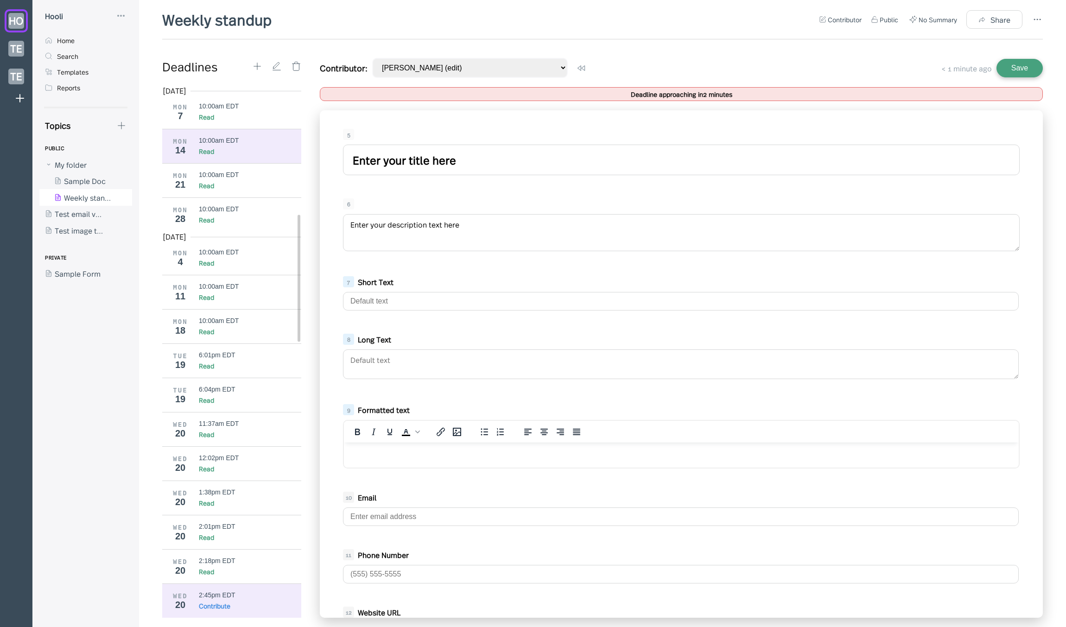
drag, startPoint x: 482, startPoint y: 161, endPoint x: 238, endPoint y: 157, distance: 243.5
click at [237, 157] on div "Deadlines [DATE] MON 24 10:00am EDT Read MON 31 10:00am EDT Read [DATE] MON 7 1…" at bounding box center [602, 338] width 881 height 560
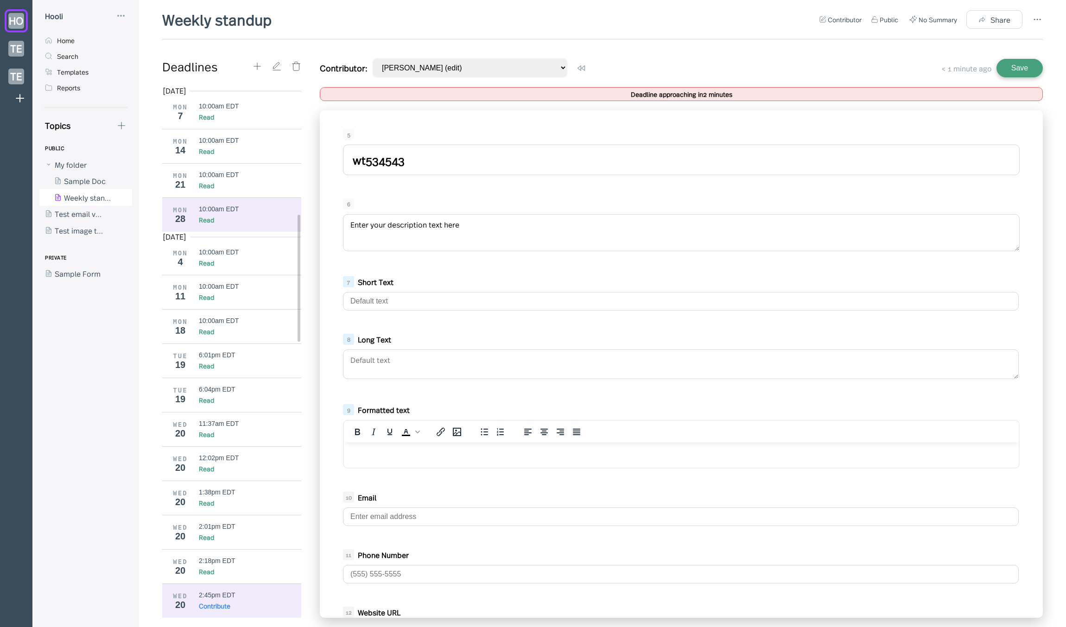
type input "wt5345435"
drag, startPoint x: 204, startPoint y: 211, endPoint x: 155, endPoint y: 215, distance: 48.8
click at [147, 215] on div "Weekly standup Contributor Public No Summary Share Deadlines [DATE] MON 24 10:0…" at bounding box center [602, 313] width 927 height 627
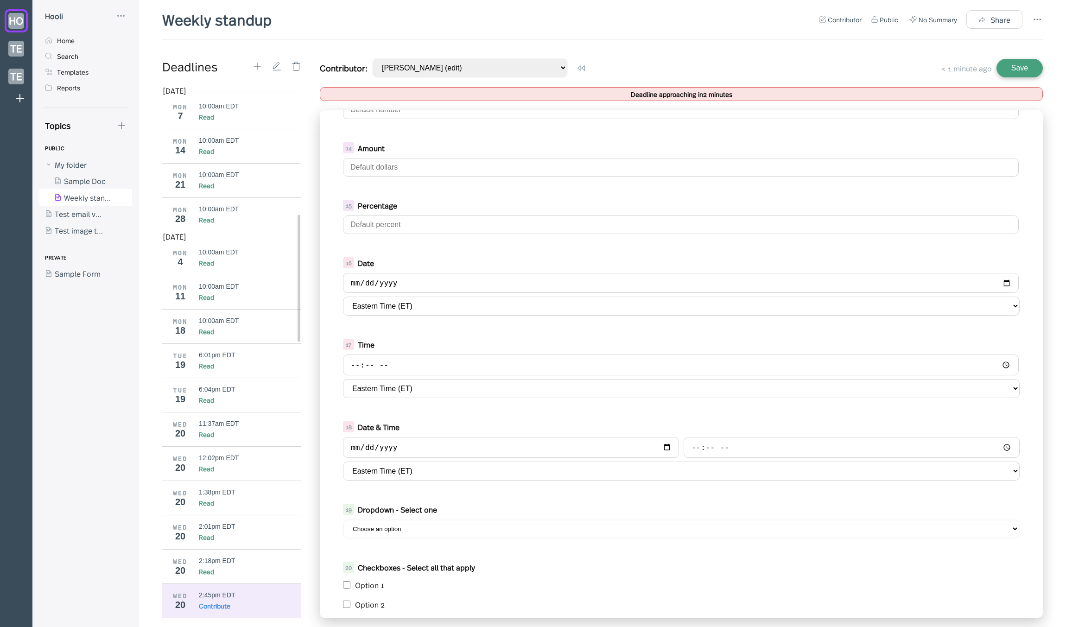
scroll to position [690, 0]
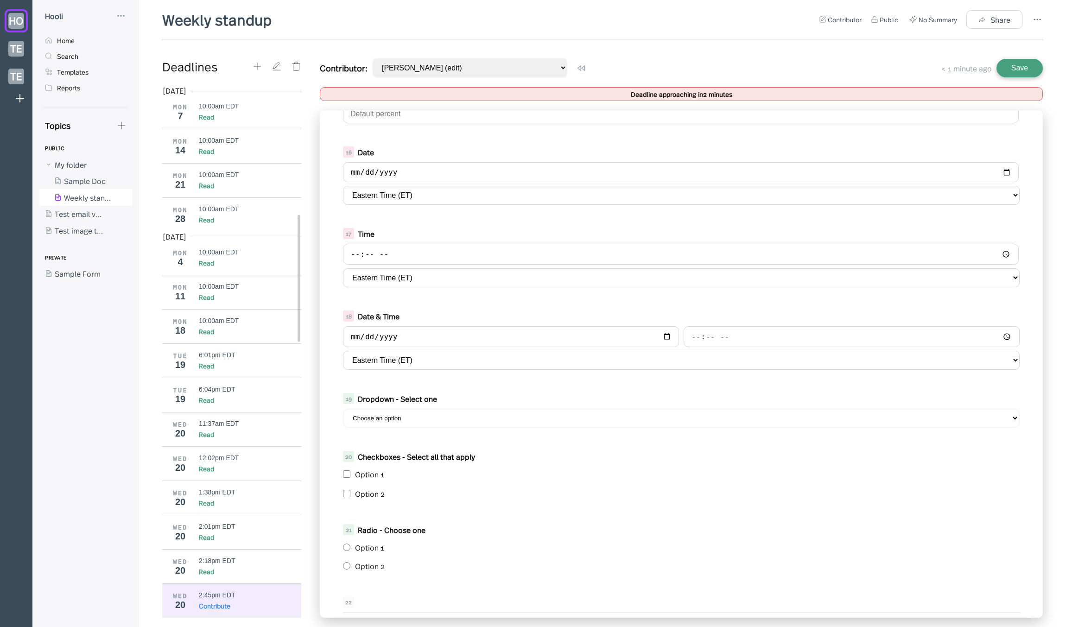
type textarea "tgrsedgt543643"
click at [384, 420] on select "Choose an option Option 1 Option 2" at bounding box center [681, 418] width 677 height 19
select select "Option 1"
click at [343, 409] on select "Choose an option Option 1 Option 2" at bounding box center [681, 418] width 677 height 19
click at [348, 475] on input "checkbox" at bounding box center [346, 474] width 7 height 7
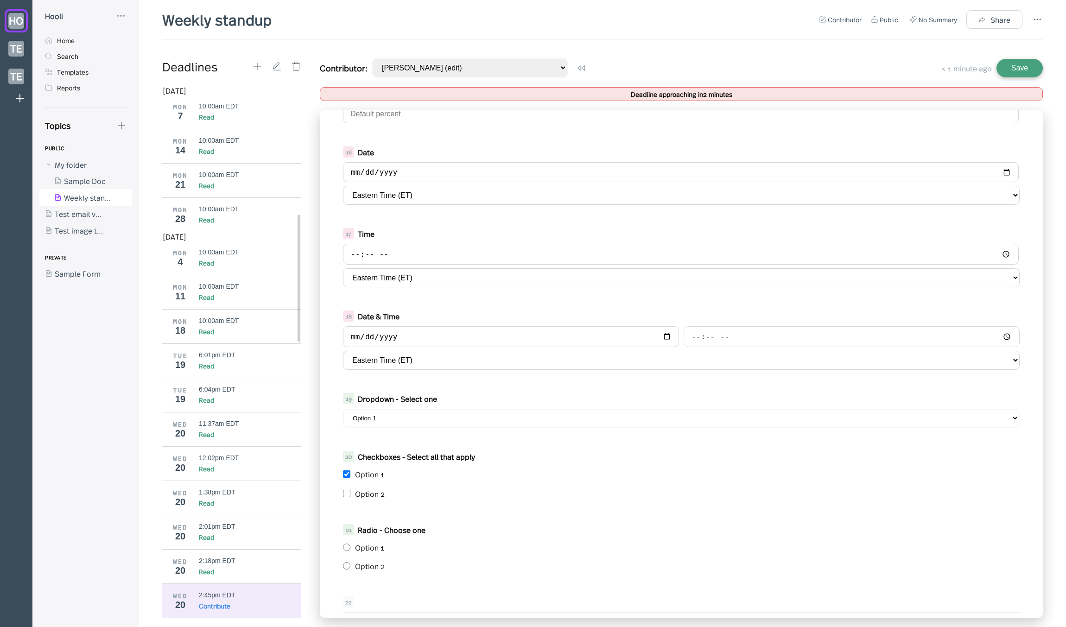
checkbox input "true"
click at [345, 490] on input "checkbox" at bounding box center [346, 493] width 7 height 7
checkbox input "true"
click at [345, 563] on input "radio" at bounding box center [346, 565] width 7 height 7
radio input "true"
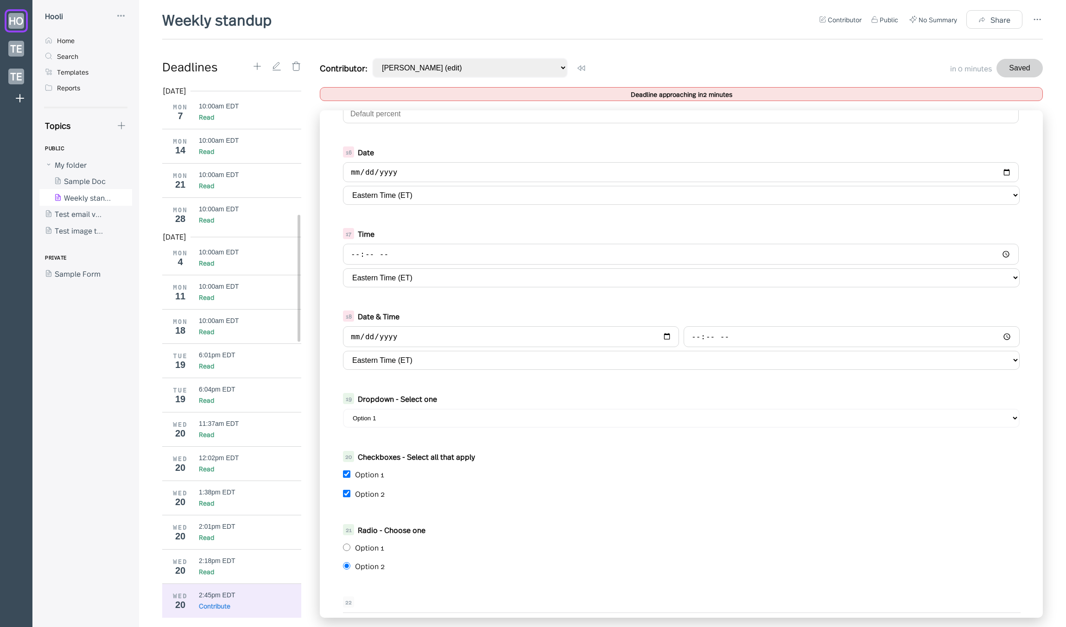
click at [1010, 70] on button "Saved" at bounding box center [1020, 68] width 46 height 19
click at [934, 44] on div "Weekly standup Contributor Public No Summary Share Deadlines [DATE] MON 24 10:0…" at bounding box center [602, 318] width 881 height 618
click at [748, 66] on div "Contributor: [PERSON_NAME] (edit) [PERSON_NAME].[PERSON_NAME]+2 (read-only) Use…" at bounding box center [681, 68] width 723 height 20
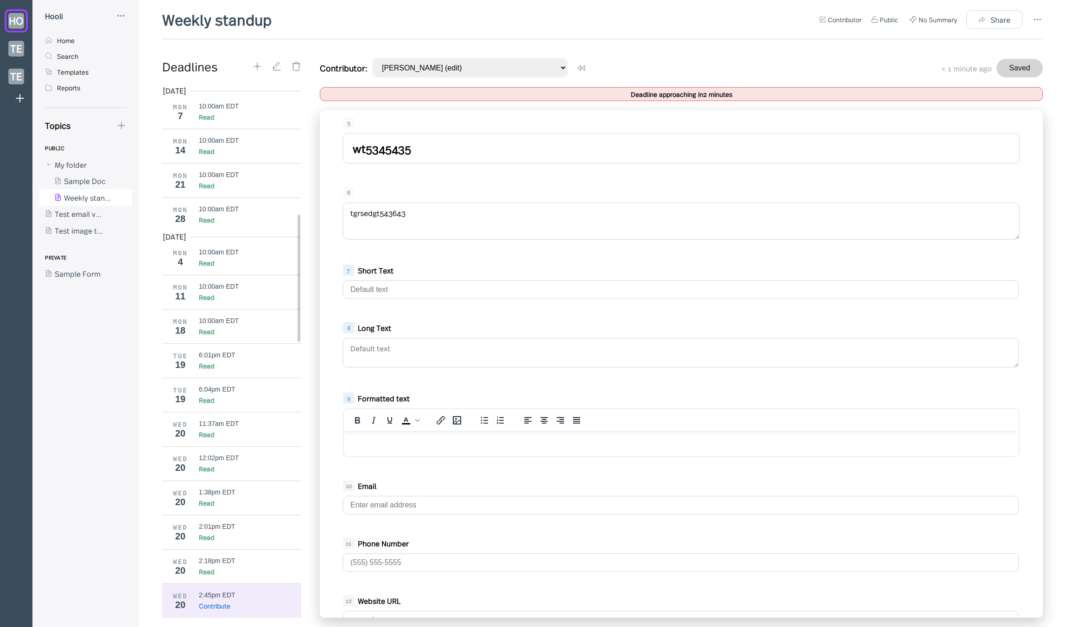
scroll to position [0, 0]
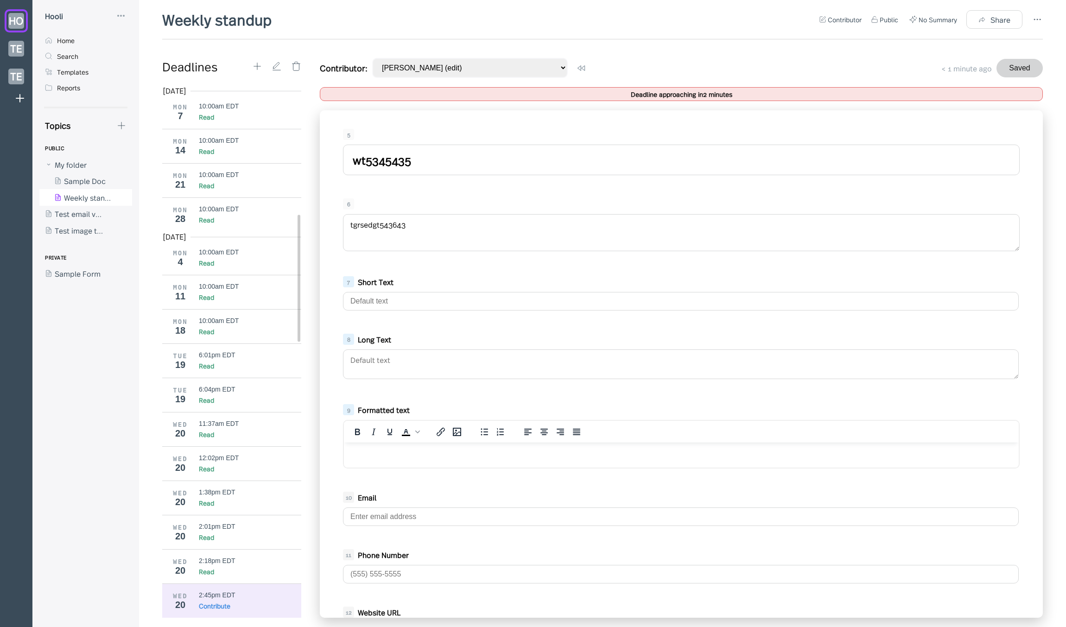
click at [618, 89] on div "Deadline approaching in 2 minutes" at bounding box center [681, 94] width 723 height 14
click at [476, 65] on select "[PERSON_NAME] (edit) [PERSON_NAME].[PERSON_NAME]+2 (read-only)" at bounding box center [470, 68] width 196 height 20
click at [586, 62] on div "Contributor: [PERSON_NAME] (edit) [PERSON_NAME].[PERSON_NAME]+2 (read-only) Use…" at bounding box center [681, 68] width 723 height 20
click at [699, 65] on div "Contributor: [PERSON_NAME] (edit) [PERSON_NAME].[PERSON_NAME]+2 (read-only) Use…" at bounding box center [681, 68] width 723 height 20
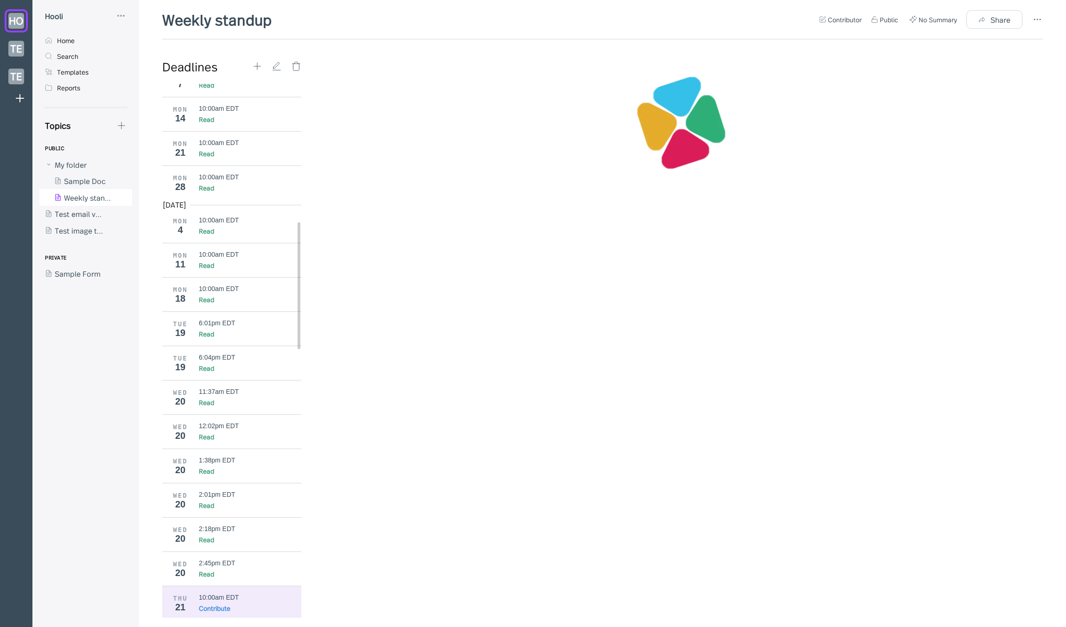
scroll to position [582, 0]
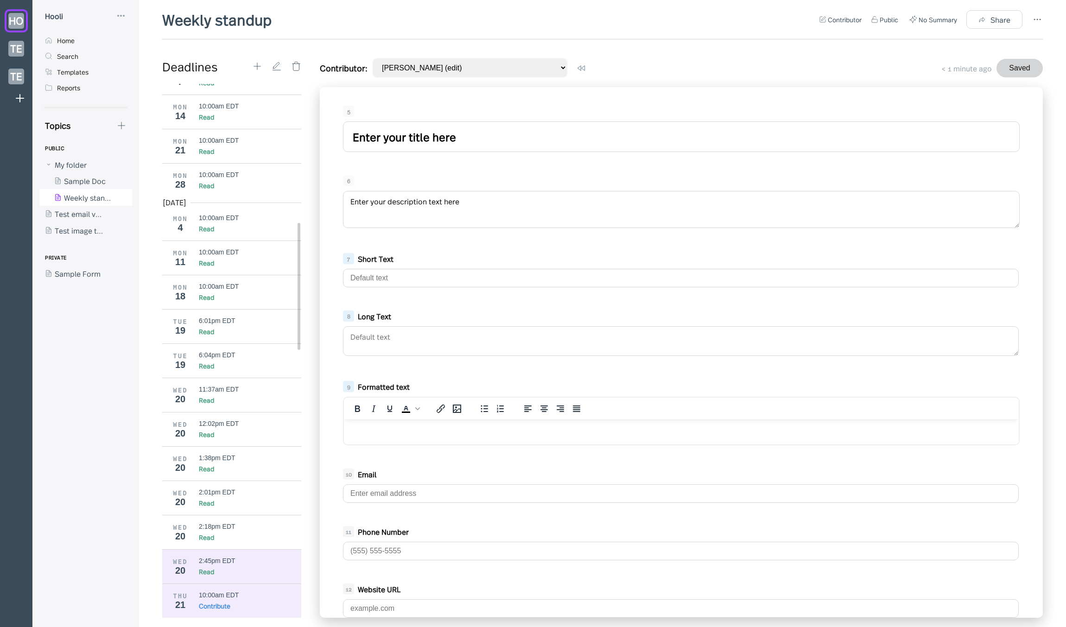
click at [242, 562] on div "2:45pm EDT" at bounding box center [250, 560] width 103 height 7
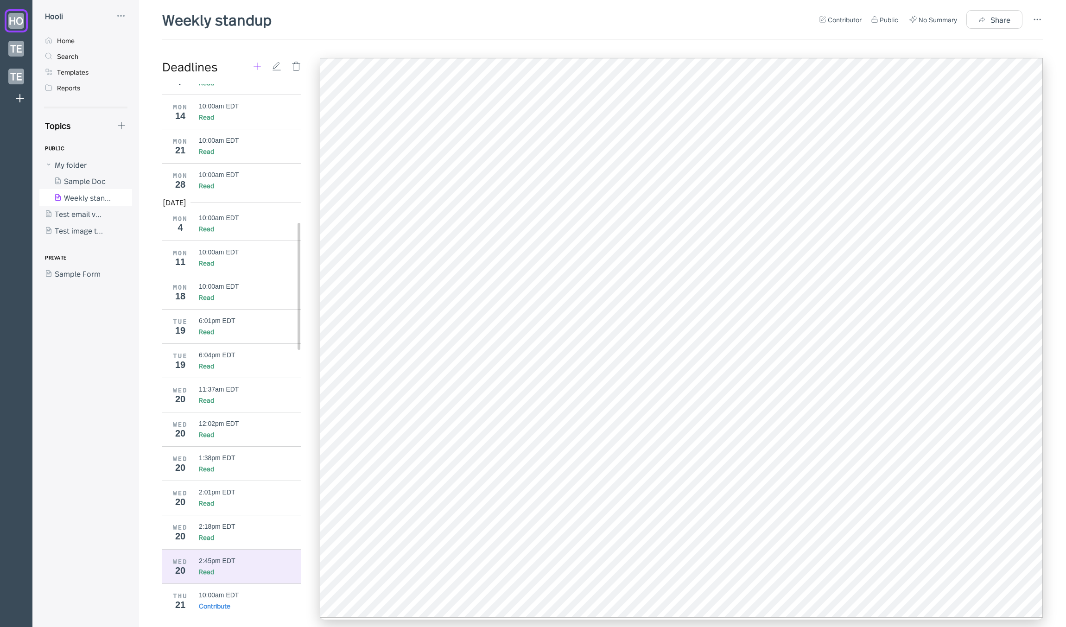
click at [260, 64] on icon at bounding box center [257, 66] width 10 height 10
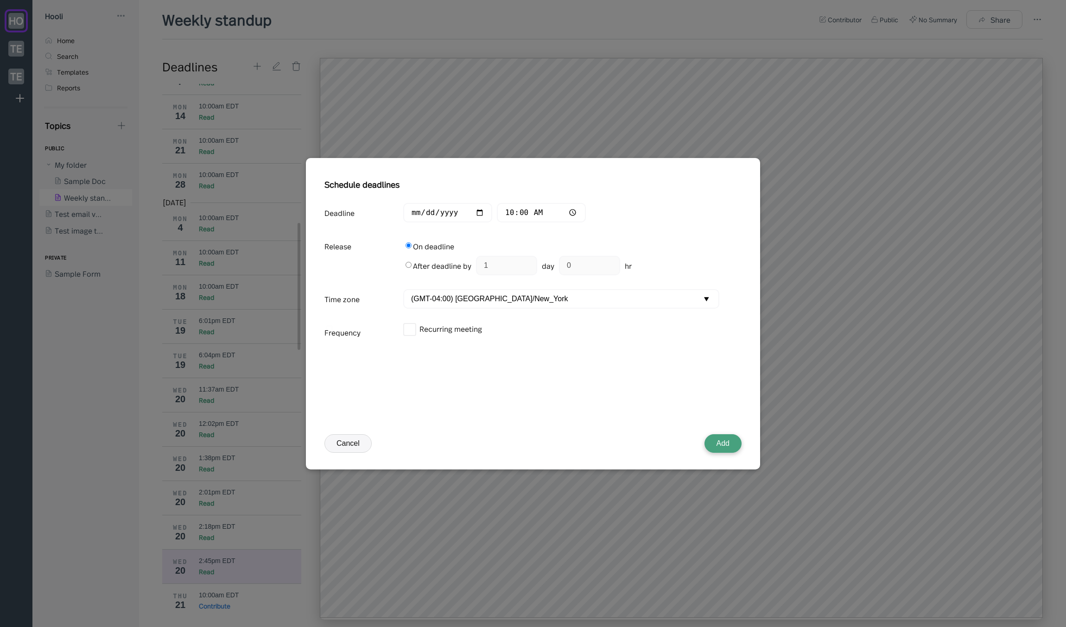
click at [357, 447] on button "Cancel" at bounding box center [348, 443] width 47 height 19
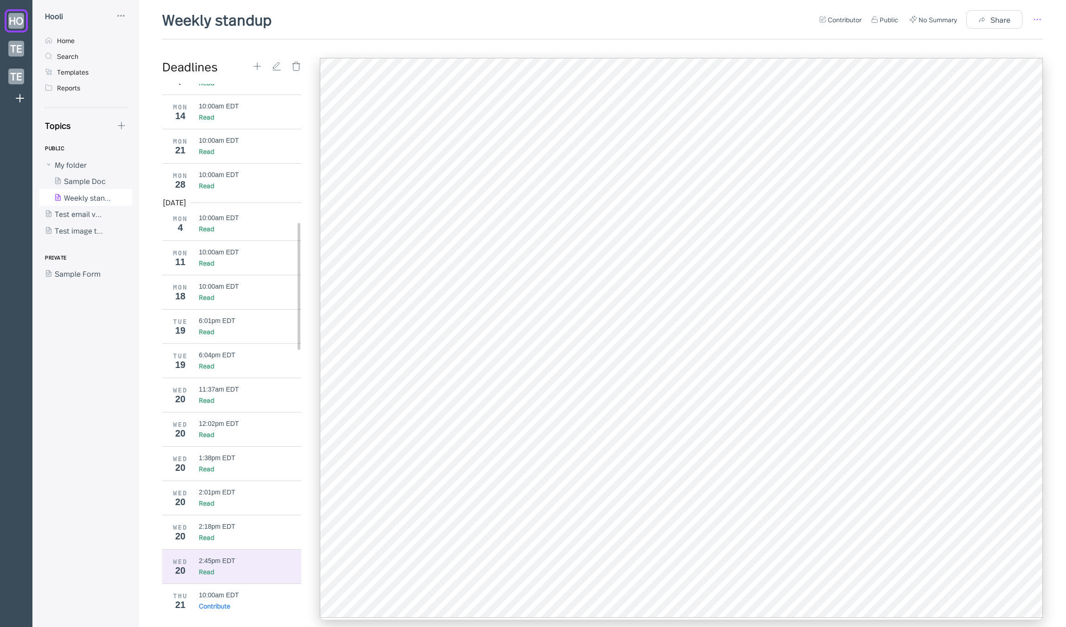
click at [1040, 21] on icon at bounding box center [1037, 19] width 11 height 11
click at [717, 37] on div at bounding box center [533, 313] width 1066 height 627
click at [673, 32] on div "Weekly standup Contributor Public No Summary Share" at bounding box center [602, 24] width 881 height 30
click at [119, 128] on div "Topics" at bounding box center [82, 126] width 87 height 12
click at [124, 128] on div "Topics PUBLIC My folder Sample Doc Weekly standup Test email via s3 Test image …" at bounding box center [85, 374] width 107 height 508
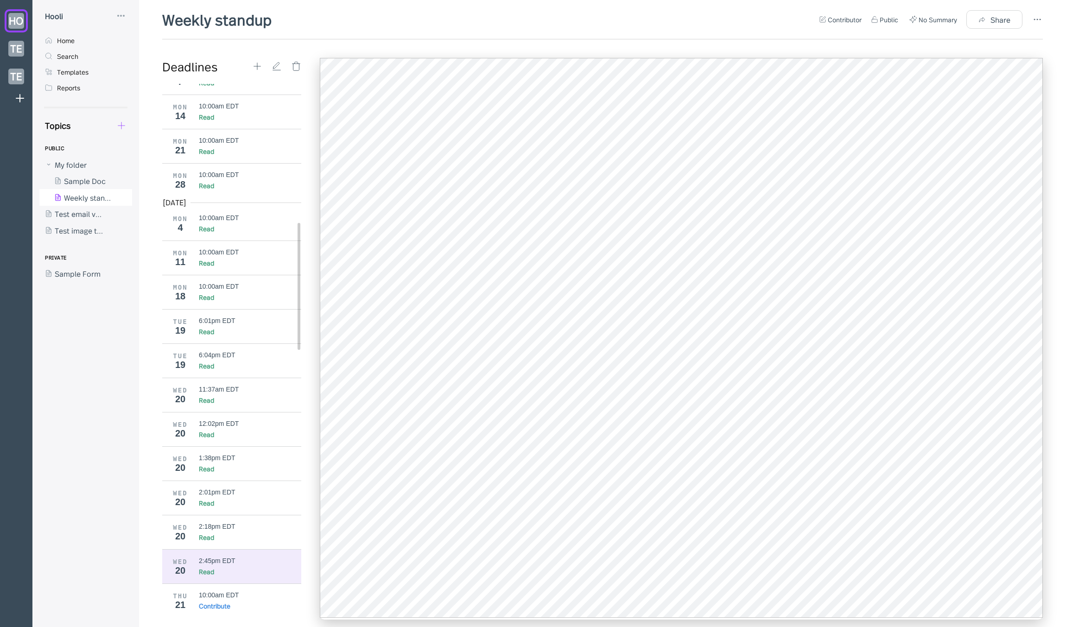
click at [123, 125] on icon at bounding box center [121, 126] width 10 height 10
click at [143, 167] on div "New Form" at bounding box center [156, 170] width 35 height 10
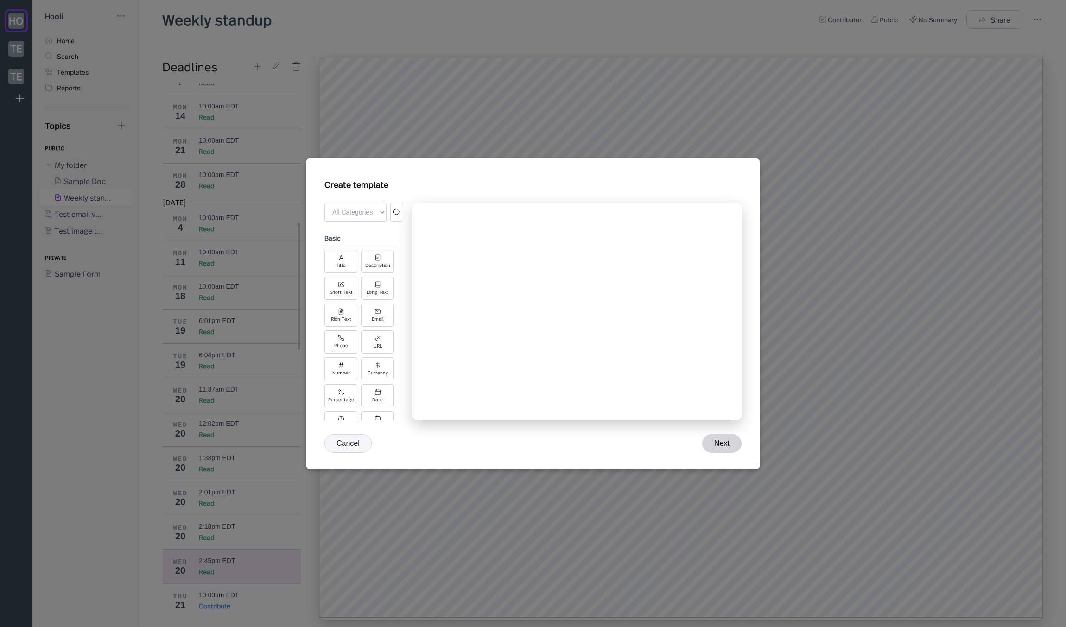
scroll to position [267, 0]
click at [370, 212] on select "All Categories Basic Advanced Integrations" at bounding box center [356, 212] width 62 height 19
click at [325, 203] on select "All Categories Basic Advanced Integrations" at bounding box center [356, 212] width 62 height 19
click at [368, 213] on select "All Categories Basic Advanced Integrations" at bounding box center [356, 212] width 62 height 19
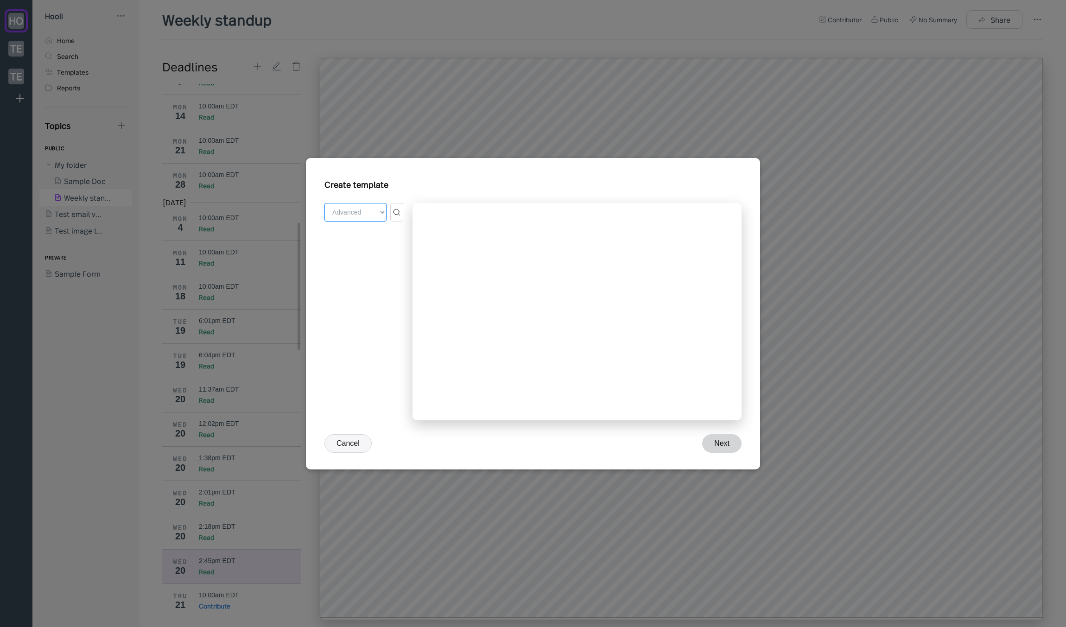
click at [325, 203] on select "All Categories Basic Advanced Integrations" at bounding box center [356, 212] width 62 height 19
click at [364, 210] on select "All Categories Basic Advanced Integrations" at bounding box center [356, 212] width 62 height 19
click at [325, 203] on select "All Categories Basic Advanced Integrations" at bounding box center [356, 212] width 62 height 19
click at [368, 217] on select "All Categories Basic Advanced Integrations" at bounding box center [356, 212] width 62 height 19
select select "all"
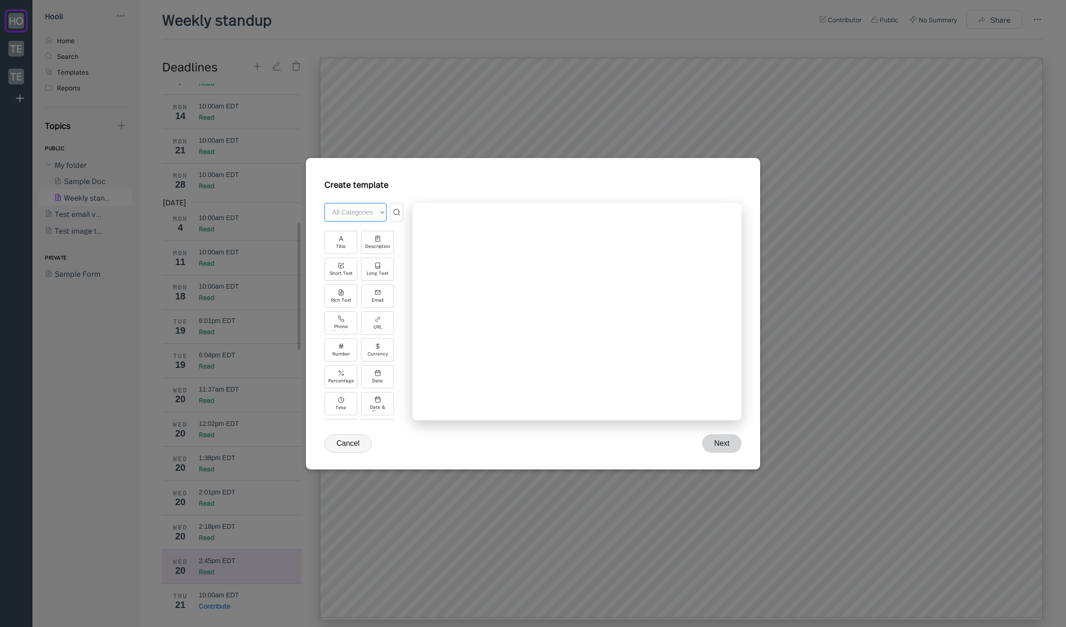
click at [325, 203] on select "All Categories Basic Advanced Integrations" at bounding box center [356, 212] width 62 height 19
click at [534, 311] on div "Tap "Add Field" above to start building your form" at bounding box center [577, 311] width 329 height 217
click at [552, 387] on div "Tap "Add Field" above to start building your form" at bounding box center [577, 311] width 329 height 217
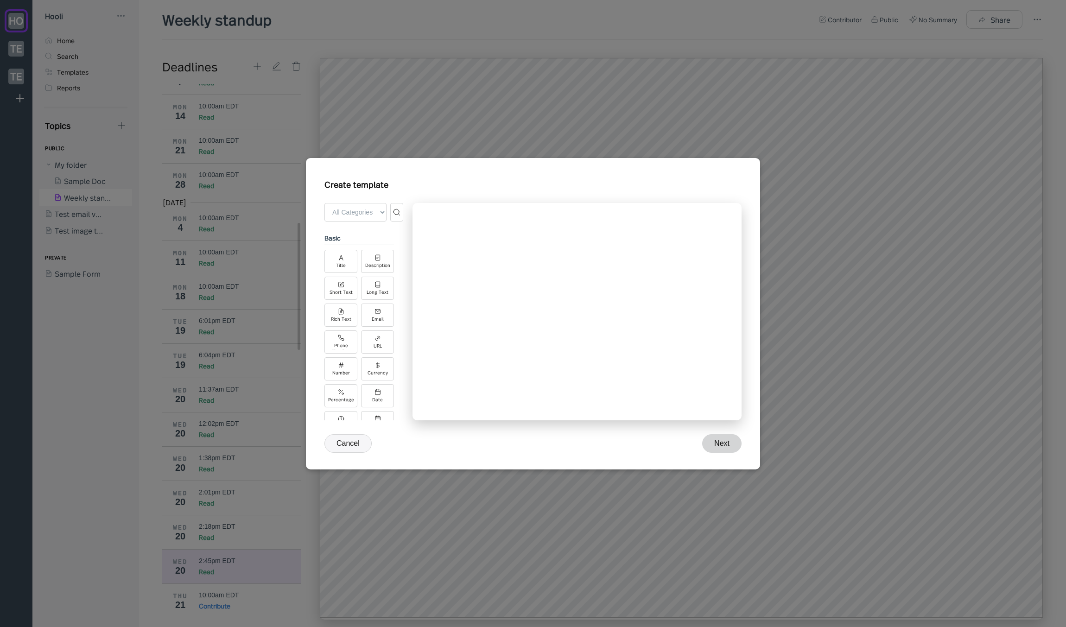
click at [496, 349] on div "Tap "Add Field" above to start building your form" at bounding box center [577, 311] width 329 height 217
click at [545, 336] on div "Tap "Add Field" above to start building your form" at bounding box center [577, 311] width 329 height 217
click at [517, 321] on div "Tap "Add Field" above to start building your form" at bounding box center [577, 311] width 329 height 217
click at [490, 306] on div "Tap "Add Field" above to start building your form" at bounding box center [577, 311] width 329 height 217
